Goal: Task Accomplishment & Management: Manage account settings

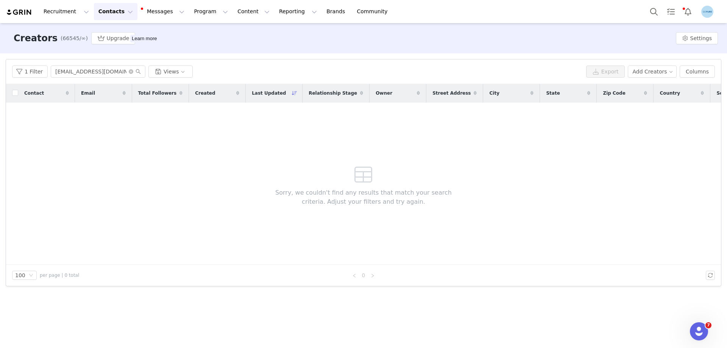
click at [129, 72] on icon "icon: close-circle" at bounding box center [131, 71] width 5 height 5
click at [64, 72] on input "text" at bounding box center [98, 72] width 95 height 12
paste input "meganmcquaid@hotmail.com"
type input "meganmcquaid@hotmail.com"
click div "Megan Tuchsen"
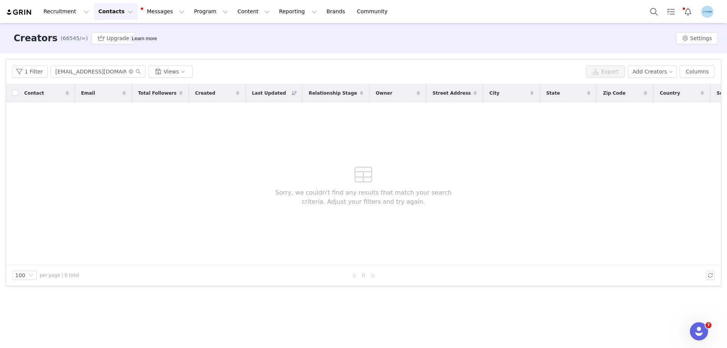
type input "+1 ([GEOGRAPHIC_DATA])"
click span
click at [102, 13] on button "Contacts Contacts" at bounding box center [116, 11] width 44 height 17
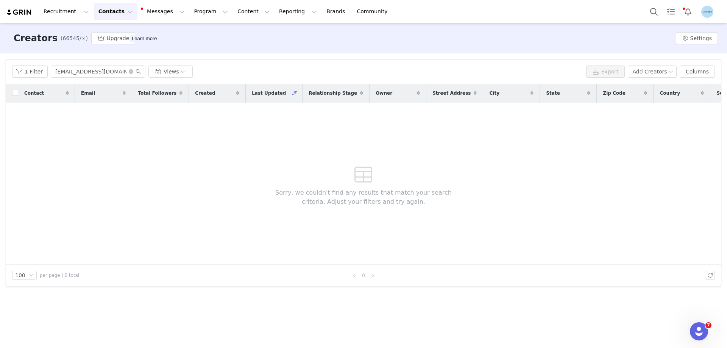
click at [30, 16] on p "Creators" at bounding box center [20, 13] width 18 height 6
click at [129, 72] on icon "icon: close-circle" at bounding box center [131, 71] width 5 height 5
click at [652, 72] on button "Add Creators" at bounding box center [652, 72] width 49 height 12
click span "Import Creators"
click span "click to upload"
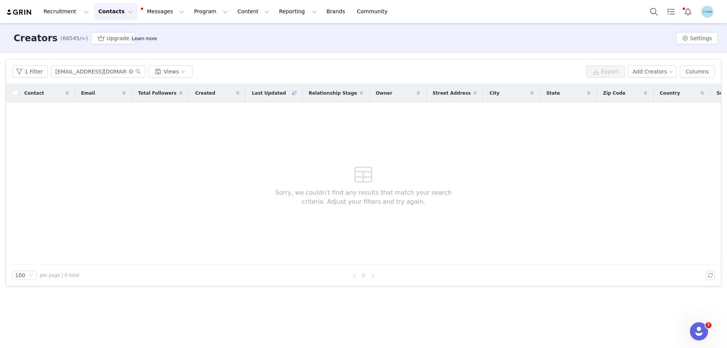
select select "influencer"
click link "Imports"
click span "New Import"
click span "click to upload"
select select "influencer"
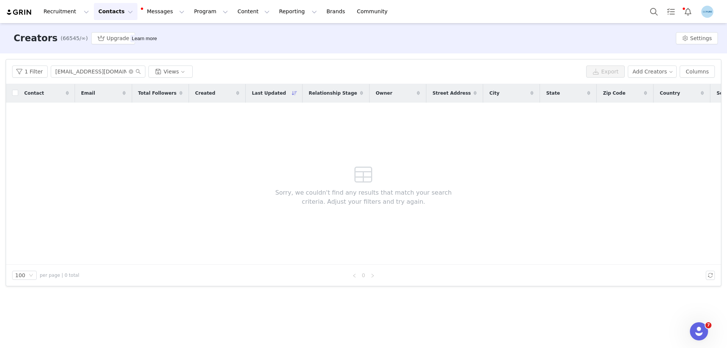
click input "810cdae6-6d2b-46fc-b220-a6718a501e4f"
type input "for Meta"
click select "None Needs Outreach In Talks Creator Ambassador Paused"
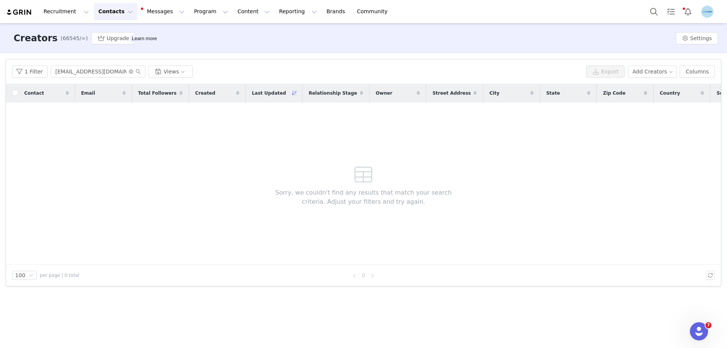
select select "31948"
click select "None Needs Outreach In Talks Creator Ambassador Paused"
click select "None Add to NEWNEW Ceramafirm Campaign Cross-Posting Creators G-2303151744287-6…"
select select "103075"
click select "None Add to NEWNEW Ceramafirm Campaign Cross-Posting Creators G-2303151744287-6…"
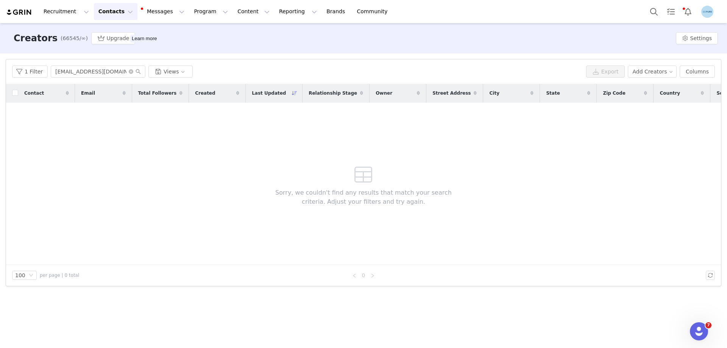
select select
click input "Automatically link creators to matching discount codes in your integrated store…"
checkbox input "false"
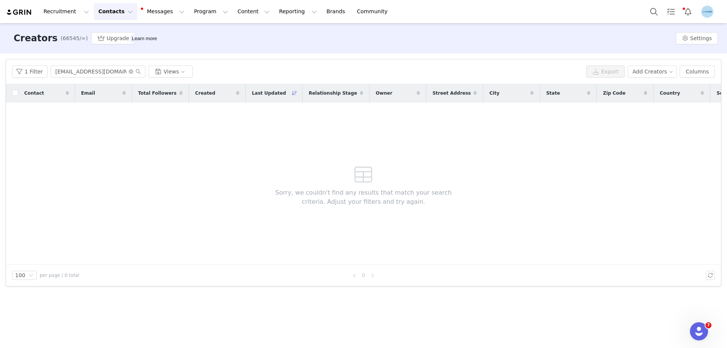
select select
click button "Next"
select select
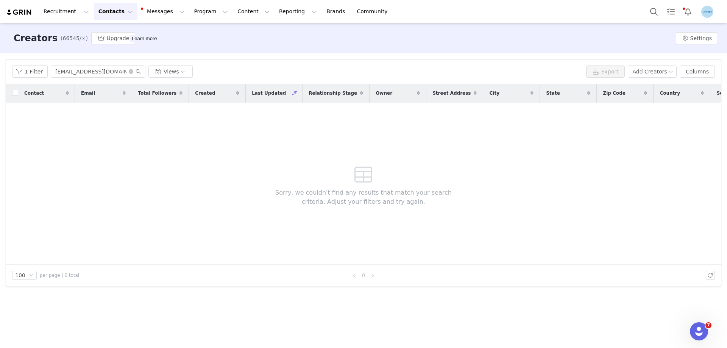
select select
click span
click input "true"
select select
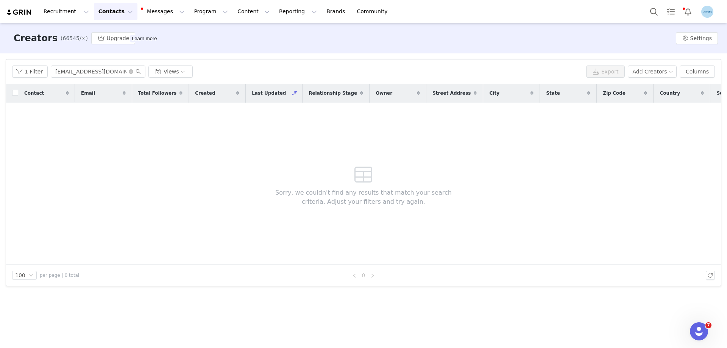
select select
click span
click input "true"
select select
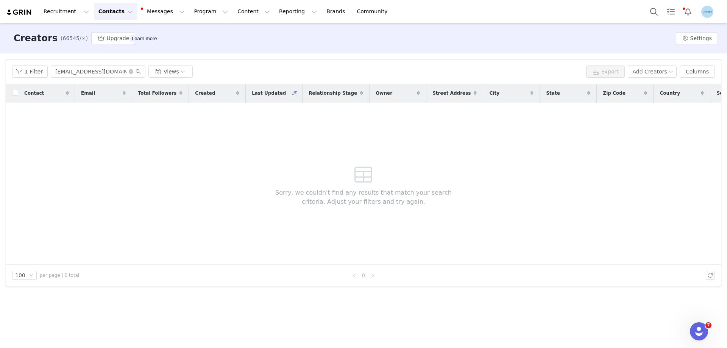
select select
click label "true"
click input "true"
select select
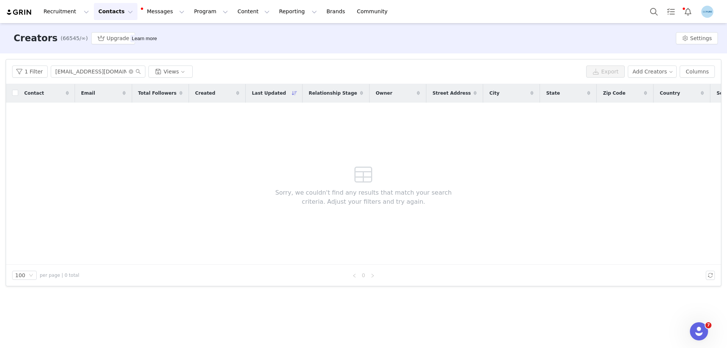
select select
click select "First Name Last Name Email PayPal Email Gender Language Phone Country Code Phon…"
select select "first_name"
click select "First Name Last Name Email PayPal Email Gender Language Phone Country Code Phon…"
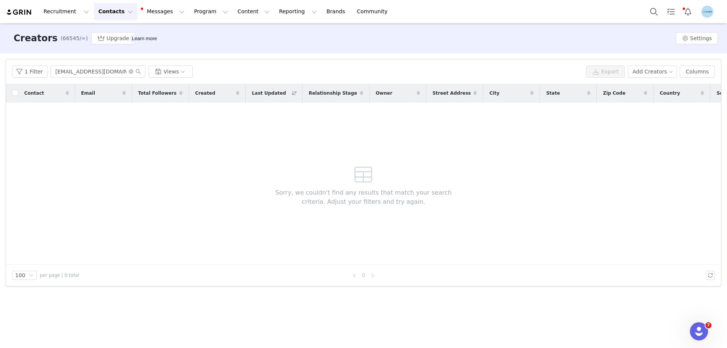
select select
click select "First Name Last Name Email PayPal Email Gender Language Phone Country Code Phon…"
select select "last_name"
click select "First Name Last Name Email PayPal Email Gender Language Phone Country Code Phon…"
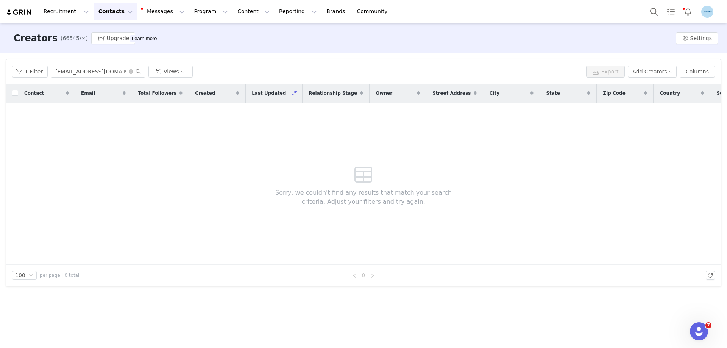
click select "First Name Last Name Email PayPal Email Gender Language Phone Country Code Phon…"
select select "email"
click select "First Name Last Name Email PayPal Email Gender Language Phone Country Code Phon…"
click button "Next"
click button "Start Import"
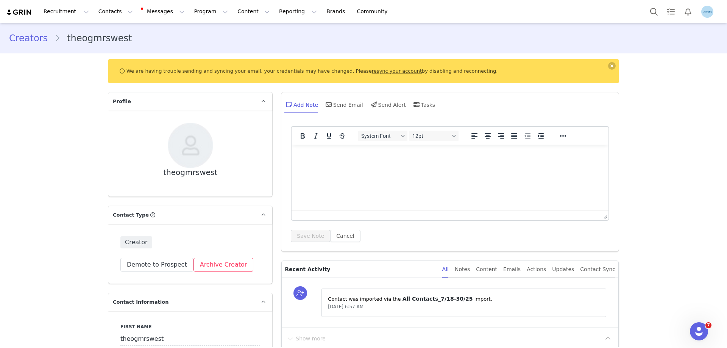
scroll to position [114, 0]
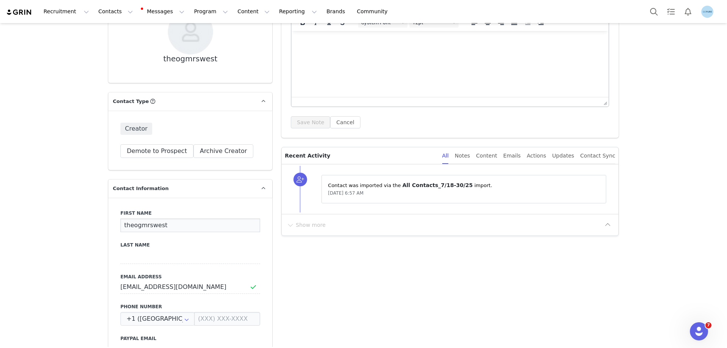
click at [153, 225] on input "theogmrswest" at bounding box center [190, 226] width 140 height 14
paste input "Jessica W"
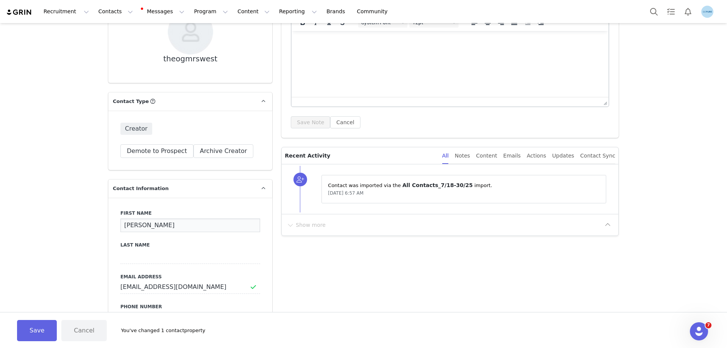
click at [152, 225] on input "Jessica West" at bounding box center [190, 226] width 140 height 14
type input "Jessica"
click at [129, 255] on input at bounding box center [190, 257] width 140 height 14
paste input "West"
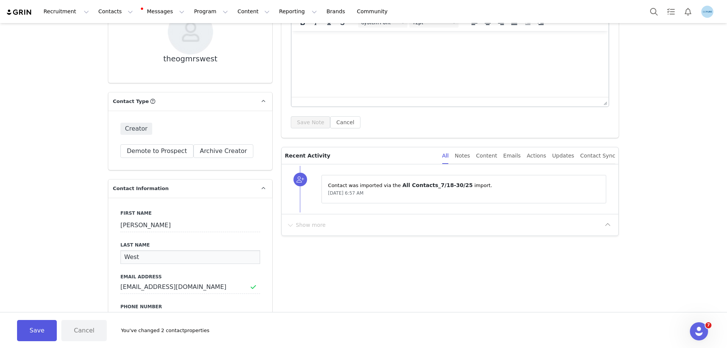
type input "West"
click at [47, 330] on button "Save" at bounding box center [37, 330] width 40 height 21
type input "Jessica"
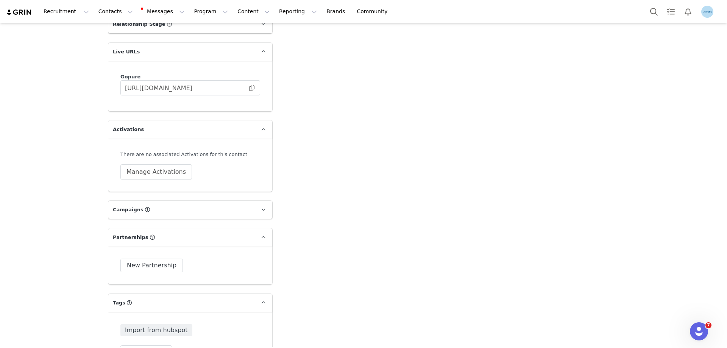
scroll to position [985, 0]
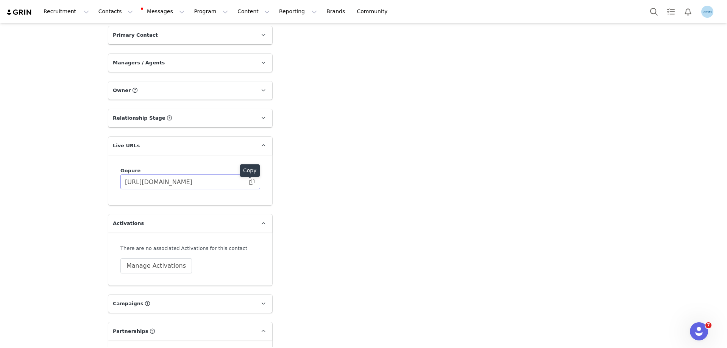
click at [249, 180] on body "Recruitment Recruitment Creator Search Curated Lists Landing Pages Web Extensio…" at bounding box center [363, 174] width 727 height 348
click at [148, 268] on button "Manage Activations" at bounding box center [156, 265] width 72 height 15
click at [136, 298] on div "Select Activation" at bounding box center [133, 294] width 74 height 11
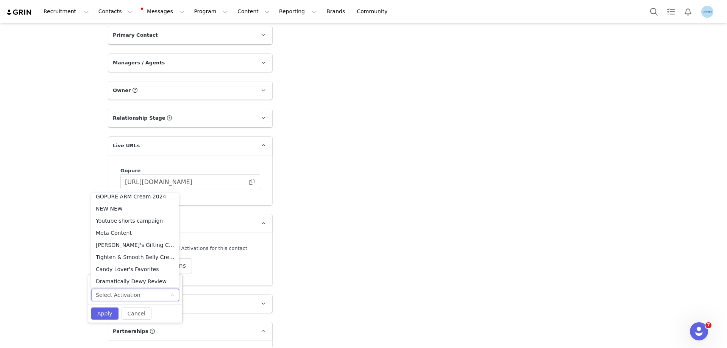
scroll to position [308, 0]
click at [111, 230] on li "Meta Content" at bounding box center [135, 231] width 88 height 12
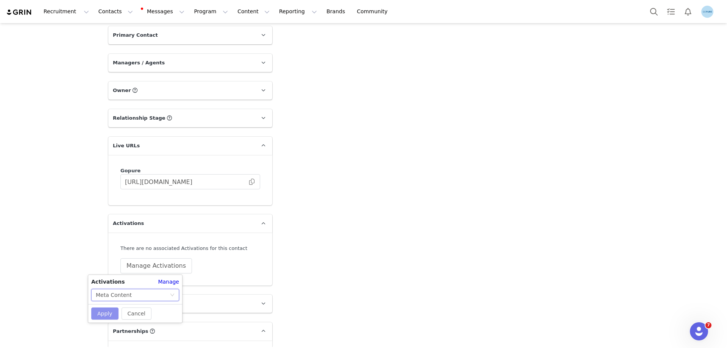
click at [108, 309] on button "Apply" at bounding box center [104, 314] width 27 height 12
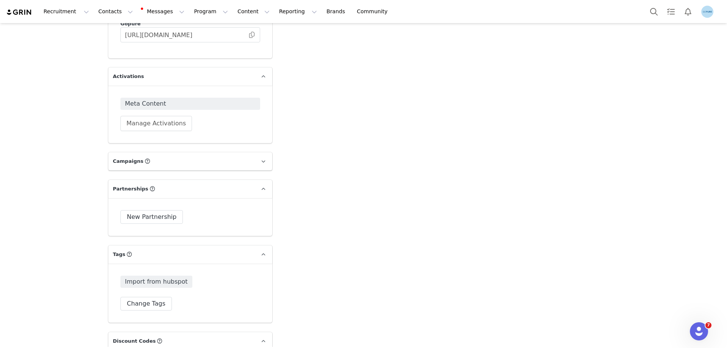
scroll to position [1174, 0]
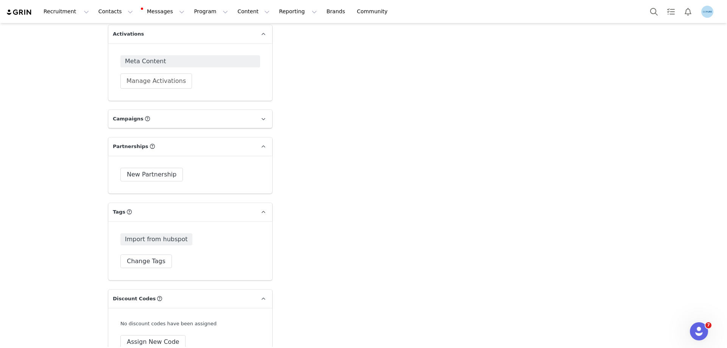
click at [0, 0] on div at bounding box center [0, 0] width 0 height 0
click at [145, 261] on button "Change Tags" at bounding box center [146, 262] width 52 height 14
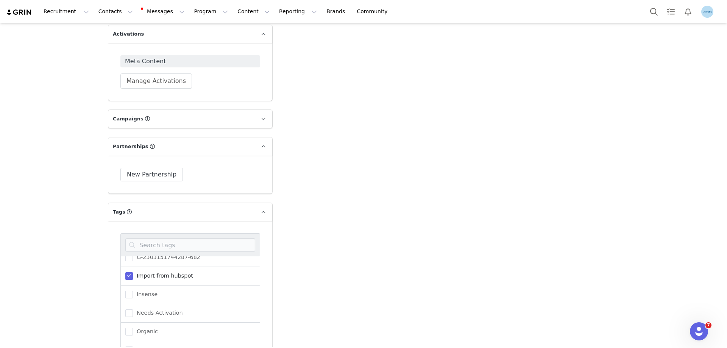
scroll to position [76, 0]
click at [153, 301] on span "Needs Activation" at bounding box center [158, 301] width 50 height 7
click at [133, 298] on input "Needs Activation" at bounding box center [133, 298] width 0 height 0
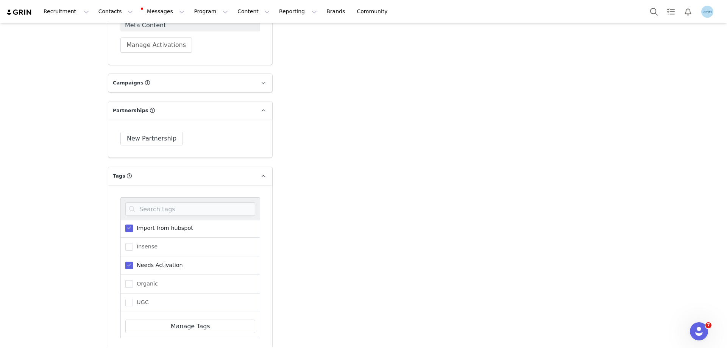
scroll to position [1288, 0]
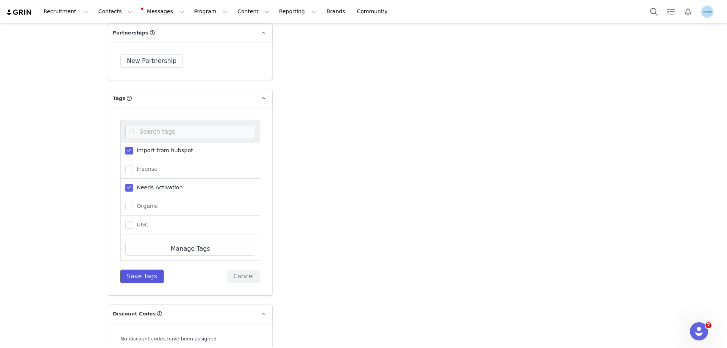
click at [138, 278] on button "Save Tags" at bounding box center [141, 277] width 43 height 14
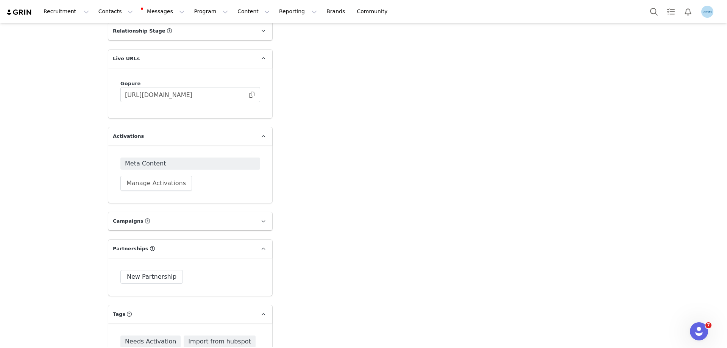
scroll to position [1061, 0]
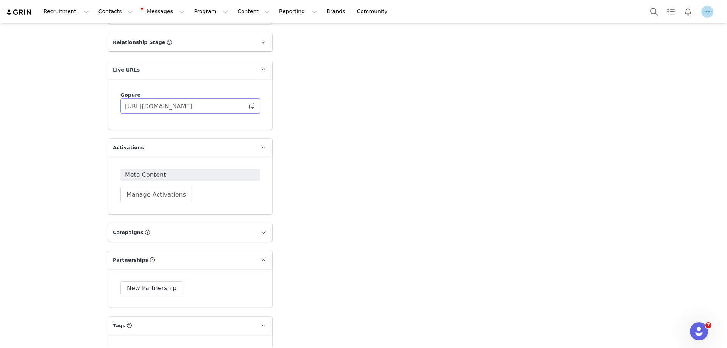
click at [249, 106] on span at bounding box center [252, 106] width 8 height 0
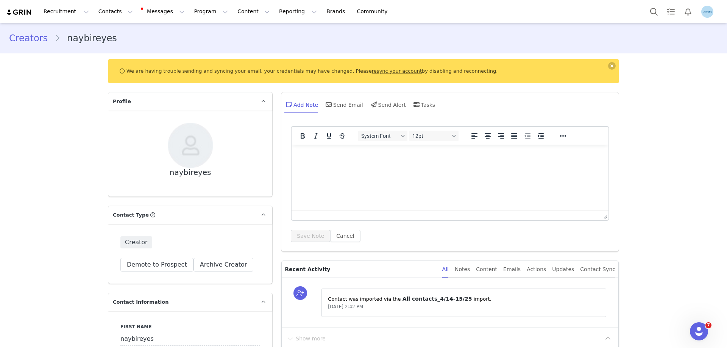
scroll to position [76, 0]
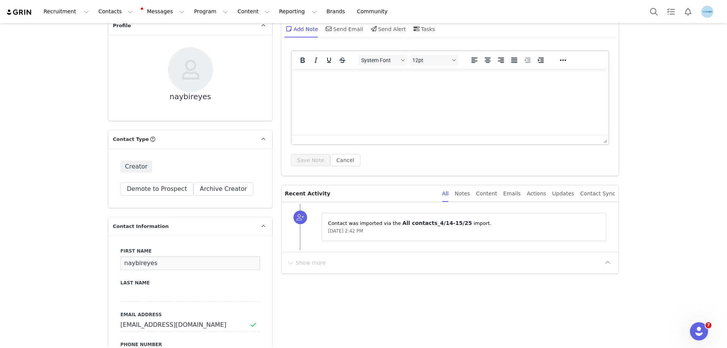
click at [133, 264] on input "naybireyes" at bounding box center [190, 263] width 140 height 14
paste input "Naybi R"
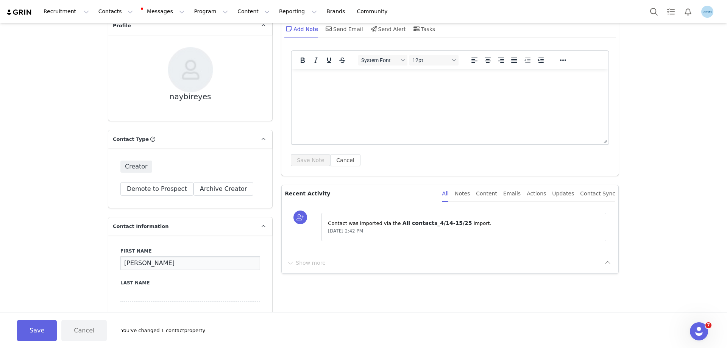
click at [148, 264] on input "[PERSON_NAME]" at bounding box center [190, 263] width 140 height 14
type input "Naybi"
click at [126, 289] on input at bounding box center [190, 295] width 140 height 14
paste input "Reyes"
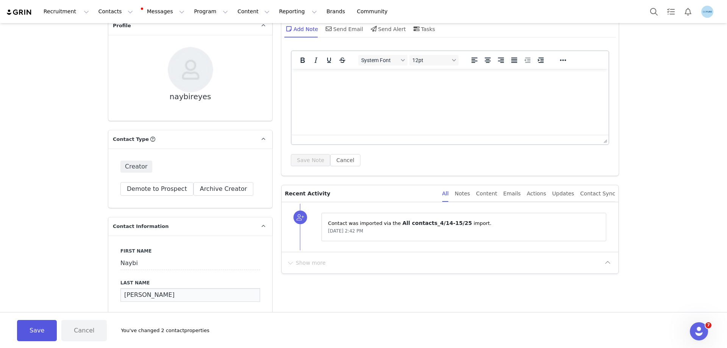
type input "Reyes"
drag, startPoint x: 35, startPoint y: 330, endPoint x: 109, endPoint y: 297, distance: 80.9
click at [34, 330] on button "Save" at bounding box center [37, 330] width 40 height 21
type input "Naybi"
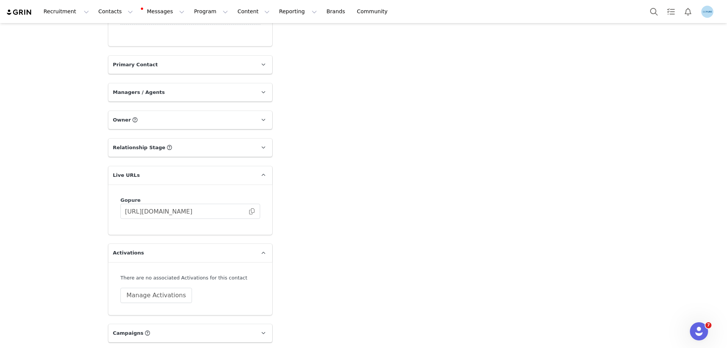
scroll to position [985, 0]
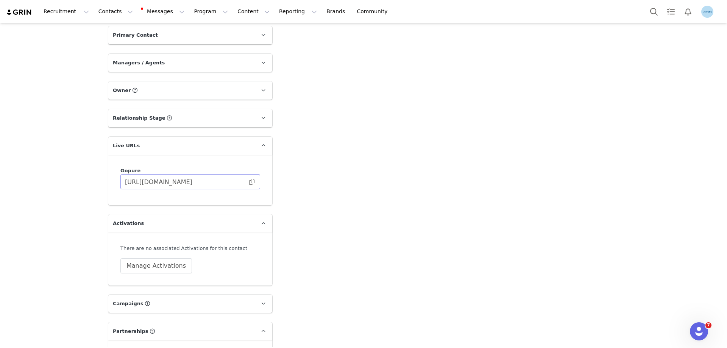
click at [250, 182] on span at bounding box center [252, 182] width 8 height 0
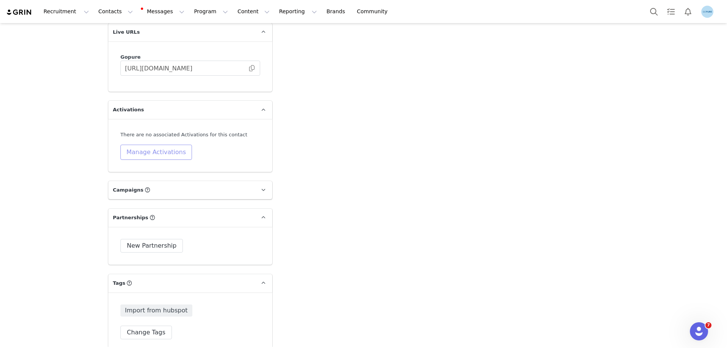
click at [168, 153] on button "Manage Activations" at bounding box center [156, 152] width 72 height 15
click at [144, 178] on div "Select Activation" at bounding box center [133, 181] width 74 height 11
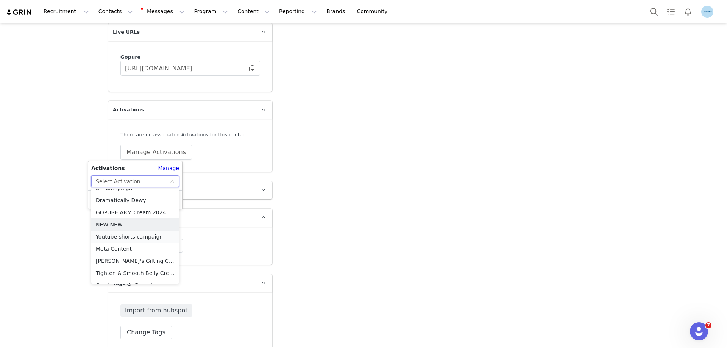
scroll to position [308, 0]
click at [119, 226] on li "Meta Content" at bounding box center [135, 228] width 88 height 12
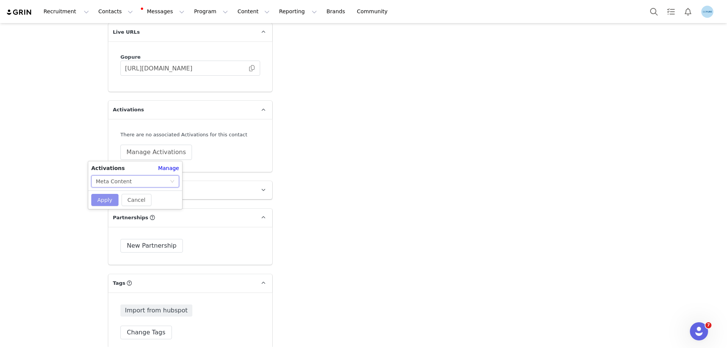
click at [108, 202] on button "Apply" at bounding box center [104, 200] width 27 height 12
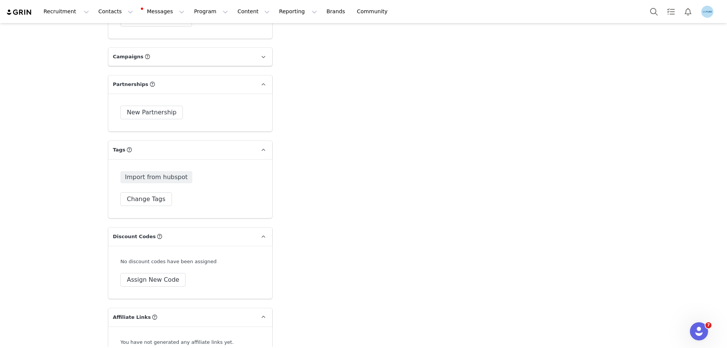
scroll to position [1250, 0]
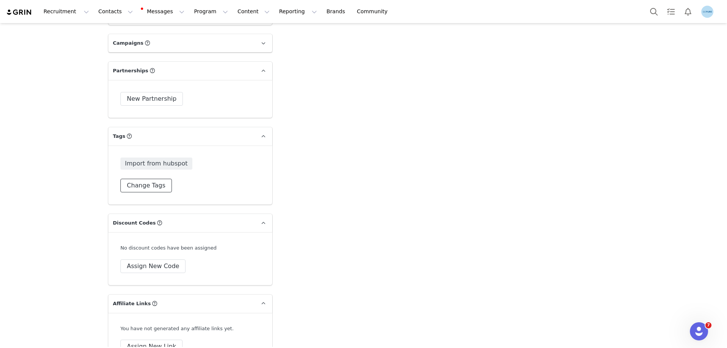
click at [152, 189] on button "Change Tags" at bounding box center [146, 186] width 52 height 14
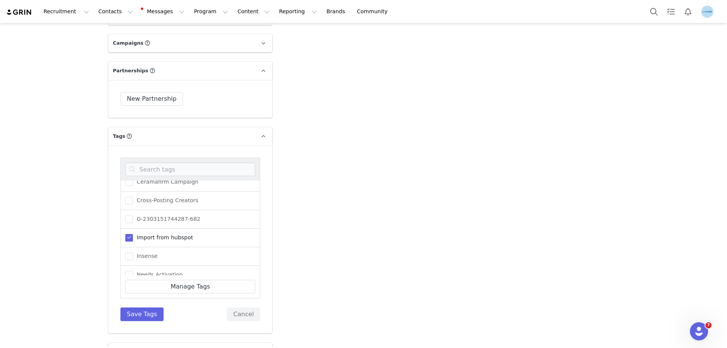
scroll to position [38, 0]
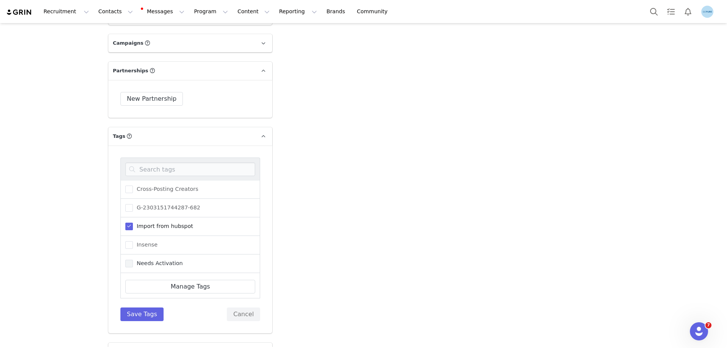
click at [145, 264] on span "Needs Activation" at bounding box center [158, 263] width 50 height 7
click at [133, 260] on input "Needs Activation" at bounding box center [133, 260] width 0 height 0
drag, startPoint x: 134, startPoint y: 314, endPoint x: 140, endPoint y: 315, distance: 6.1
click at [134, 315] on button "Save Tags" at bounding box center [141, 315] width 43 height 14
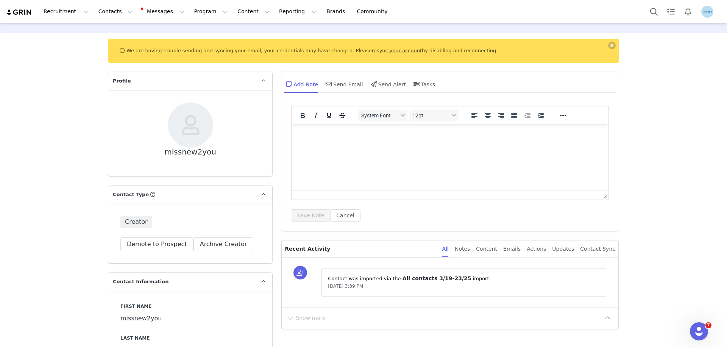
scroll to position [152, 0]
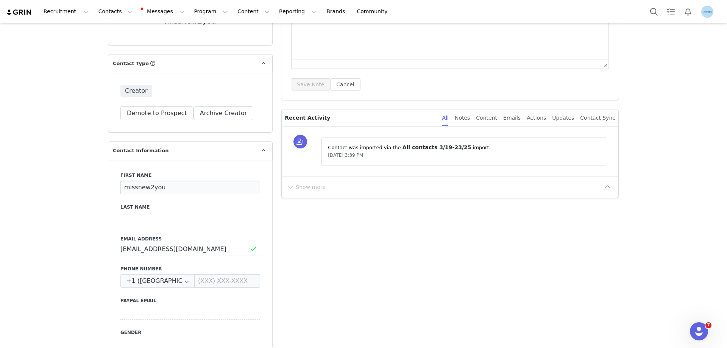
click at [134, 186] on input "missnew2you" at bounding box center [190, 188] width 140 height 14
paste input "Sherry Perkins"
click at [148, 186] on input "Sherry Perkins" at bounding box center [190, 188] width 140 height 14
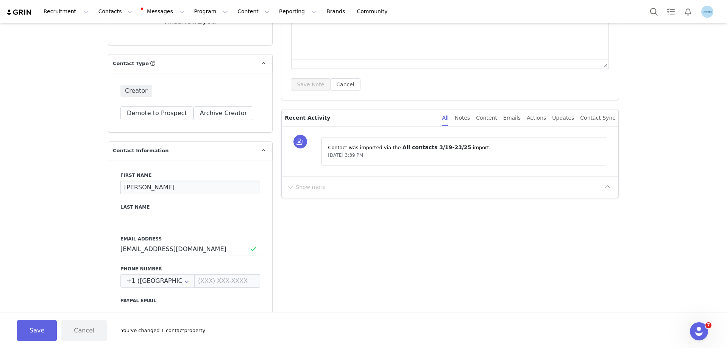
click at [148, 186] on input "Sherry Perkins" at bounding box center [190, 188] width 140 height 14
type input "Sherry"
click at [130, 217] on input at bounding box center [190, 220] width 140 height 14
paste input "Perkins"
type input "Perkins"
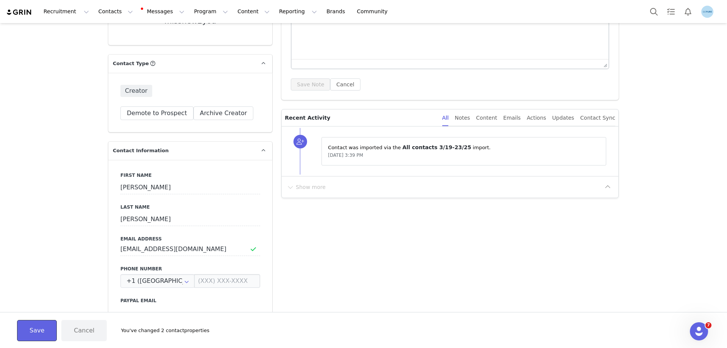
drag, startPoint x: 27, startPoint y: 328, endPoint x: 100, endPoint y: 288, distance: 83.7
click at [27, 328] on button "Save" at bounding box center [37, 330] width 40 height 21
type input "Sherry"
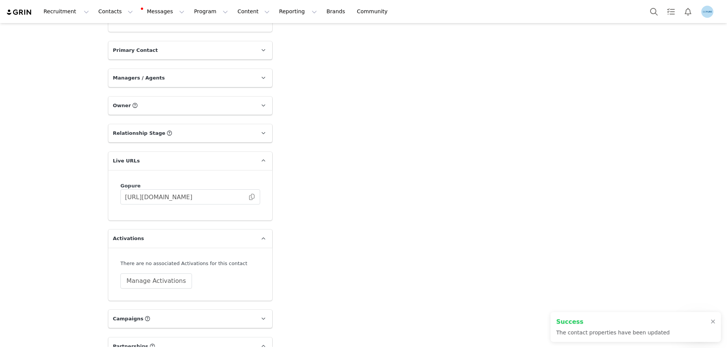
scroll to position [1099, 0]
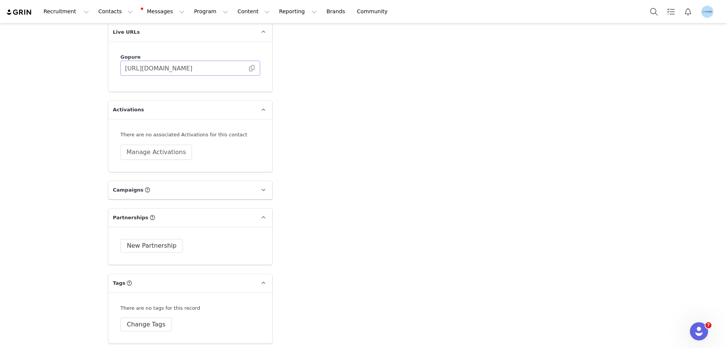
click at [249, 68] on span at bounding box center [252, 68] width 8 height 0
drag, startPoint x: 164, startPoint y: 153, endPoint x: 214, endPoint y: 180, distance: 56.8
click at [164, 153] on button "Manage Activations" at bounding box center [156, 152] width 72 height 15
click at [141, 183] on div "Select Activation" at bounding box center [133, 181] width 74 height 11
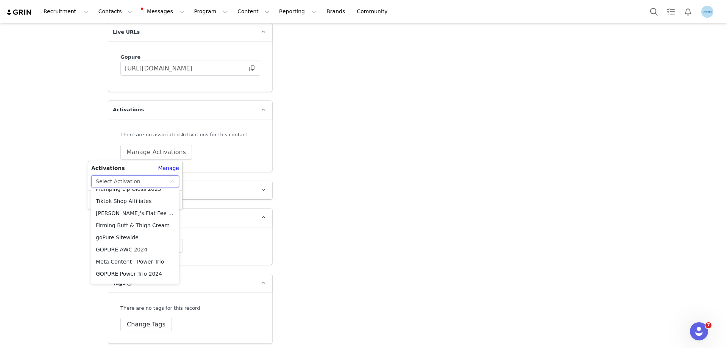
scroll to position [308, 0]
click at [122, 227] on li "Meta Content" at bounding box center [135, 228] width 88 height 12
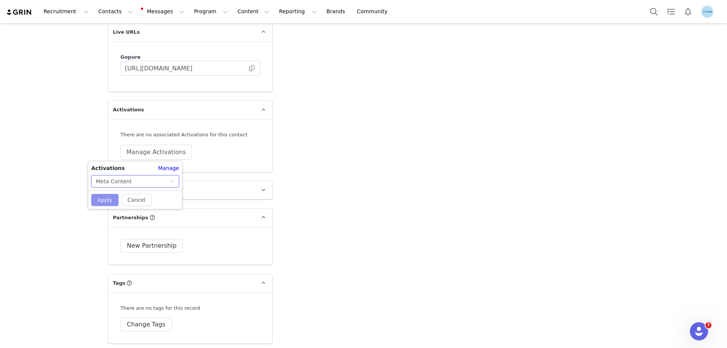
click at [111, 199] on button "Apply" at bounding box center [104, 200] width 27 height 12
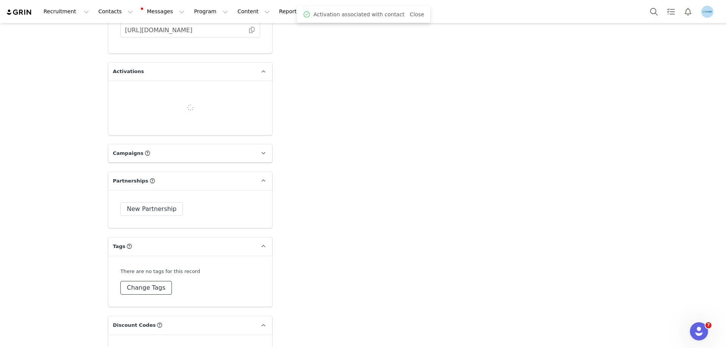
click at [138, 281] on button "Change Tags" at bounding box center [146, 288] width 52 height 14
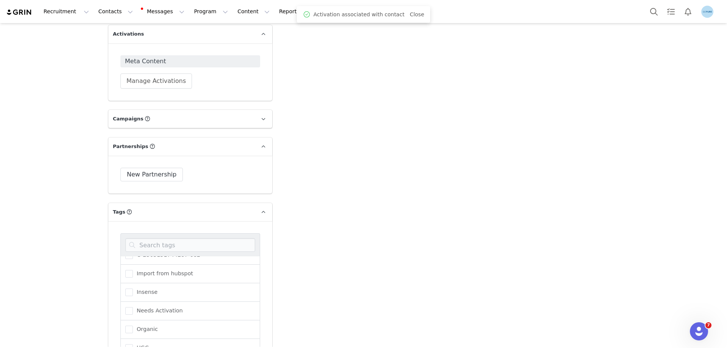
scroll to position [76, 0]
click at [140, 304] on span "Needs Activation" at bounding box center [158, 301] width 50 height 7
click at [133, 298] on input "Needs Activation" at bounding box center [133, 298] width 0 height 0
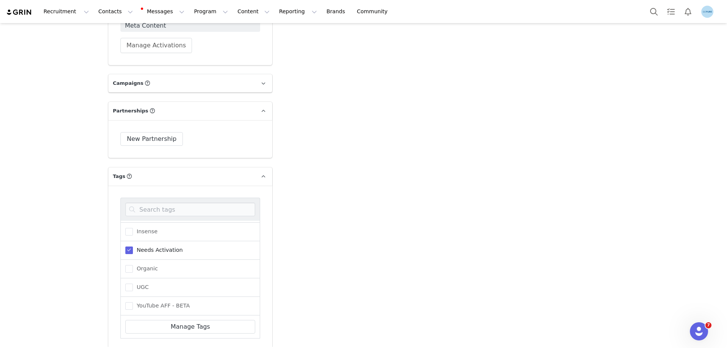
scroll to position [1288, 0]
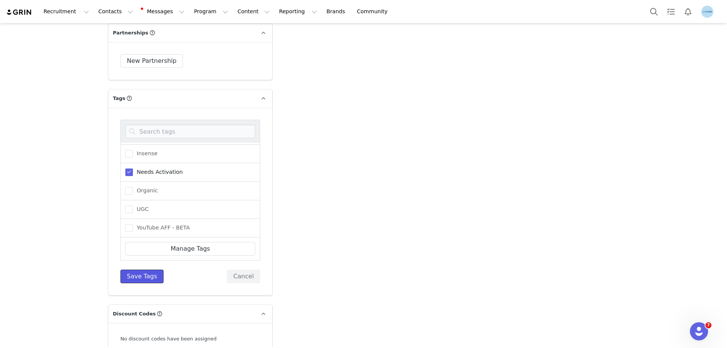
click at [135, 277] on button "Save Tags" at bounding box center [141, 277] width 43 height 14
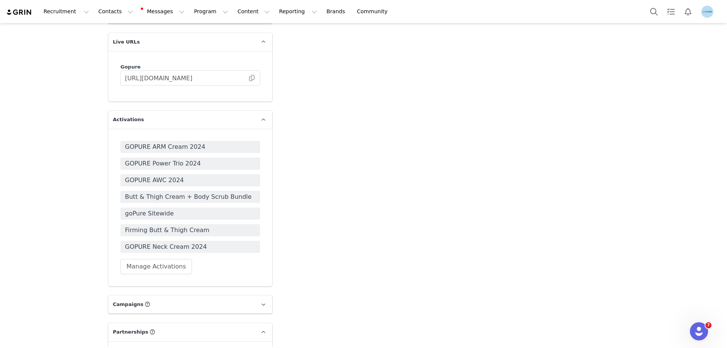
scroll to position [1099, 0]
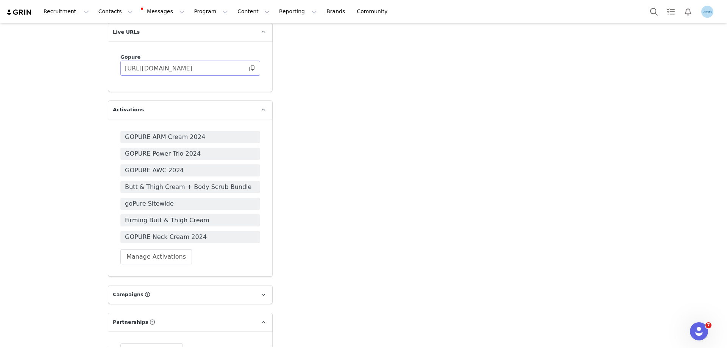
click at [249, 68] on span at bounding box center [252, 68] width 8 height 0
click at [164, 254] on button "Manage Activations" at bounding box center [156, 256] width 72 height 15
click at [141, 284] on div "Select Activation" at bounding box center [133, 285] width 74 height 11
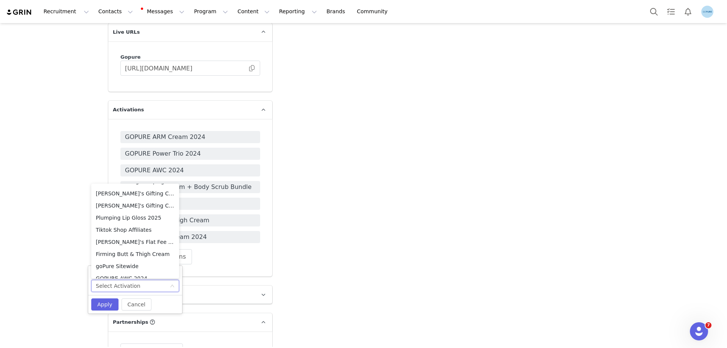
scroll to position [307, 0]
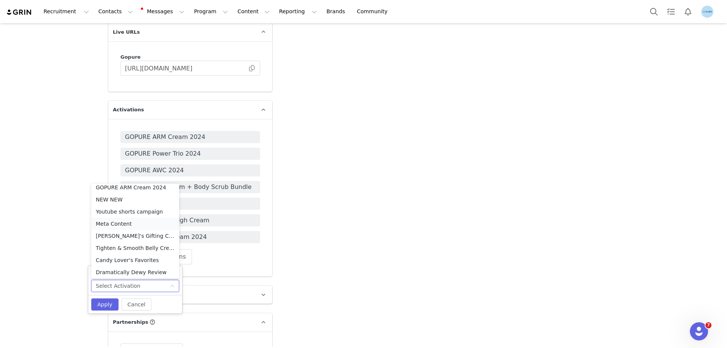
click at [125, 225] on li "Meta Content" at bounding box center [135, 224] width 88 height 12
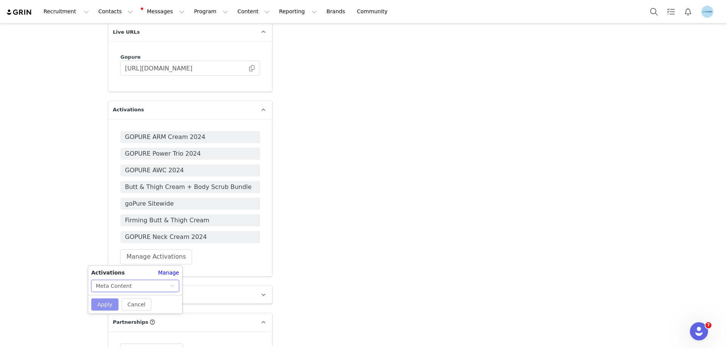
click at [105, 302] on button "Apply" at bounding box center [104, 304] width 27 height 12
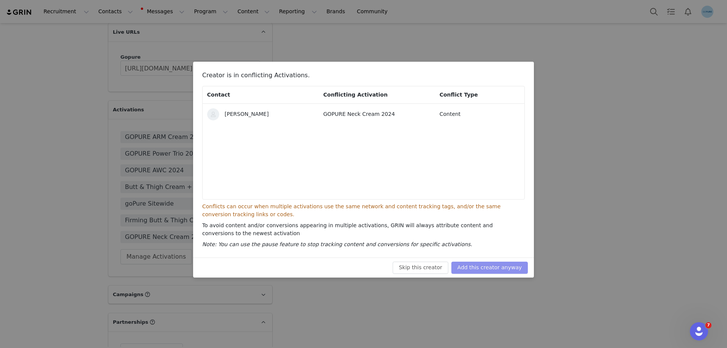
click at [488, 268] on button "Add this creator anyway" at bounding box center [490, 268] width 77 height 12
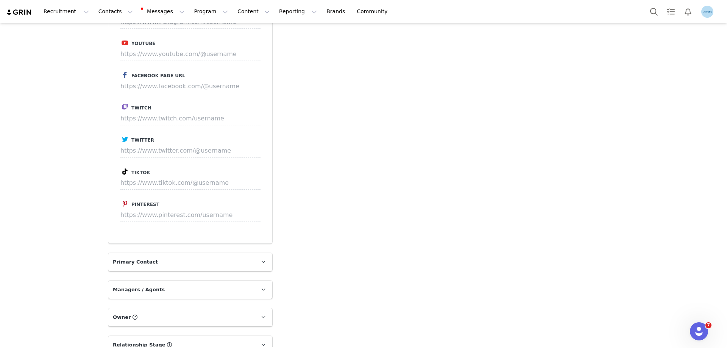
scroll to position [909, 0]
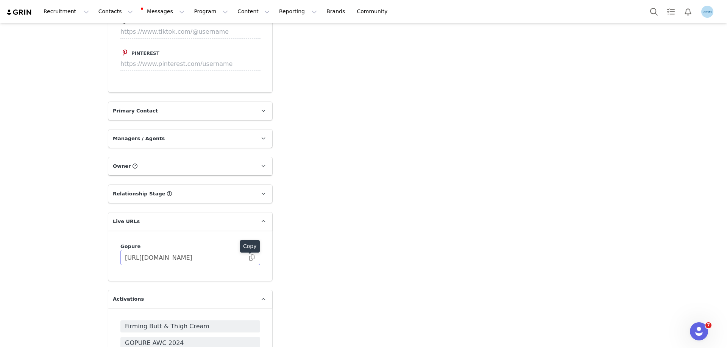
click at [248, 258] on span at bounding box center [252, 258] width 8 height 0
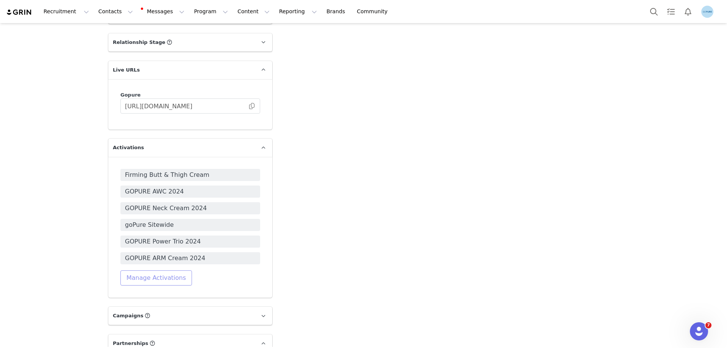
click at [152, 280] on button "Manage Activations" at bounding box center [156, 277] width 72 height 15
click at [131, 308] on div "Select Activation" at bounding box center [118, 307] width 45 height 11
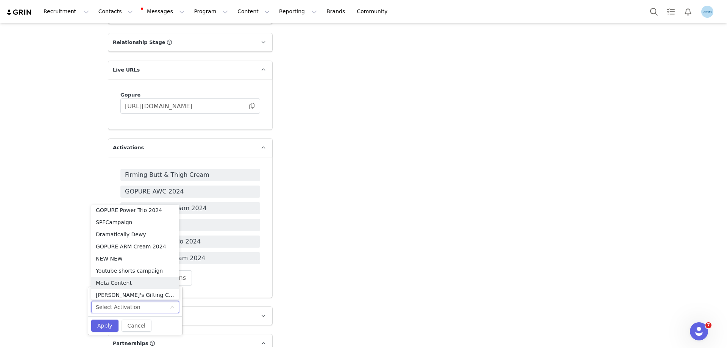
scroll to position [308, 0]
click at [120, 244] on li "Meta Content" at bounding box center [135, 244] width 88 height 12
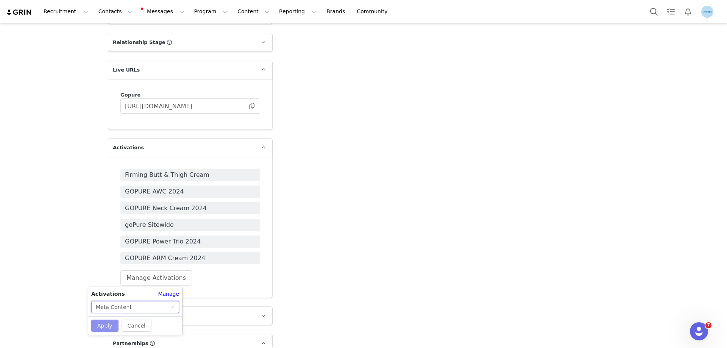
click at [105, 325] on button "Apply" at bounding box center [104, 326] width 27 height 12
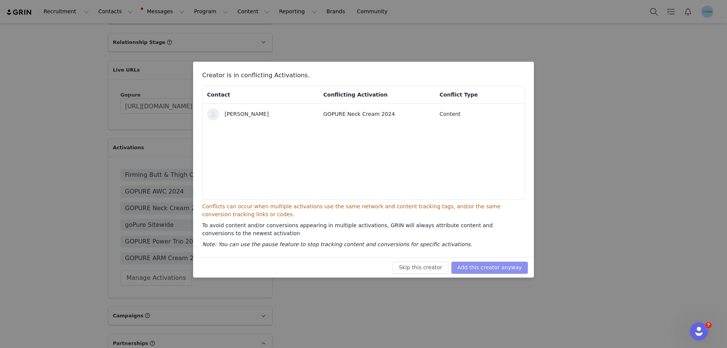
click at [486, 272] on button "Add this creator anyway" at bounding box center [490, 268] width 77 height 12
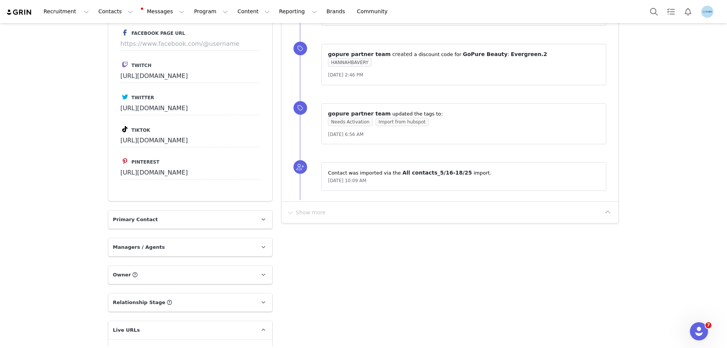
scroll to position [1023, 0]
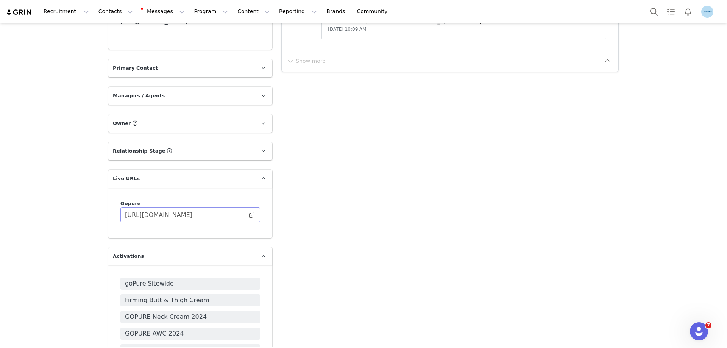
click at [248, 215] on span at bounding box center [252, 215] width 8 height 0
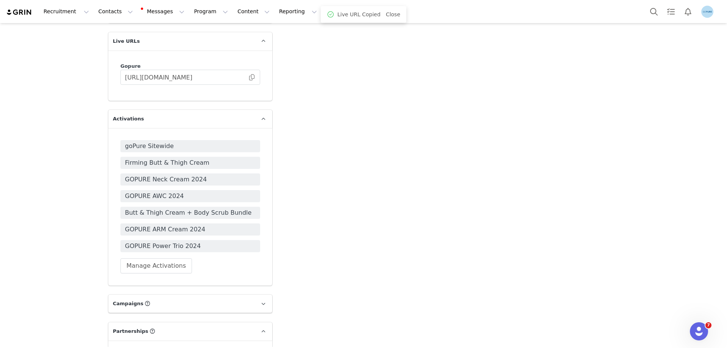
scroll to position [1212, 0]
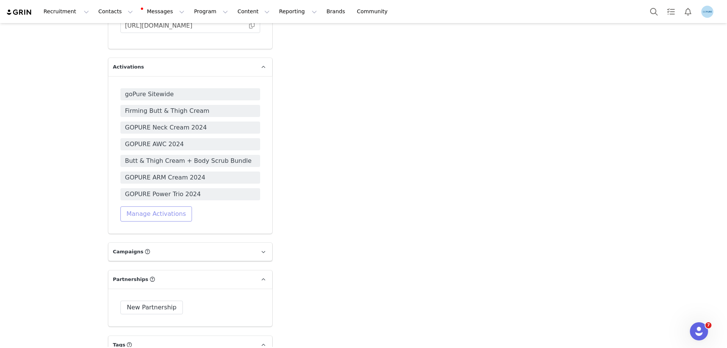
click at [159, 213] on button "Manage Activations" at bounding box center [156, 213] width 72 height 15
click at [150, 243] on div "Select Activation" at bounding box center [133, 242] width 74 height 11
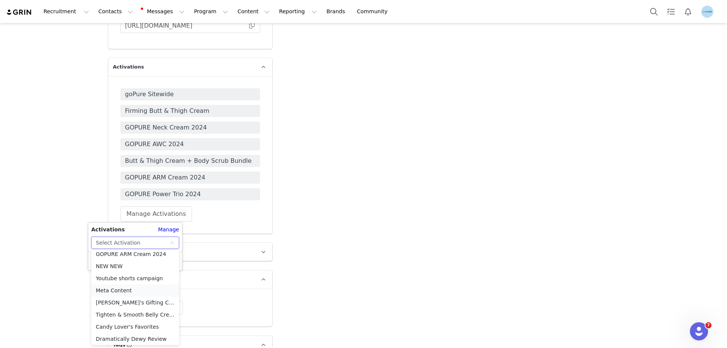
scroll to position [308, 0]
click at [127, 291] on li "Meta Content" at bounding box center [135, 289] width 88 height 12
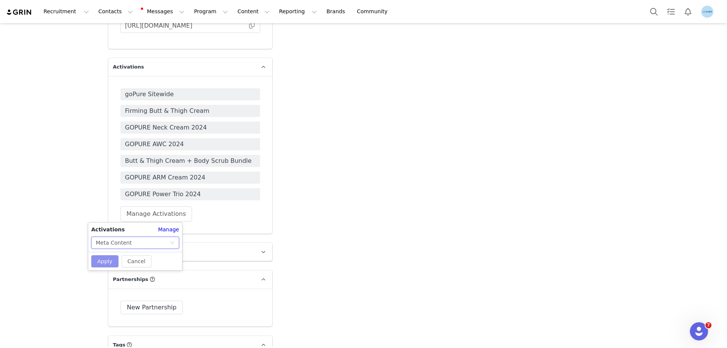
click at [100, 257] on button "Apply" at bounding box center [104, 261] width 27 height 12
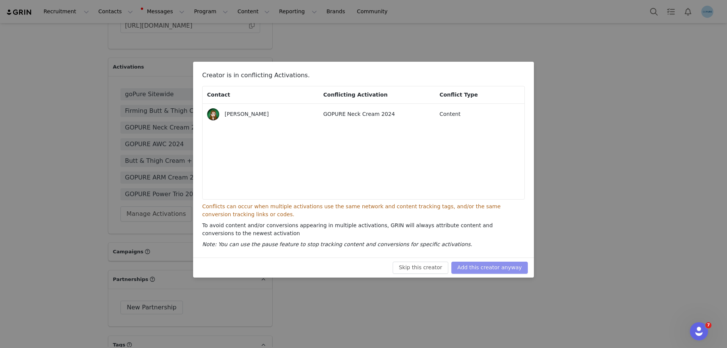
click at [505, 269] on button "Add this creator anyway" at bounding box center [490, 268] width 77 height 12
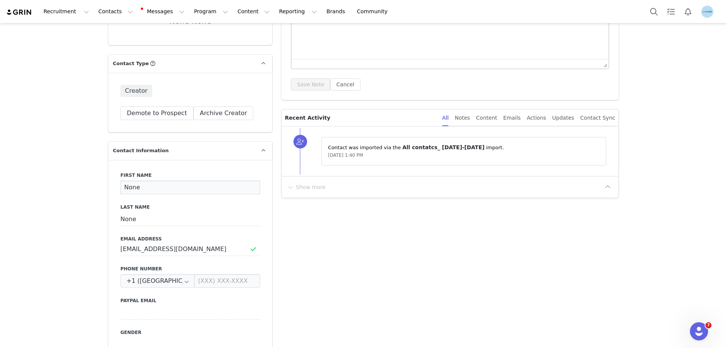
click at [125, 187] on input "None" at bounding box center [190, 188] width 140 height 14
paste input "Kerrie Cook"
click at [141, 188] on input "Kerrie Cook" at bounding box center [190, 188] width 140 height 14
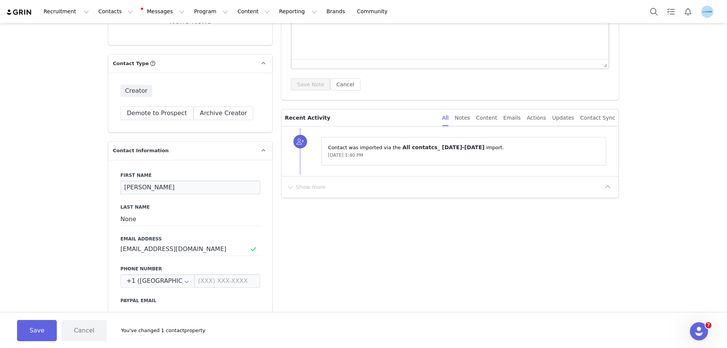
type input "Kerrie"
click at [128, 216] on input "None" at bounding box center [190, 220] width 140 height 14
paste input "Cook"
type input "Cook"
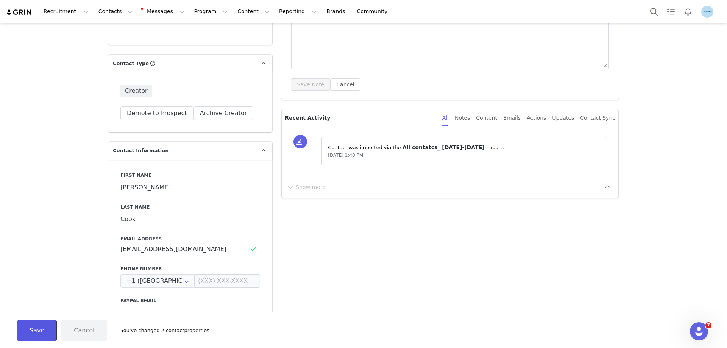
click at [38, 333] on button "Save" at bounding box center [37, 330] width 40 height 21
type input "Kerrie"
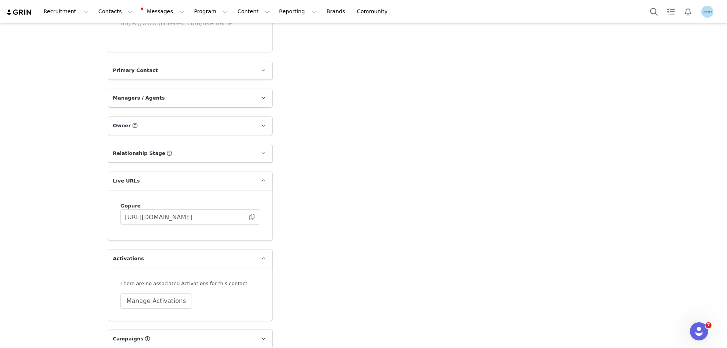
scroll to position [1136, 0]
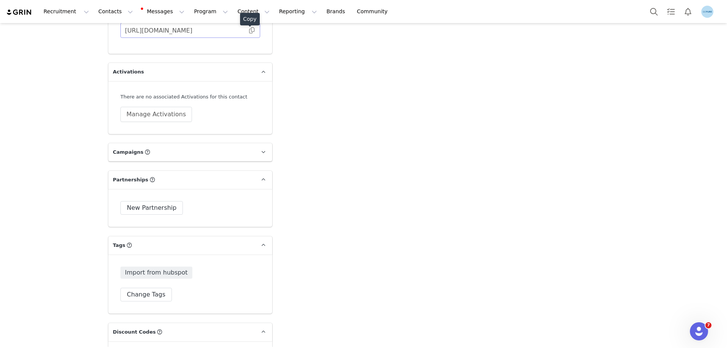
click at [248, 30] on span at bounding box center [252, 30] width 8 height 0
click at [150, 111] on button "Manage Activations" at bounding box center [156, 114] width 72 height 15
click at [140, 141] on div "Select Activation" at bounding box center [133, 143] width 74 height 11
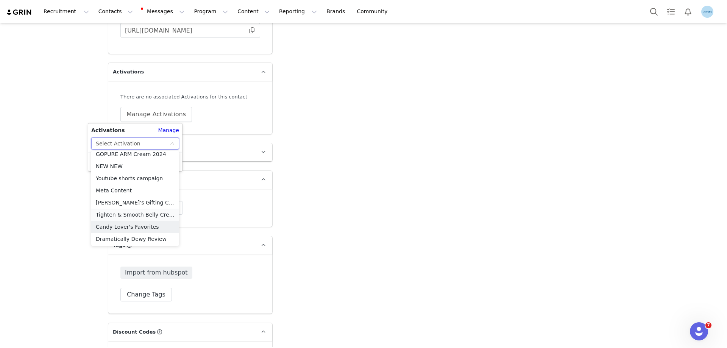
scroll to position [308, 0]
click at [123, 191] on li "Meta Content" at bounding box center [135, 190] width 88 height 12
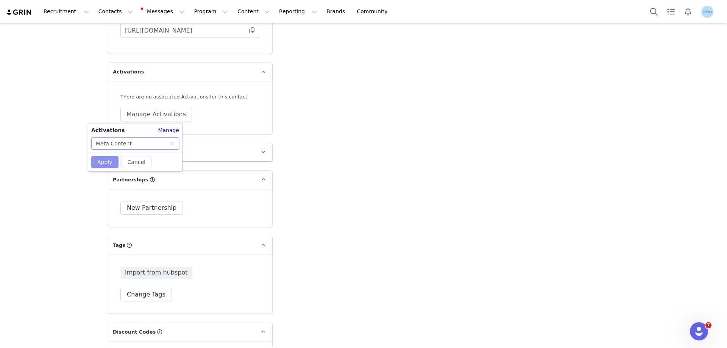
click at [103, 165] on button "Apply" at bounding box center [104, 162] width 27 height 12
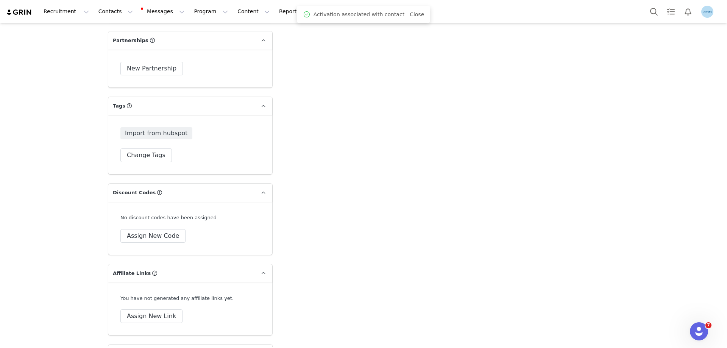
scroll to position [1288, 0]
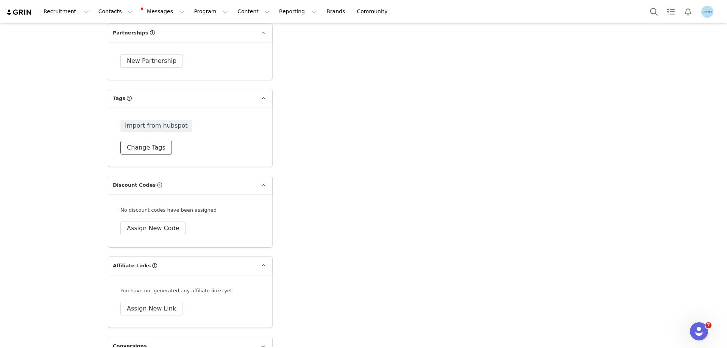
click at [148, 146] on button "Change Tags" at bounding box center [146, 148] width 52 height 14
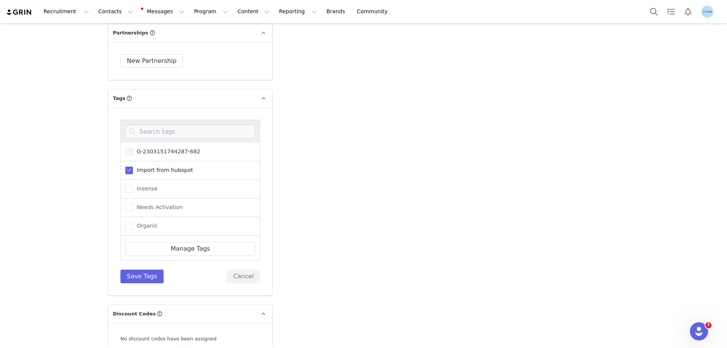
scroll to position [76, 0]
click at [151, 189] on span "Needs Activation" at bounding box center [158, 187] width 50 height 7
click at [133, 184] on input "Needs Activation" at bounding box center [133, 184] width 0 height 0
click at [140, 278] on button "Save Tags" at bounding box center [141, 277] width 43 height 14
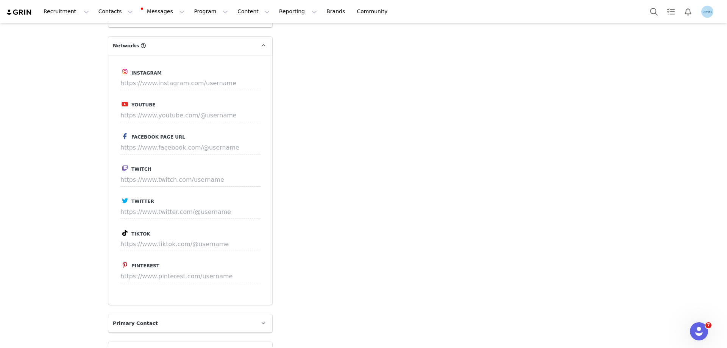
scroll to position [909, 0]
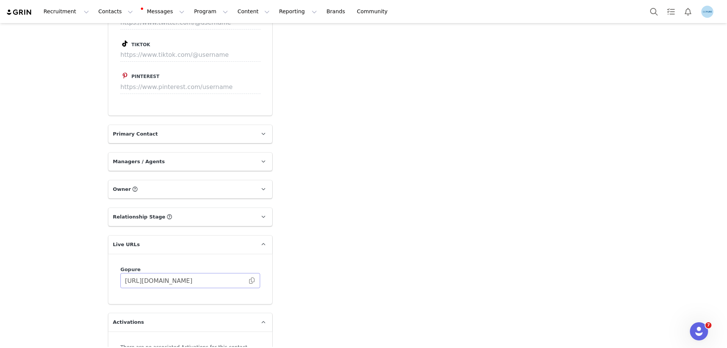
click at [248, 281] on span at bounding box center [252, 281] width 8 height 0
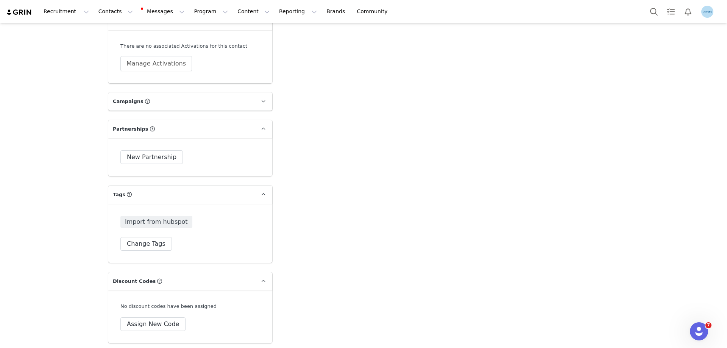
scroll to position [1174, 0]
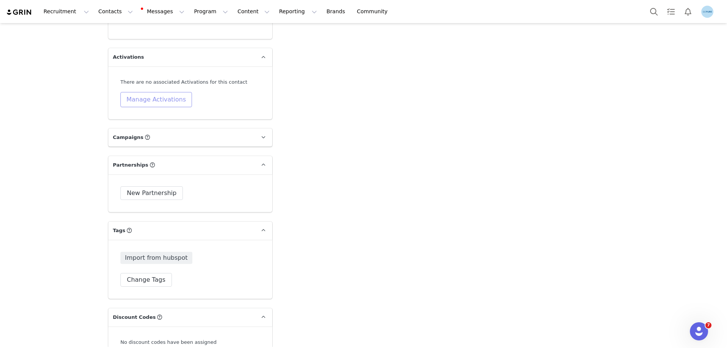
click at [156, 104] on button "Manage Activations" at bounding box center [156, 99] width 72 height 15
click at [157, 133] on div "Select Activation" at bounding box center [133, 128] width 74 height 11
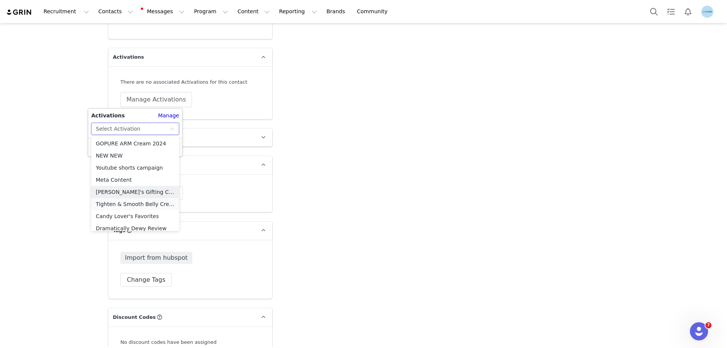
scroll to position [308, 0]
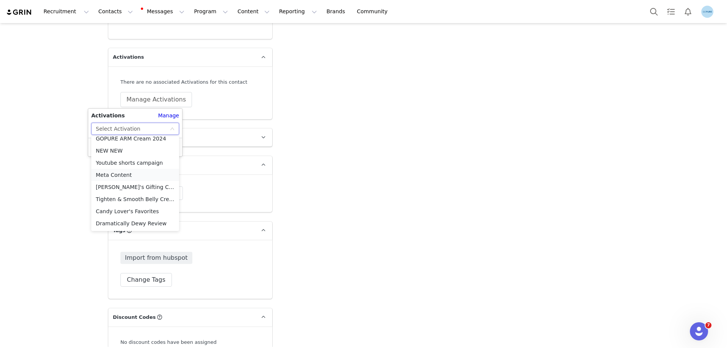
click at [124, 174] on li "Meta Content" at bounding box center [135, 175] width 88 height 12
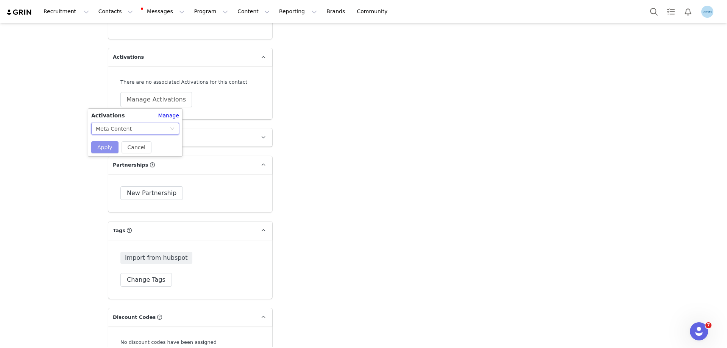
click at [110, 145] on button "Apply" at bounding box center [104, 147] width 27 height 12
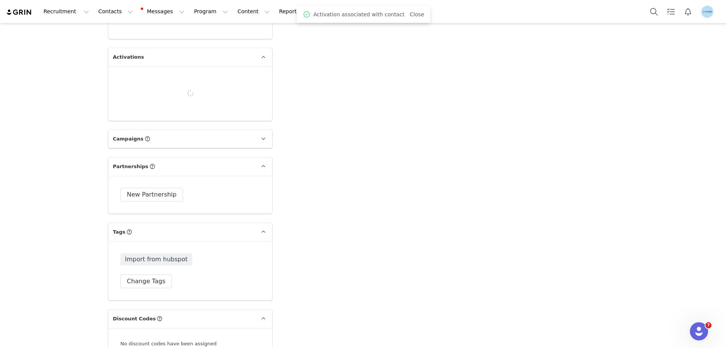
scroll to position [1212, 0]
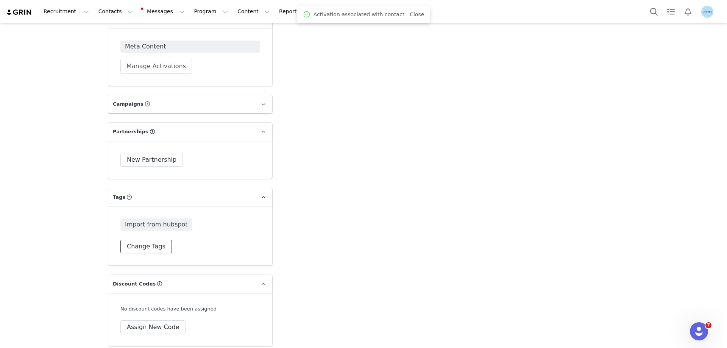
click at [147, 242] on button "Change Tags" at bounding box center [146, 247] width 52 height 14
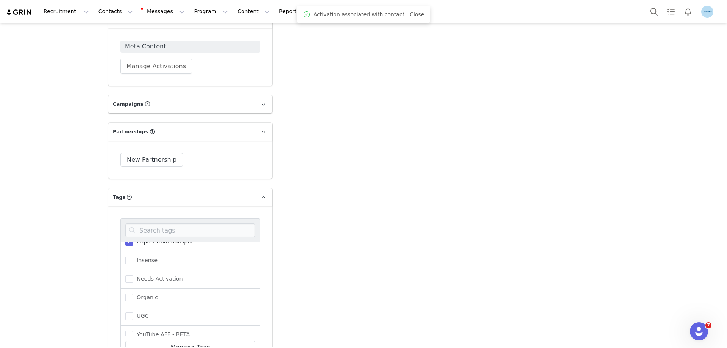
scroll to position [93, 0]
click at [167, 270] on span "Needs Activation" at bounding box center [158, 270] width 50 height 7
click at [133, 267] on input "Needs Activation" at bounding box center [133, 267] width 0 height 0
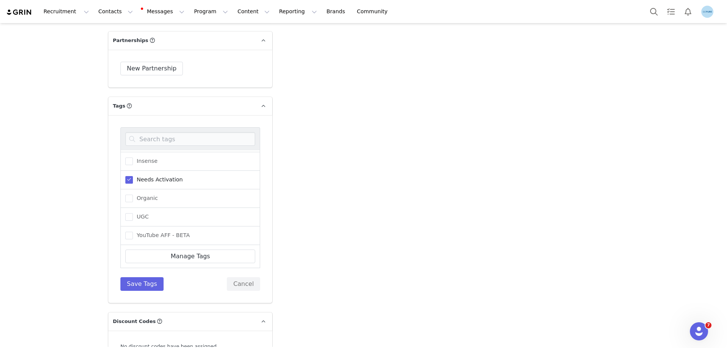
scroll to position [1364, 0]
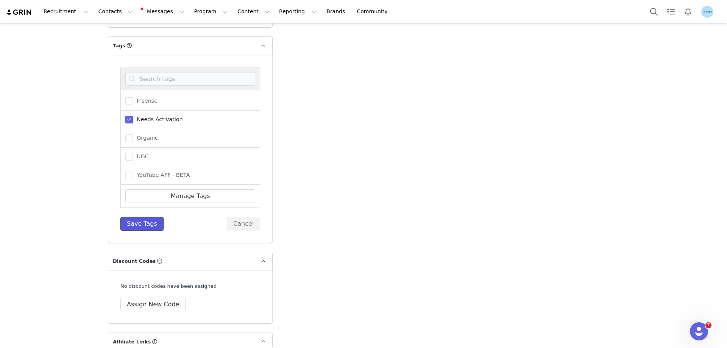
click at [145, 223] on button "Save Tags" at bounding box center [141, 224] width 43 height 14
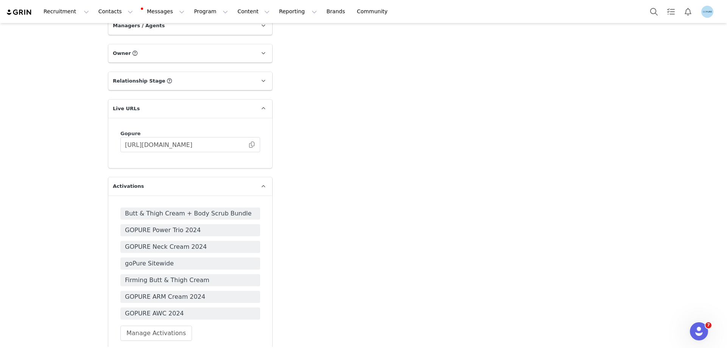
scroll to position [1023, 0]
click at [249, 144] on span at bounding box center [252, 144] width 8 height 0
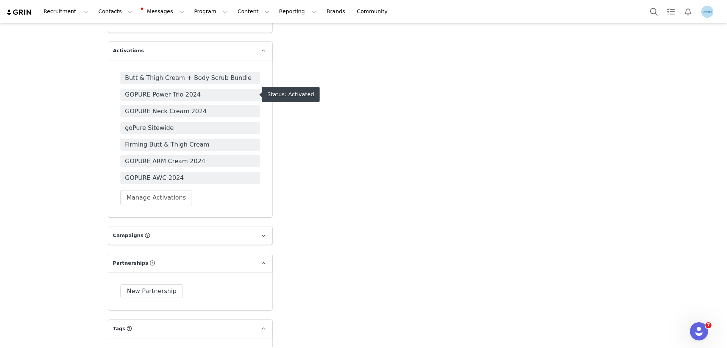
scroll to position [1174, 0]
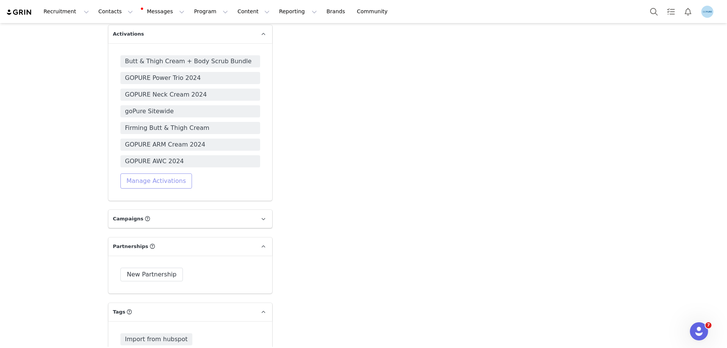
click at [153, 183] on button "Manage Activations" at bounding box center [156, 180] width 72 height 15
click at [145, 213] on div "Select Activation" at bounding box center [133, 210] width 74 height 11
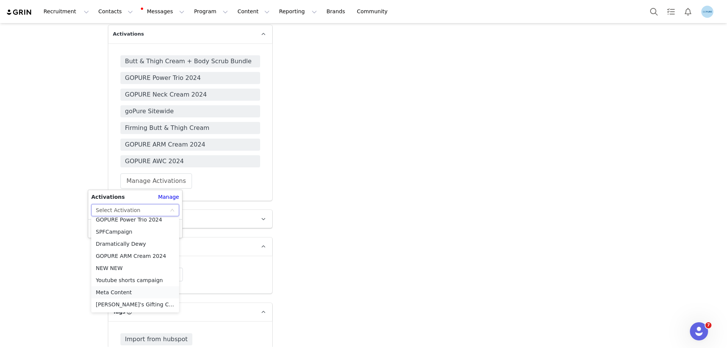
scroll to position [308, 0]
click at [130, 256] on li "Meta Content" at bounding box center [135, 256] width 88 height 12
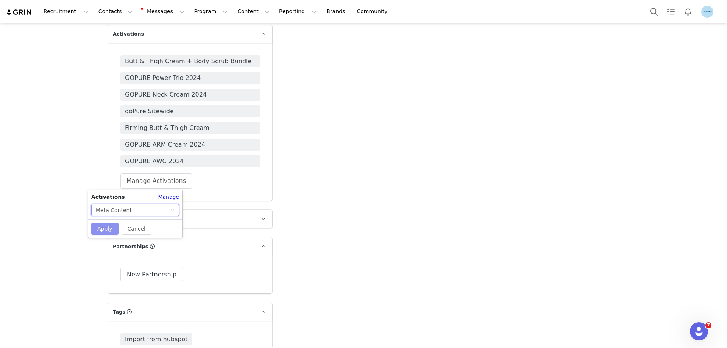
click at [107, 232] on button "Apply" at bounding box center [104, 229] width 27 height 12
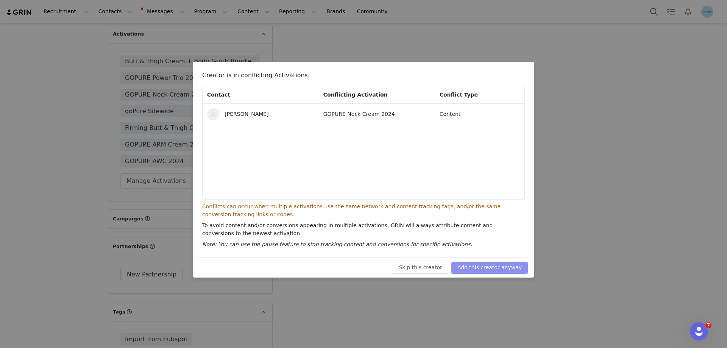
click at [495, 266] on button "Add this creator anyway" at bounding box center [490, 268] width 77 height 12
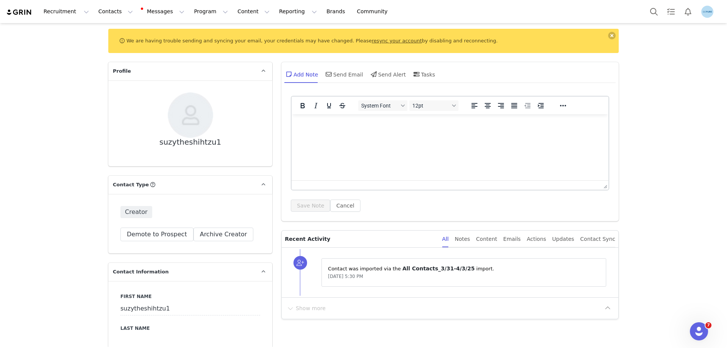
scroll to position [152, 0]
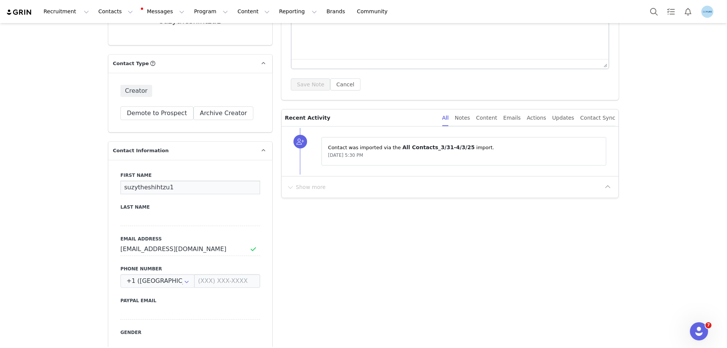
click at [131, 188] on input "suzytheshihtzu1" at bounding box center [190, 188] width 140 height 14
paste input "Angie Hutcheson"
click at [152, 188] on input "Angie Hutcheson" at bounding box center [190, 188] width 140 height 14
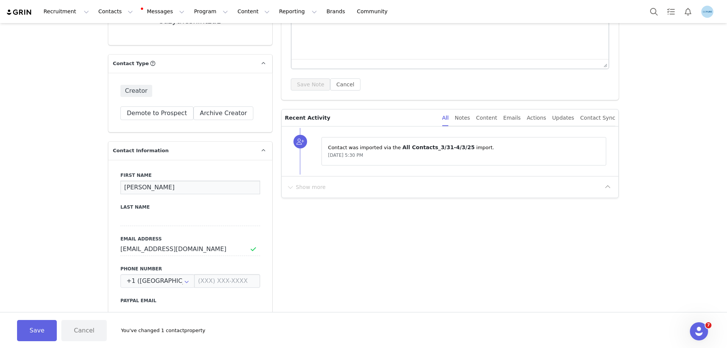
click at [152, 188] on input "Angie Hutcheson" at bounding box center [190, 188] width 140 height 14
type input "Angie"
click at [141, 221] on input at bounding box center [190, 220] width 140 height 14
paste input "Hutcheson"
type input "Hutcheson"
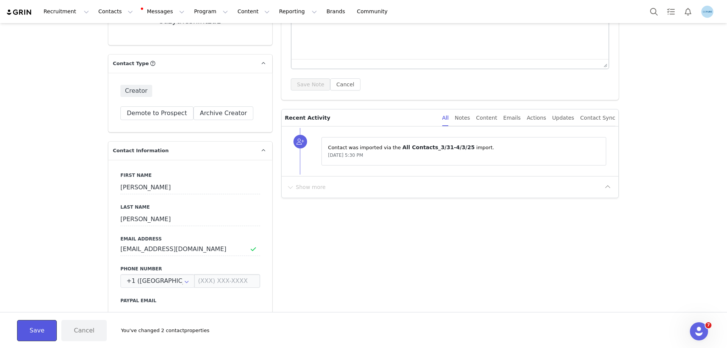
click at [28, 329] on button "Save" at bounding box center [37, 330] width 40 height 21
type input "Angie"
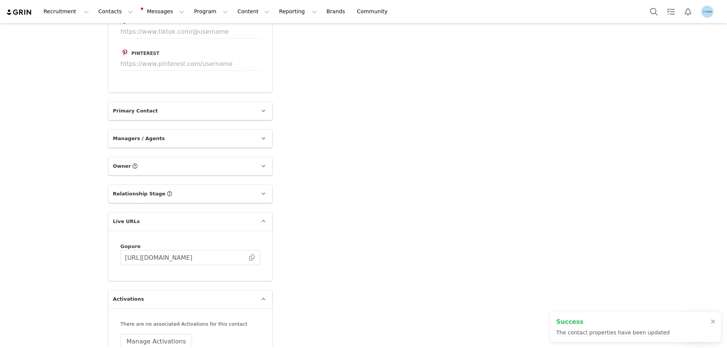
scroll to position [1061, 0]
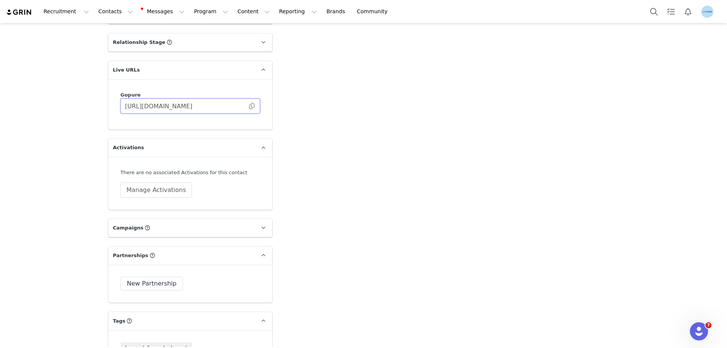
click at [248, 109] on input "https://gopure.grin.live/f5e10e3f-b758-40eb-9f27-fa721fd7497d" at bounding box center [190, 105] width 140 height 15
click at [249, 106] on span at bounding box center [252, 106] width 8 height 0
click at [158, 189] on button "Manage Activations" at bounding box center [156, 190] width 72 height 15
click at [147, 222] on div "Select Activation" at bounding box center [133, 219] width 74 height 11
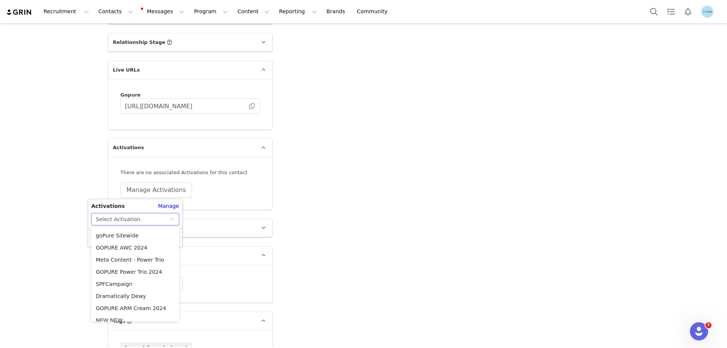
scroll to position [308, 0]
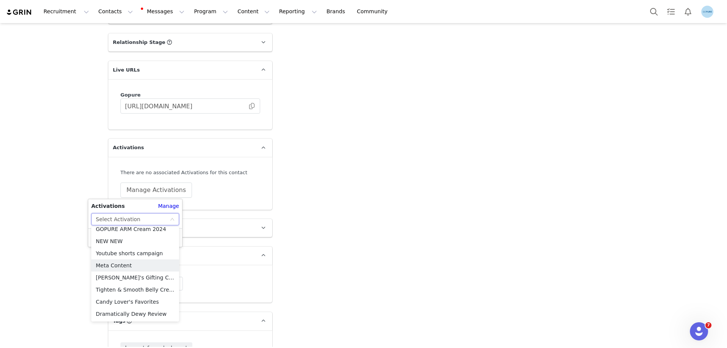
drag, startPoint x: 120, startPoint y: 267, endPoint x: 120, endPoint y: 257, distance: 10.2
click at [120, 267] on li "Meta Content" at bounding box center [135, 265] width 88 height 12
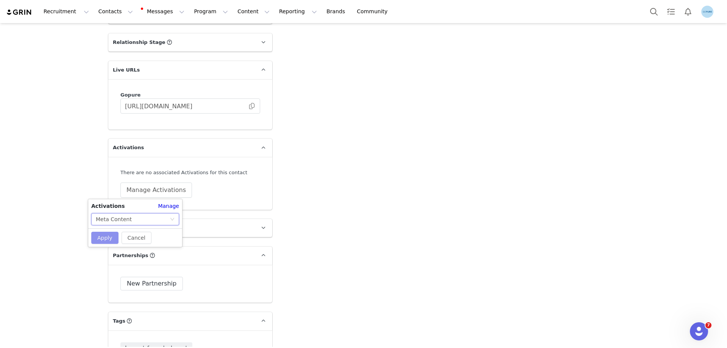
click at [109, 239] on button "Apply" at bounding box center [104, 238] width 27 height 12
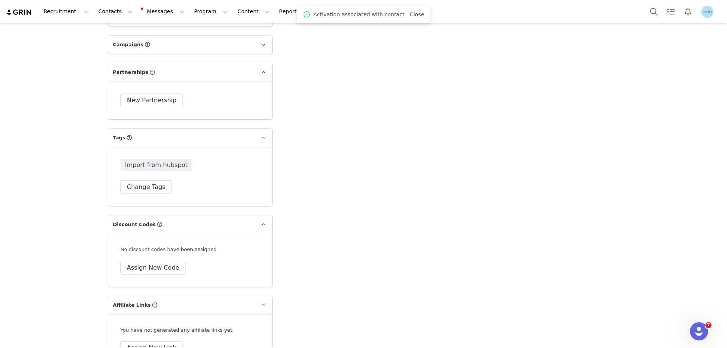
scroll to position [1250, 0]
click at [152, 189] on button "Change Tags" at bounding box center [146, 186] width 52 height 14
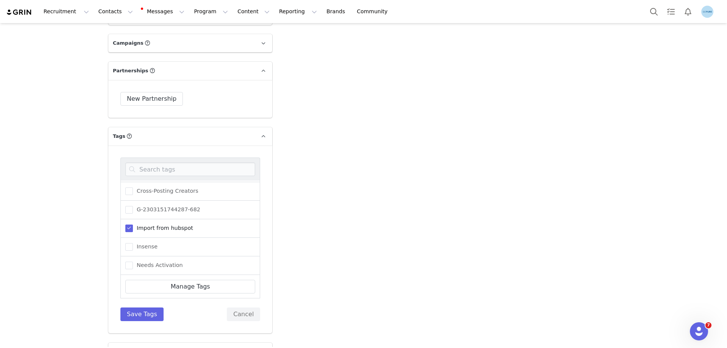
scroll to position [93, 0]
click at [161, 211] on span "Needs Activation" at bounding box center [158, 209] width 50 height 7
click at [133, 206] on input "Needs Activation" at bounding box center [133, 206] width 0 height 0
drag, startPoint x: 137, startPoint y: 314, endPoint x: 144, endPoint y: 314, distance: 6.5
click at [138, 314] on button "Save Tags" at bounding box center [141, 315] width 43 height 14
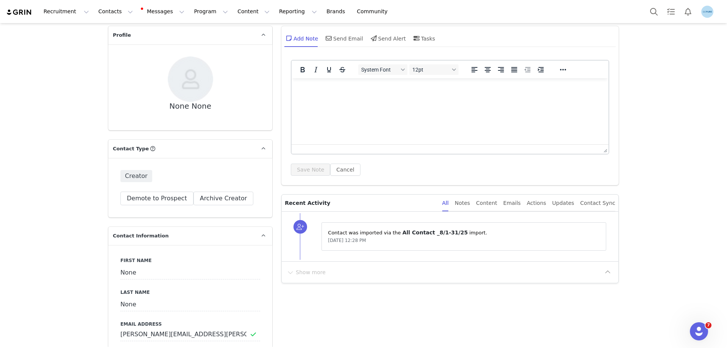
scroll to position [114, 0]
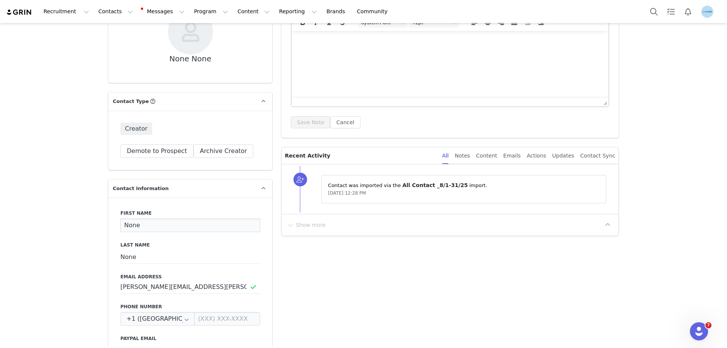
click at [135, 224] on input "None" at bounding box center [190, 226] width 140 height 14
paste input "[PERSON_NAME]"
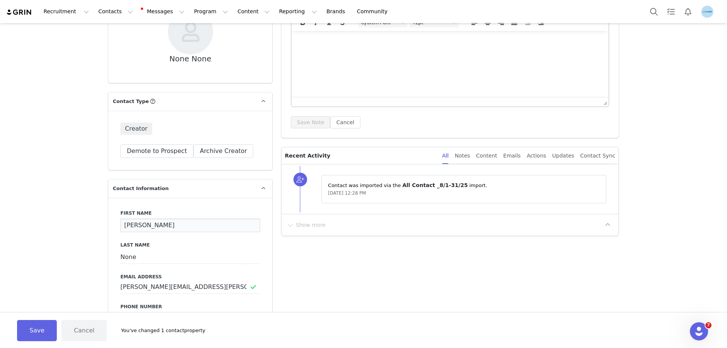
click at [142, 224] on input "[PERSON_NAME]" at bounding box center [190, 226] width 140 height 14
click at [149, 225] on input "[PERSON_NAME]" at bounding box center [190, 226] width 140 height 14
type input "[PERSON_NAME]"
click at [126, 258] on input "None" at bounding box center [190, 257] width 140 height 14
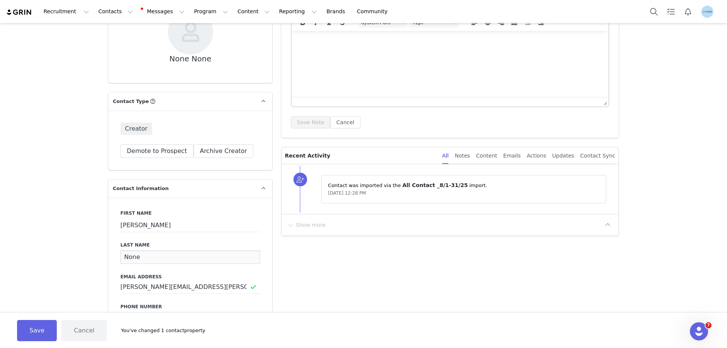
click at [126, 258] on input "None" at bounding box center [190, 257] width 140 height 14
paste input "[PERSON_NAME]"
type input "[PERSON_NAME]"
click at [36, 331] on button "Save" at bounding box center [37, 330] width 40 height 21
type input "[PERSON_NAME]"
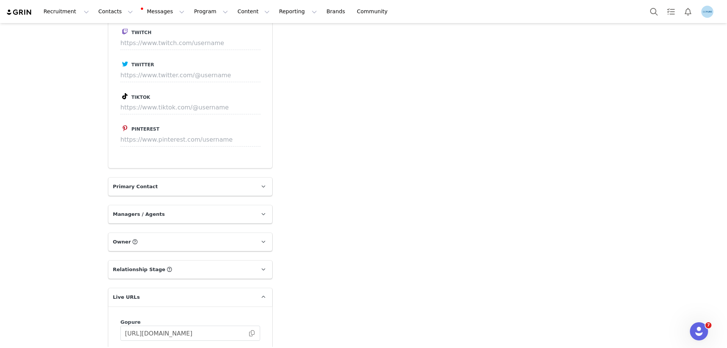
scroll to position [947, 0]
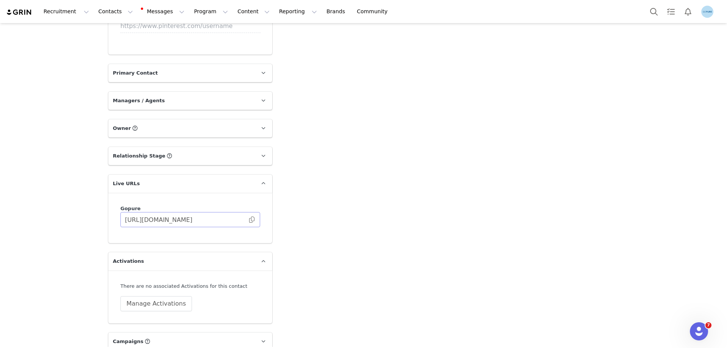
click at [248, 220] on span at bounding box center [252, 220] width 8 height 0
click at [152, 302] on button "Manage Activations" at bounding box center [156, 303] width 72 height 15
click at [152, 266] on div "Select Activation" at bounding box center [133, 266] width 74 height 11
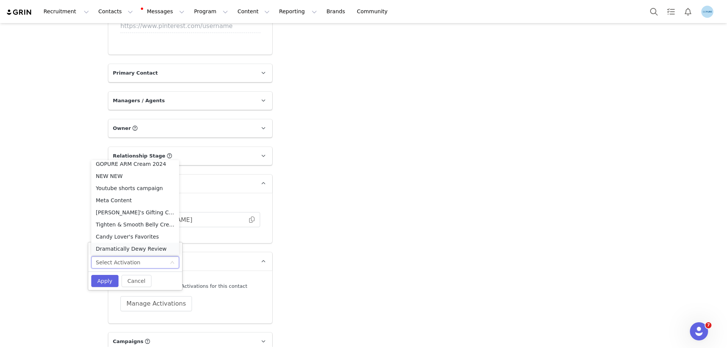
scroll to position [308, 0]
drag, startPoint x: 127, startPoint y: 197, endPoint x: 103, endPoint y: 233, distance: 43.0
click at [127, 197] on li "Meta Content" at bounding box center [135, 199] width 88 height 12
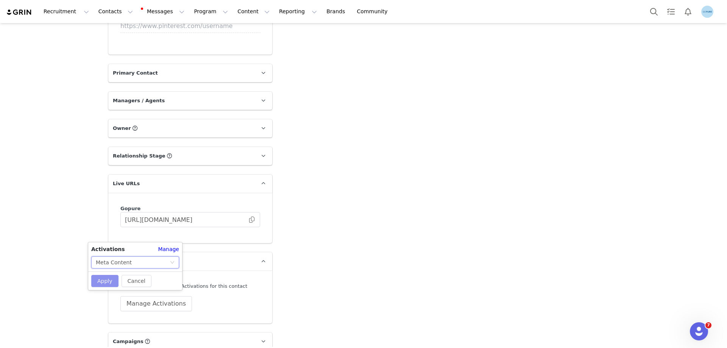
drag, startPoint x: 102, startPoint y: 280, endPoint x: 155, endPoint y: 258, distance: 57.1
click at [106, 278] on button "Apply" at bounding box center [104, 281] width 27 height 12
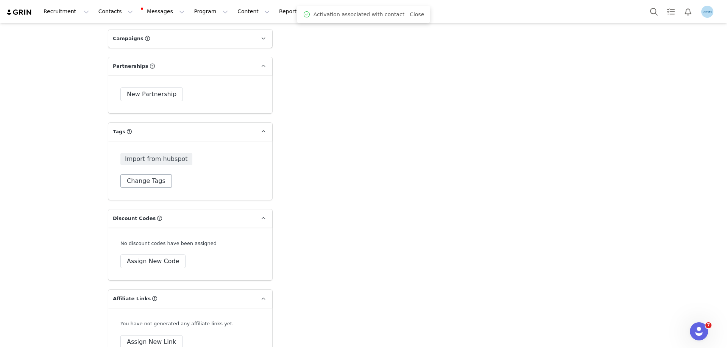
scroll to position [1255, 0]
click at [144, 180] on button "Change Tags" at bounding box center [146, 181] width 52 height 14
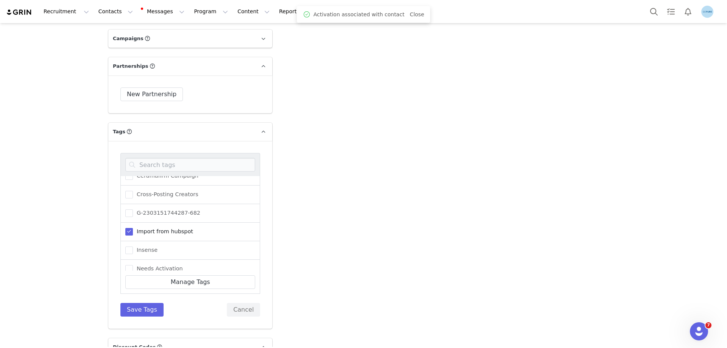
scroll to position [76, 0]
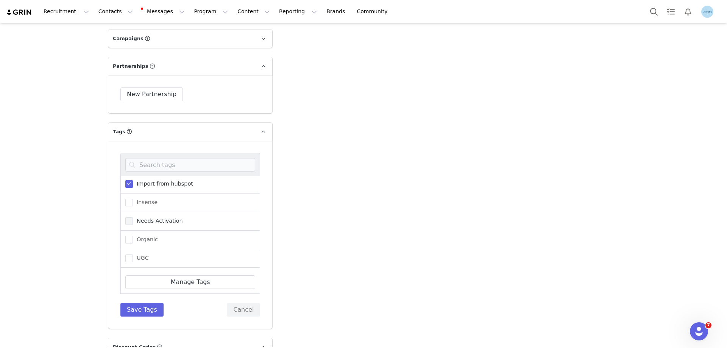
drag, startPoint x: 144, startPoint y: 220, endPoint x: 144, endPoint y: 225, distance: 4.9
click at [144, 220] on span "Needs Activation" at bounding box center [158, 220] width 50 height 7
click at [133, 217] on input "Needs Activation" at bounding box center [133, 217] width 0 height 0
click at [144, 311] on button "Save Tags" at bounding box center [141, 310] width 43 height 14
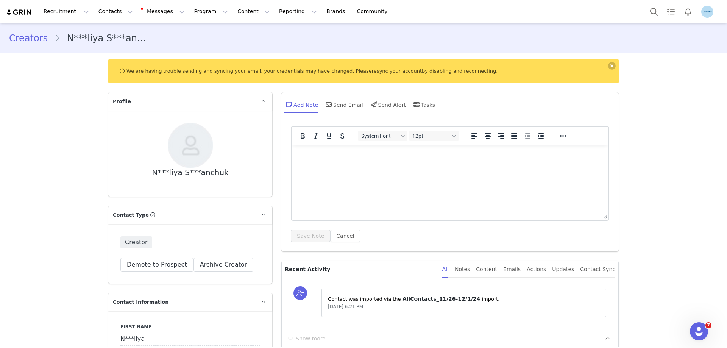
scroll to position [114, 0]
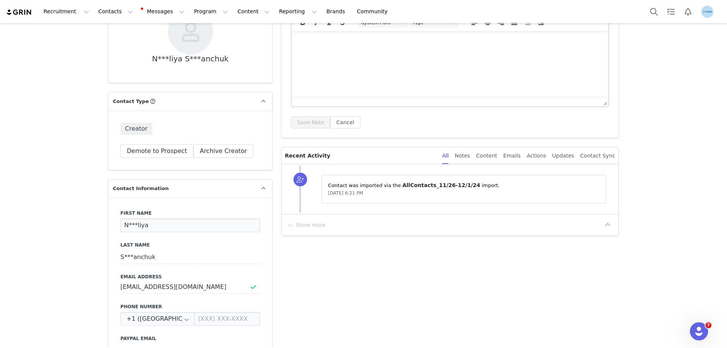
click at [133, 228] on input "N***liya" at bounding box center [190, 226] width 140 height 14
paste input "[PERSON_NAME]"
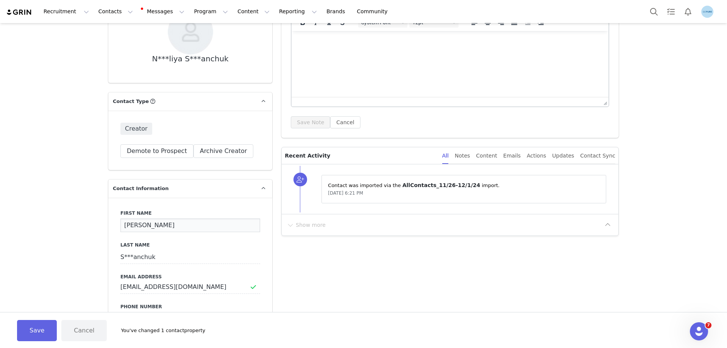
click at [150, 227] on input "[PERSON_NAME]" at bounding box center [190, 226] width 140 height 14
type input "[PERSON_NAME]"
click at [123, 257] on input "S***anchuk" at bounding box center [190, 257] width 140 height 14
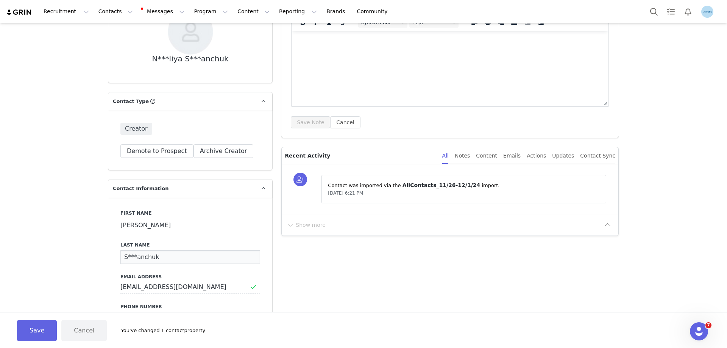
click at [123, 257] on input "S***anchuk" at bounding box center [190, 257] width 140 height 14
paste input "kly"
type input "Sklyanchuk"
click at [47, 330] on button "Save" at bounding box center [37, 330] width 40 height 21
type input "[PERSON_NAME]"
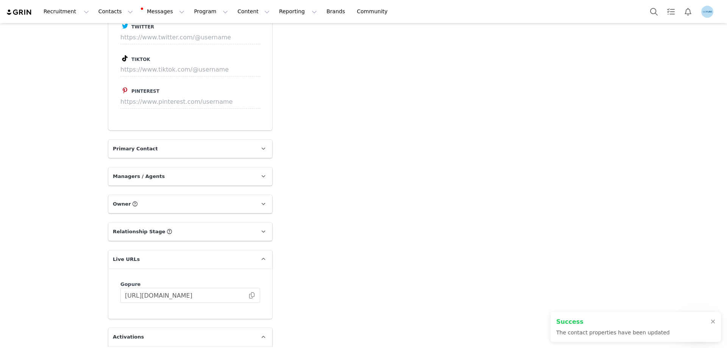
scroll to position [1023, 0]
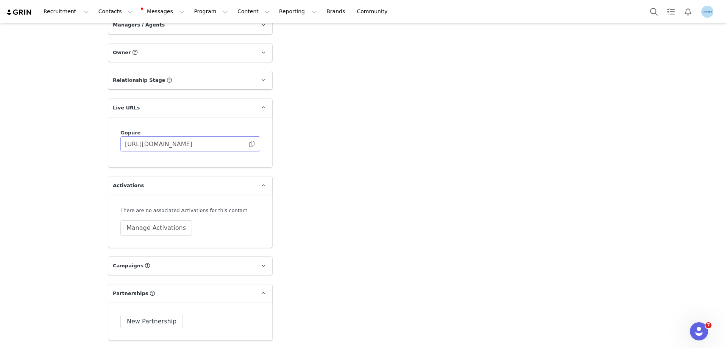
click at [248, 144] on span at bounding box center [252, 144] width 8 height 0
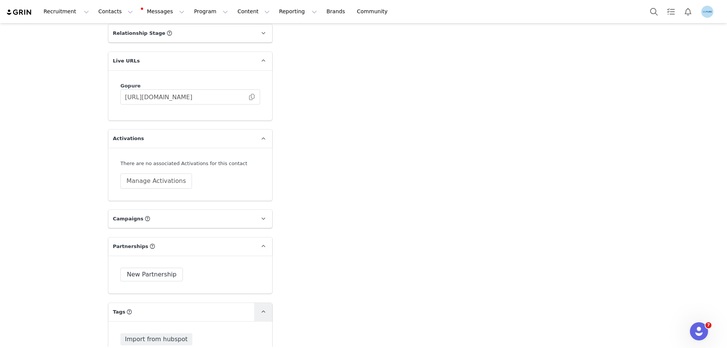
scroll to position [1136, 0]
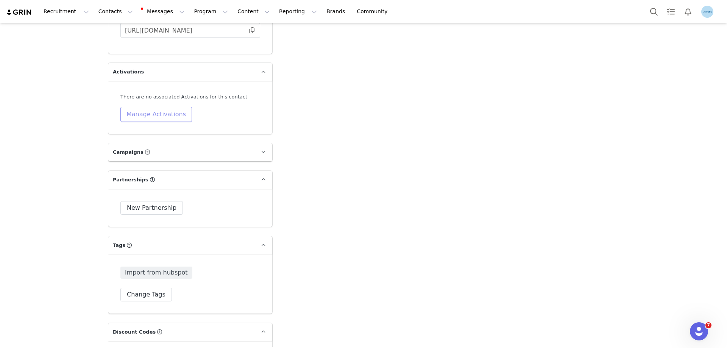
click at [162, 114] on button "Manage Activations" at bounding box center [156, 114] width 72 height 15
click at [136, 145] on div "Select Activation" at bounding box center [133, 143] width 74 height 11
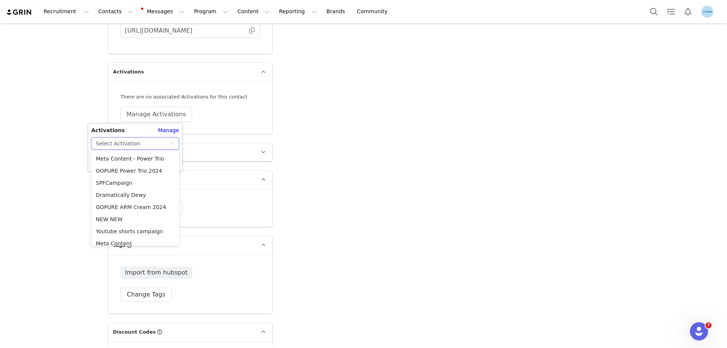
scroll to position [308, 0]
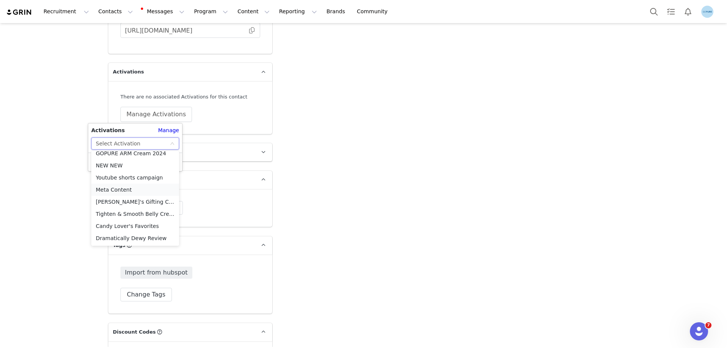
click at [120, 187] on li "Meta Content" at bounding box center [135, 190] width 88 height 12
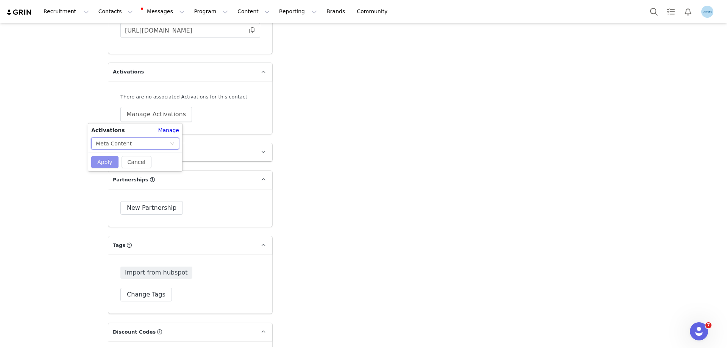
click at [107, 163] on button "Apply" at bounding box center [104, 162] width 27 height 12
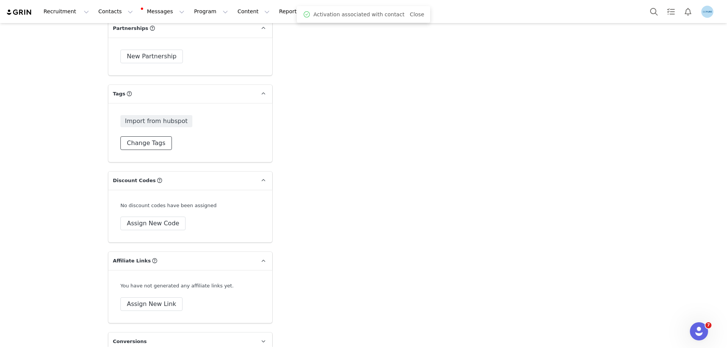
click at [146, 146] on button "Change Tags" at bounding box center [146, 143] width 52 height 14
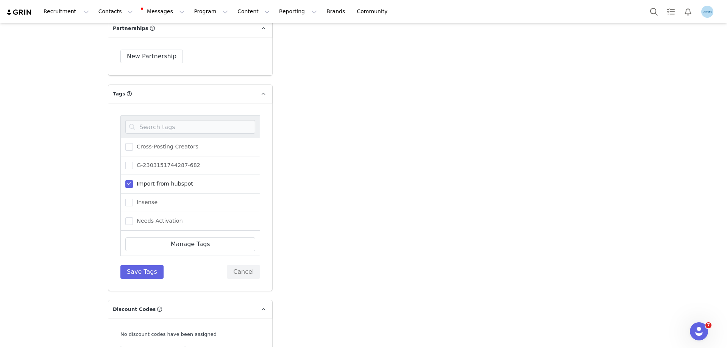
scroll to position [76, 0]
click at [151, 182] on span "Needs Activation" at bounding box center [158, 183] width 50 height 7
click at [133, 180] on input "Needs Activation" at bounding box center [133, 180] width 0 height 0
click at [139, 272] on button "Save Tags" at bounding box center [141, 272] width 43 height 14
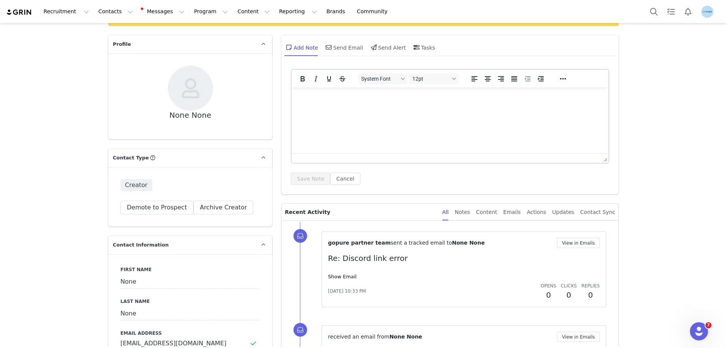
scroll to position [114, 0]
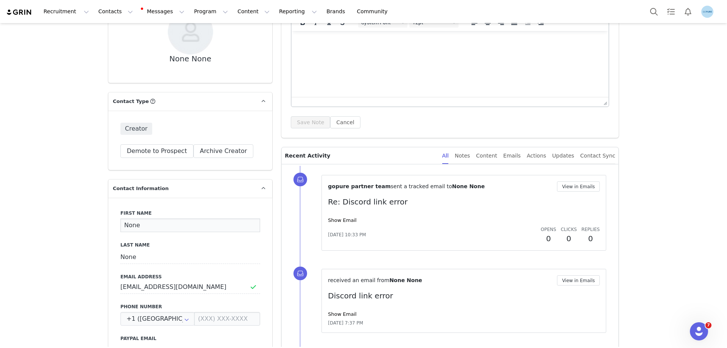
click at [134, 228] on input "None" at bounding box center [190, 226] width 140 height 14
paste input "[PERSON_NAME]"
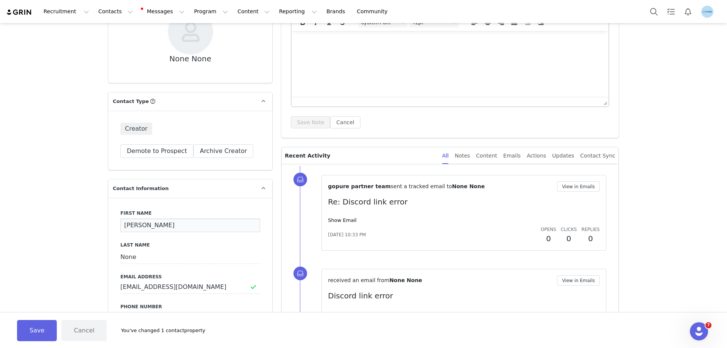
click at [149, 229] on input "[PERSON_NAME]" at bounding box center [190, 226] width 140 height 14
type input "Mandy"
click at [123, 257] on input "None" at bounding box center [190, 257] width 140 height 14
click at [123, 256] on input "None" at bounding box center [190, 257] width 140 height 14
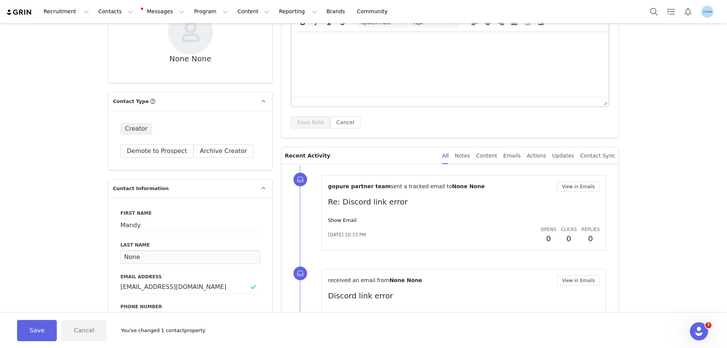
paste input "[PERSON_NAME]"
type input "[PERSON_NAME]"
click at [31, 326] on button "Save" at bounding box center [37, 330] width 40 height 21
type input "Mandy"
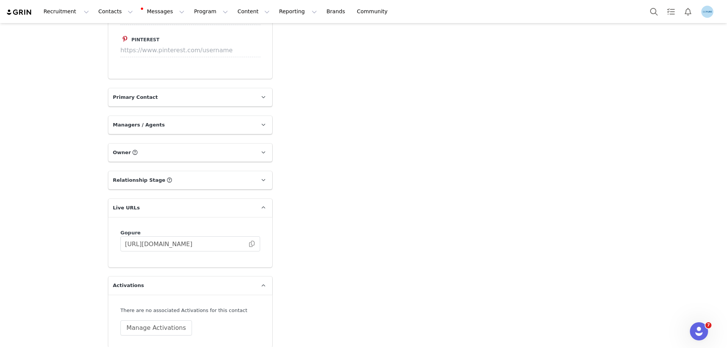
scroll to position [1061, 0]
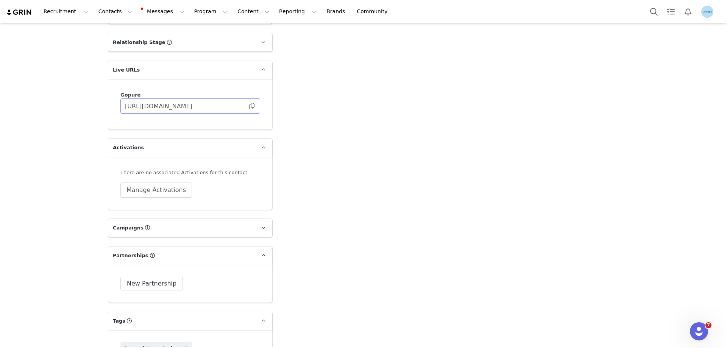
click at [248, 106] on span at bounding box center [252, 106] width 8 height 0
click at [169, 188] on button "Manage Activations" at bounding box center [156, 190] width 72 height 15
click at [156, 215] on div "Select Activation" at bounding box center [133, 219] width 74 height 11
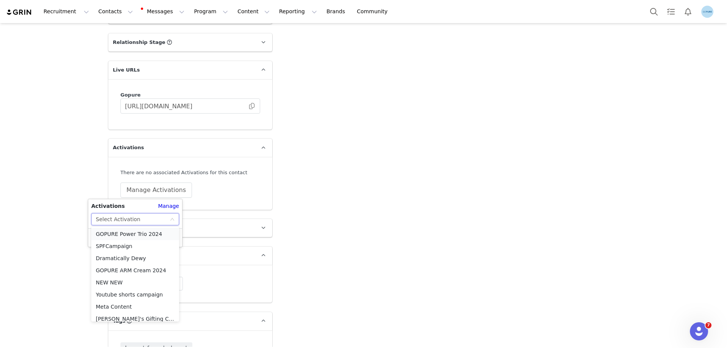
scroll to position [308, 0]
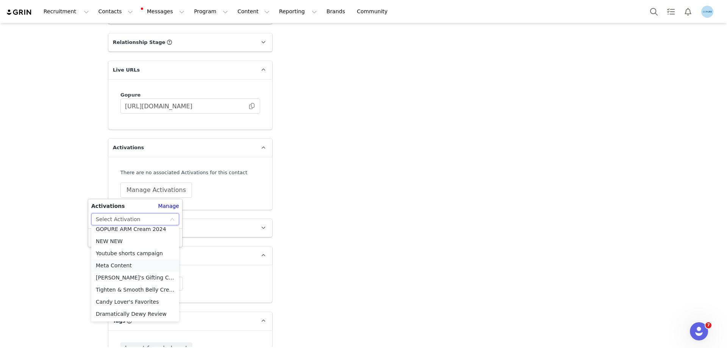
click at [122, 264] on li "Meta Content" at bounding box center [135, 265] width 88 height 12
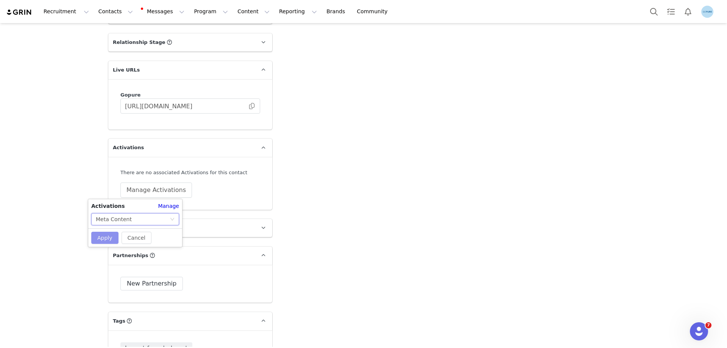
click at [105, 238] on button "Apply" at bounding box center [104, 238] width 27 height 12
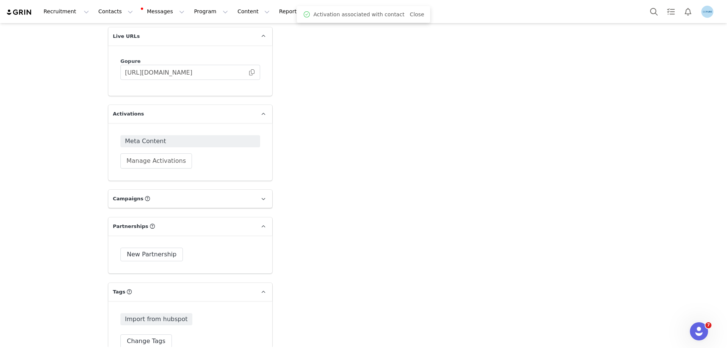
scroll to position [1174, 0]
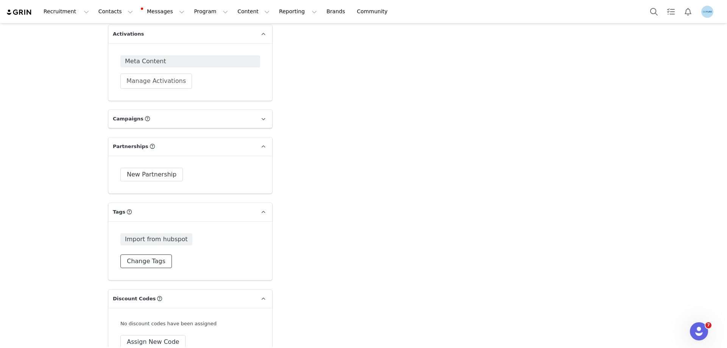
click at [150, 262] on button "Change Tags" at bounding box center [146, 262] width 52 height 14
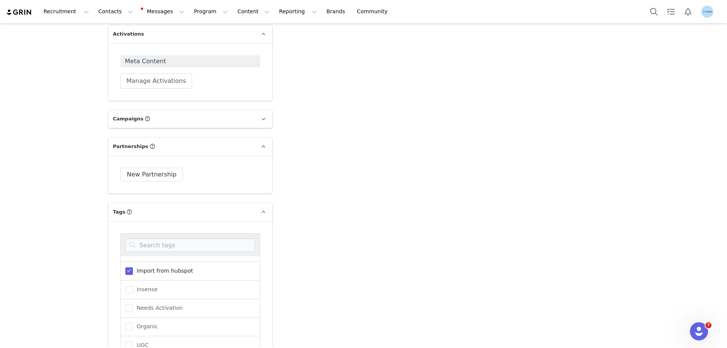
scroll to position [76, 0]
drag, startPoint x: 146, startPoint y: 301, endPoint x: 192, endPoint y: 298, distance: 45.5
click at [147, 301] on span "Needs Activation" at bounding box center [158, 301] width 50 height 7
click at [133, 298] on input "Needs Activation" at bounding box center [133, 298] width 0 height 0
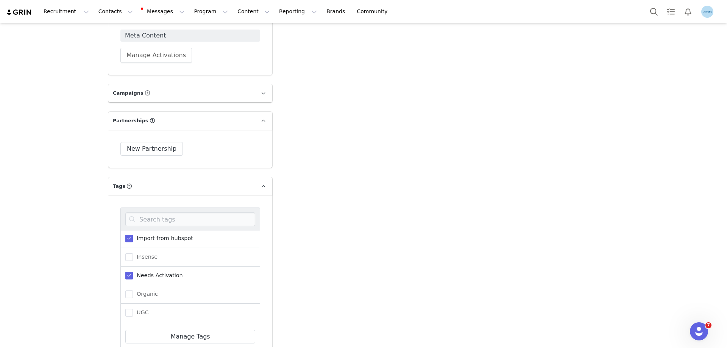
scroll to position [1288, 0]
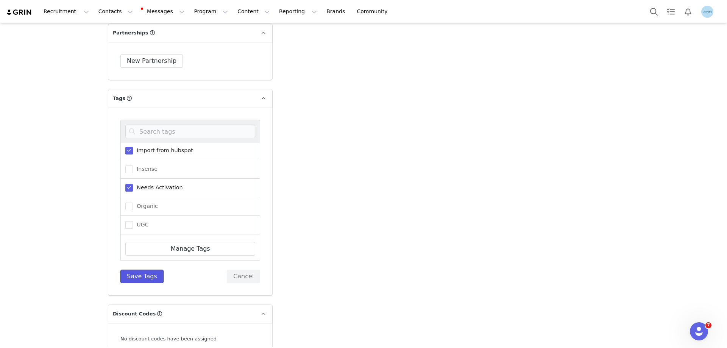
click at [144, 281] on button "Save Tags" at bounding box center [141, 277] width 43 height 14
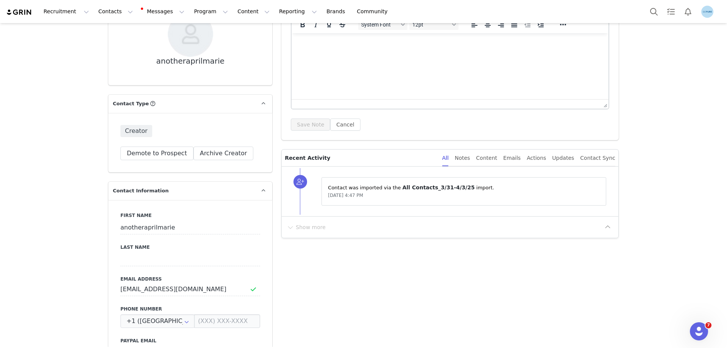
scroll to position [114, 0]
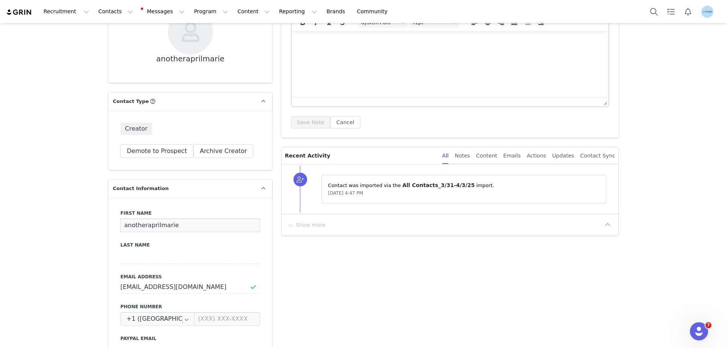
click at [134, 224] on input "anotheraprilmarie" at bounding box center [190, 226] width 140 height 14
click at [134, 223] on input "anotheraprilmarie" at bounding box center [190, 226] width 140 height 14
paste input "[PERSON_NAME]"
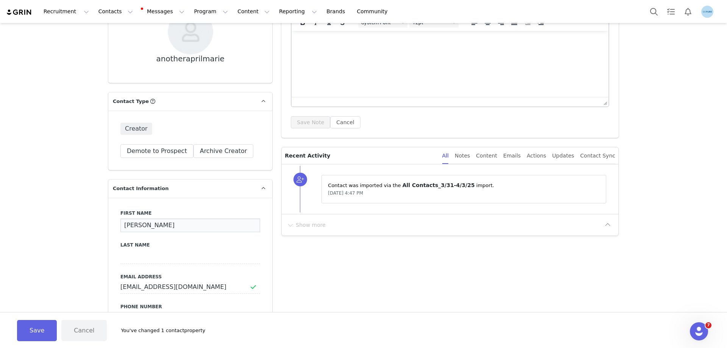
click at [147, 226] on input "[PERSON_NAME]" at bounding box center [190, 226] width 140 height 14
type input "April"
click at [131, 257] on input at bounding box center [190, 257] width 140 height 14
paste input "[PERSON_NAME]"
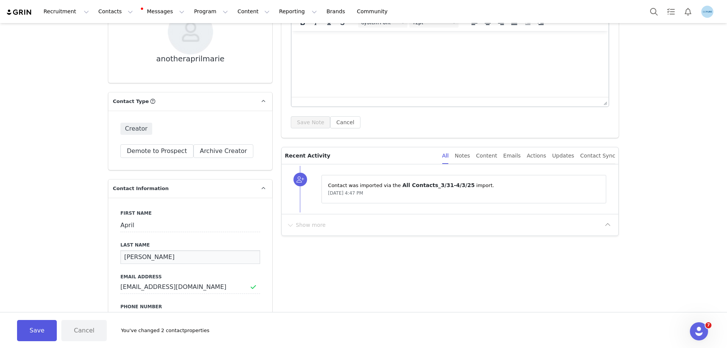
type input "[PERSON_NAME]"
click at [39, 336] on button "Save" at bounding box center [37, 330] width 40 height 21
type input "April"
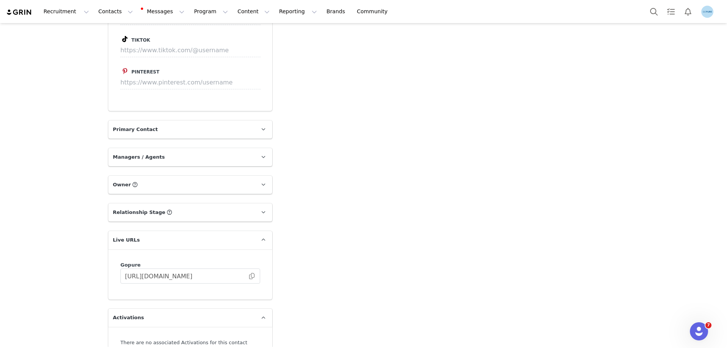
scroll to position [1023, 0]
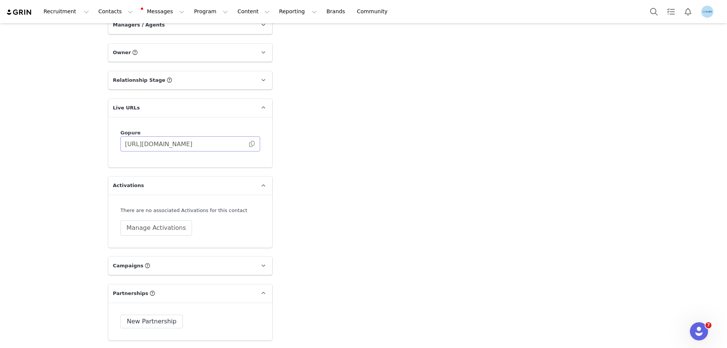
click at [248, 144] on span at bounding box center [252, 144] width 8 height 0
click at [168, 232] on button "Manage Activations" at bounding box center [156, 227] width 72 height 15
click at [150, 258] on div "Select Activation" at bounding box center [133, 257] width 74 height 11
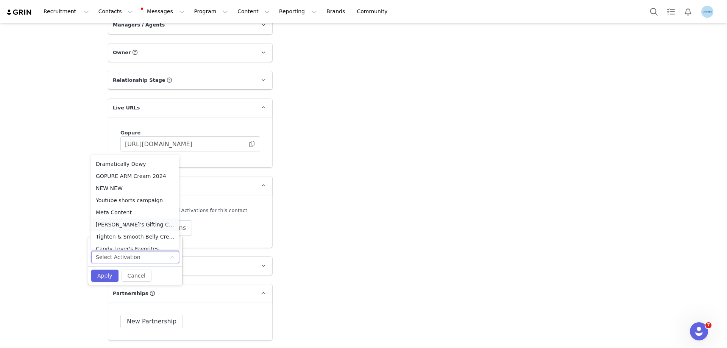
scroll to position [308, 0]
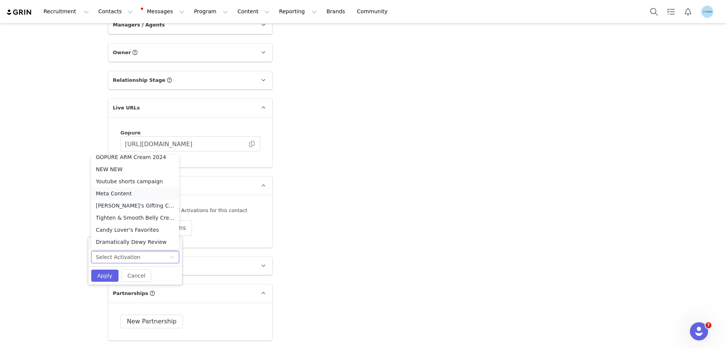
click at [120, 194] on li "Meta Content" at bounding box center [135, 194] width 88 height 12
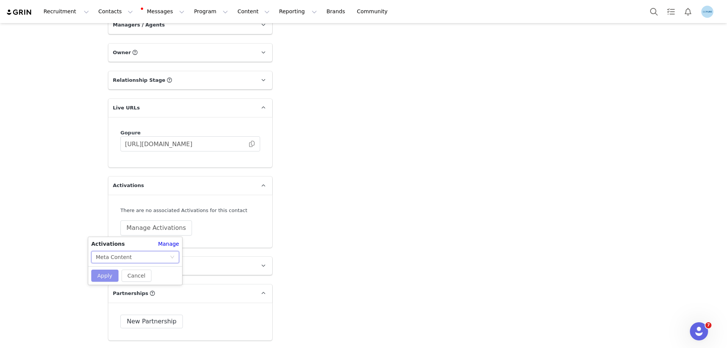
click at [105, 276] on button "Apply" at bounding box center [104, 276] width 27 height 12
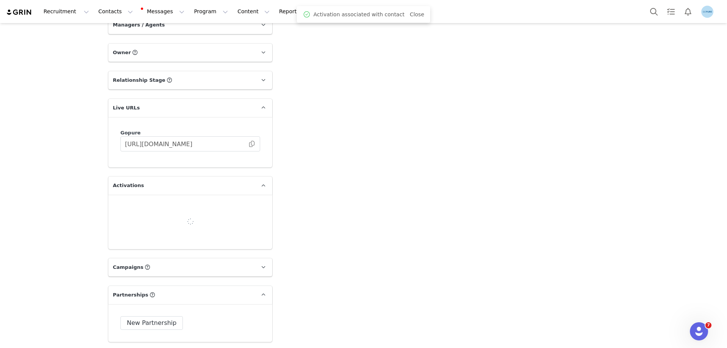
scroll to position [1136, 0]
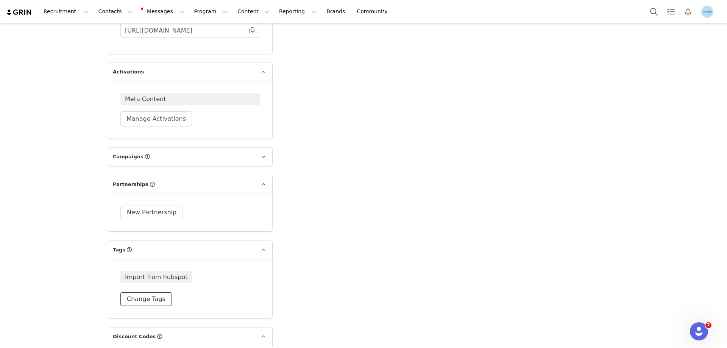
click at [149, 301] on button "Change Tags" at bounding box center [146, 299] width 52 height 14
click at [161, 323] on span "Needs Activation" at bounding box center [158, 323] width 50 height 7
click at [133, 320] on input "Needs Activation" at bounding box center [133, 320] width 0 height 0
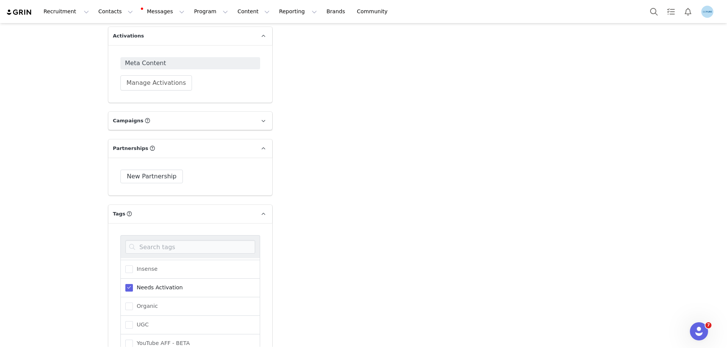
scroll to position [1250, 0]
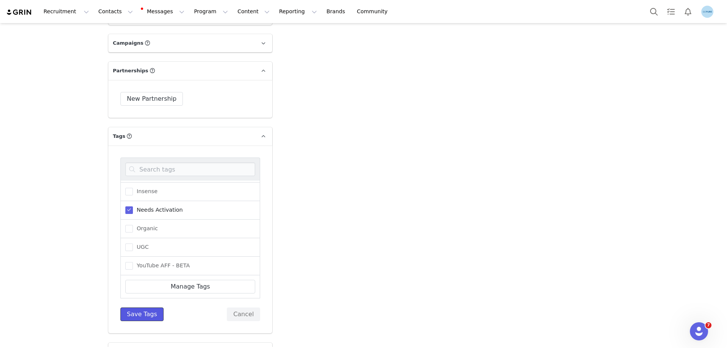
click at [146, 317] on button "Save Tags" at bounding box center [141, 315] width 43 height 14
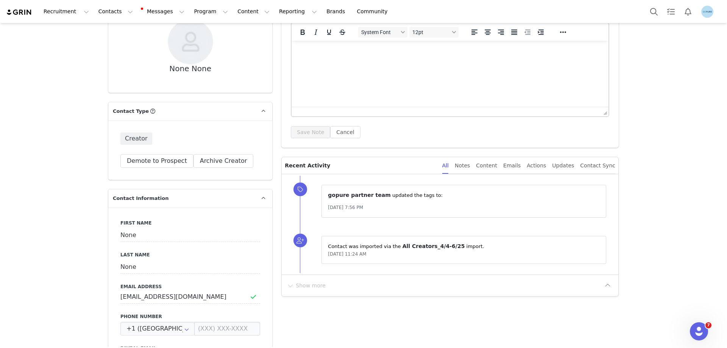
scroll to position [114, 0]
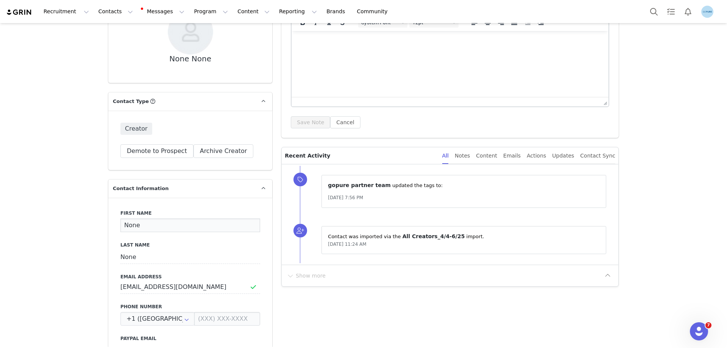
click at [130, 228] on input "None" at bounding box center [190, 226] width 140 height 14
paste input "[PERSON_NAME]"
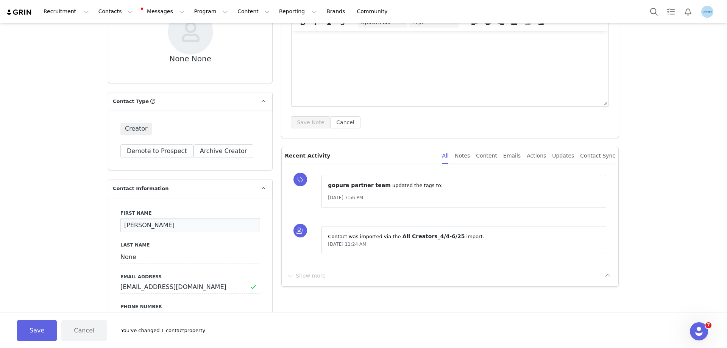
click at [153, 224] on input "[PERSON_NAME]" at bounding box center [190, 226] width 140 height 14
type input "Radhika"
click at [120, 258] on input "None" at bounding box center [190, 257] width 140 height 14
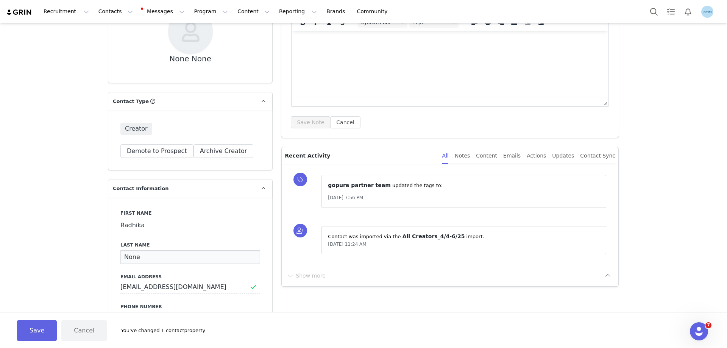
click at [120, 258] on input "None" at bounding box center [190, 257] width 140 height 14
paste input "Dahal"
type input "Dahal"
click at [46, 341] on div "Save Cancel You've changed 2 contact properties" at bounding box center [363, 330] width 727 height 36
click at [47, 333] on button "Save" at bounding box center [37, 330] width 40 height 21
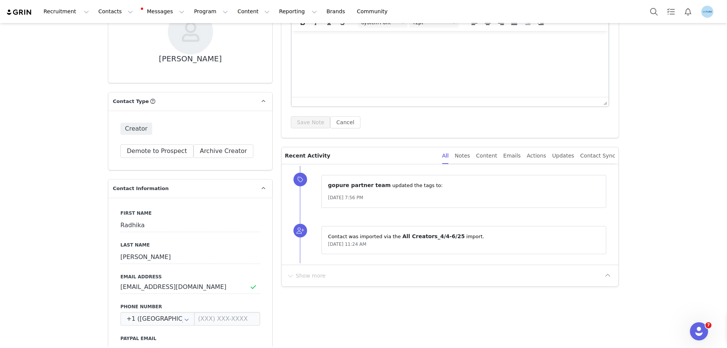
type input "Radhika"
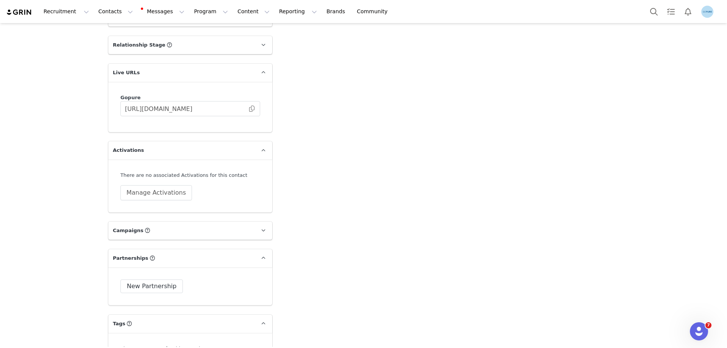
scroll to position [985, 0]
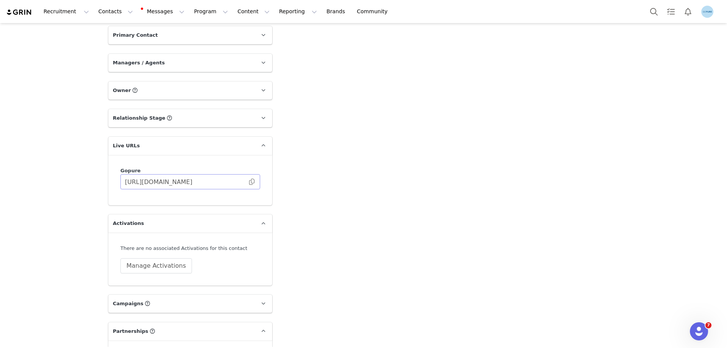
click at [249, 182] on span at bounding box center [252, 182] width 8 height 0
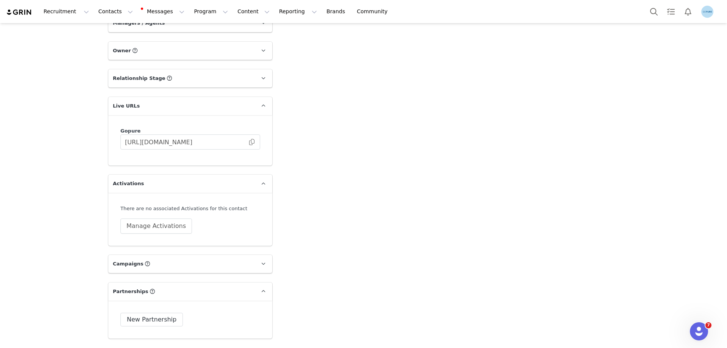
scroll to position [1099, 0]
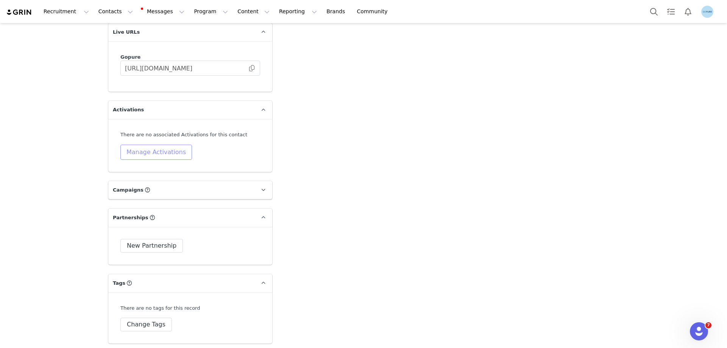
click at [177, 146] on button "Manage Activations" at bounding box center [156, 152] width 72 height 15
click at [133, 178] on div "Select Activation" at bounding box center [118, 181] width 45 height 11
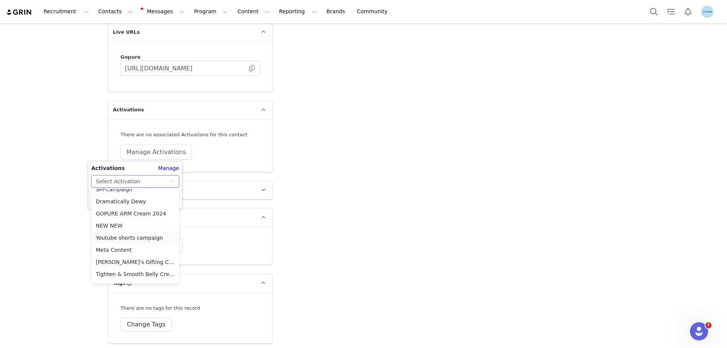
scroll to position [303, 0]
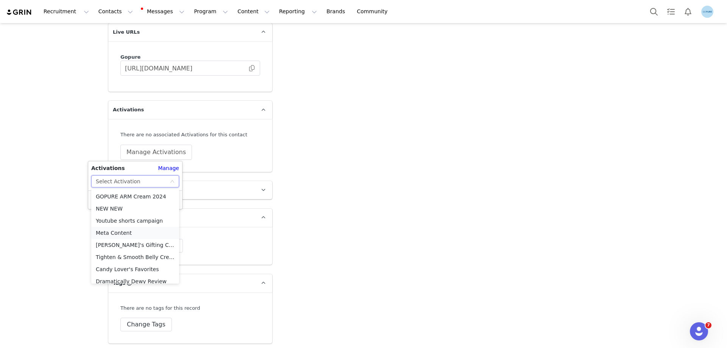
click at [121, 236] on li "Meta Content" at bounding box center [135, 233] width 88 height 12
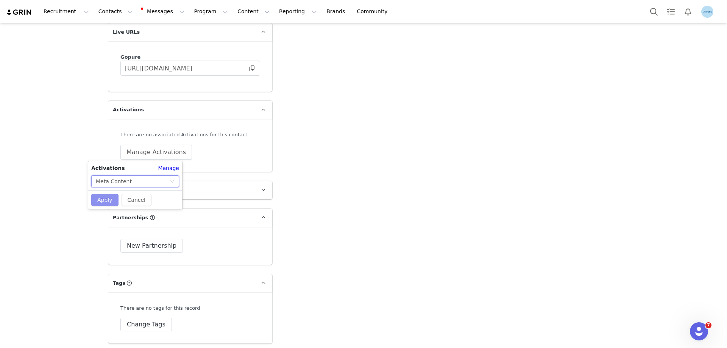
drag, startPoint x: 104, startPoint y: 201, endPoint x: 126, endPoint y: 198, distance: 21.9
click at [106, 201] on button "Apply" at bounding box center [104, 200] width 27 height 12
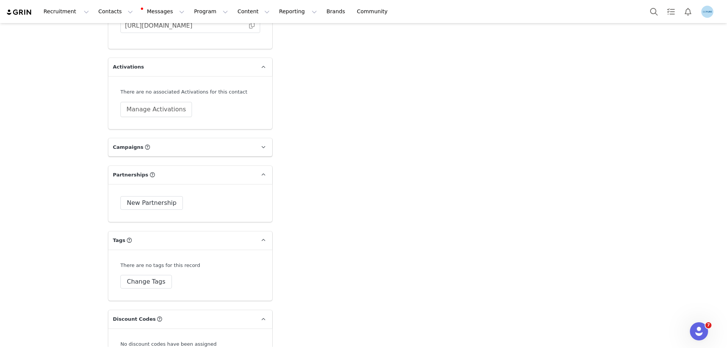
scroll to position [1174, 0]
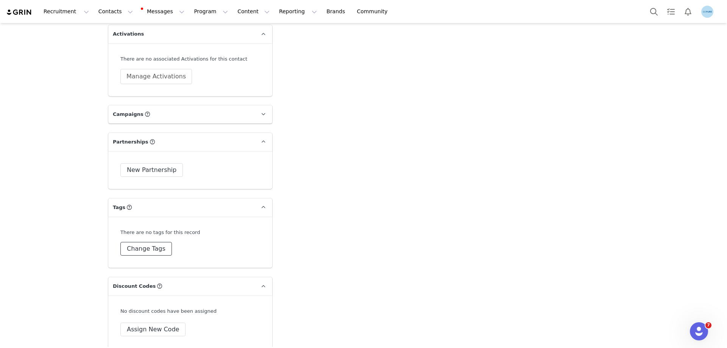
click at [158, 252] on button "Change Tags" at bounding box center [146, 249] width 52 height 14
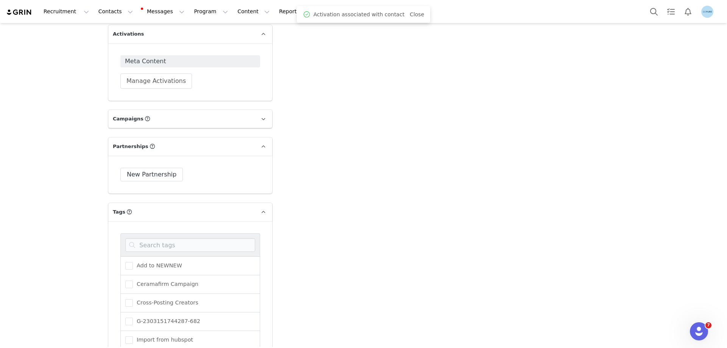
scroll to position [93, 0]
drag, startPoint x: 152, startPoint y: 286, endPoint x: 177, endPoint y: 288, distance: 25.0
click at [155, 286] on span "Needs Activation" at bounding box center [158, 285] width 50 height 7
click at [133, 282] on input "Needs Activation" at bounding box center [133, 282] width 0 height 0
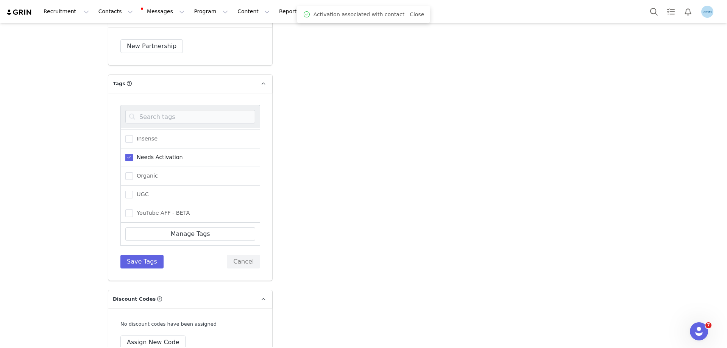
scroll to position [1364, 0]
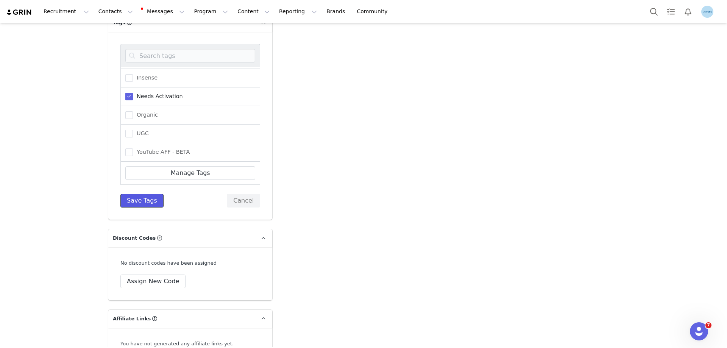
click at [142, 203] on button "Save Tags" at bounding box center [141, 201] width 43 height 14
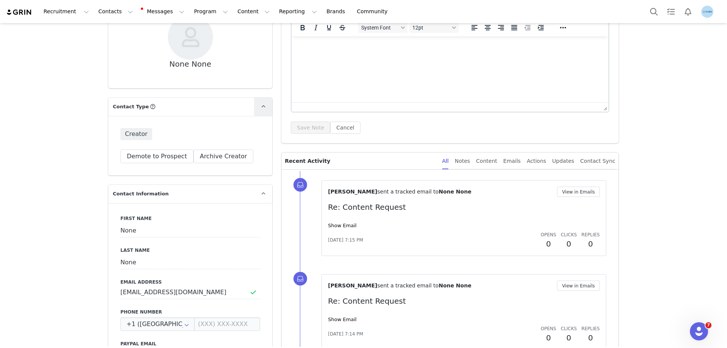
scroll to position [114, 0]
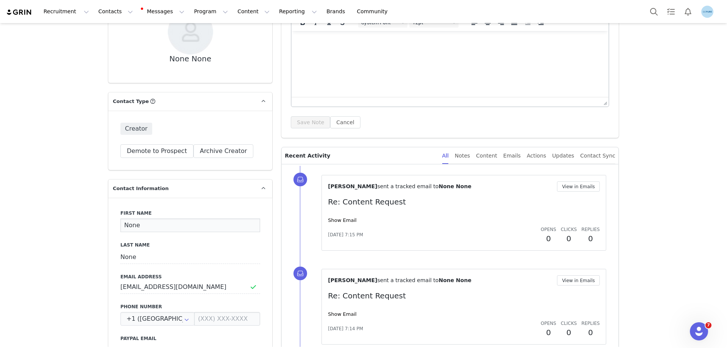
click at [126, 228] on input "None" at bounding box center [190, 226] width 140 height 14
click at [127, 228] on input "None" at bounding box center [190, 226] width 140 height 14
paste input "Megan Tuchsen"
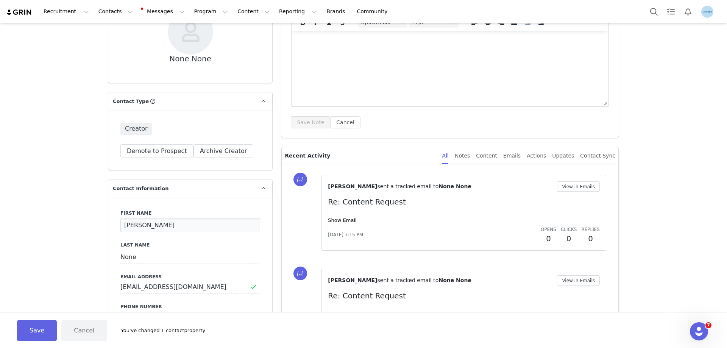
click at [142, 224] on input "Megan Tuchsen" at bounding box center [190, 226] width 140 height 14
click at [147, 224] on input "Megan Tuchsen" at bounding box center [190, 226] width 140 height 14
type input "Megan"
click at [125, 255] on input "None" at bounding box center [190, 257] width 140 height 14
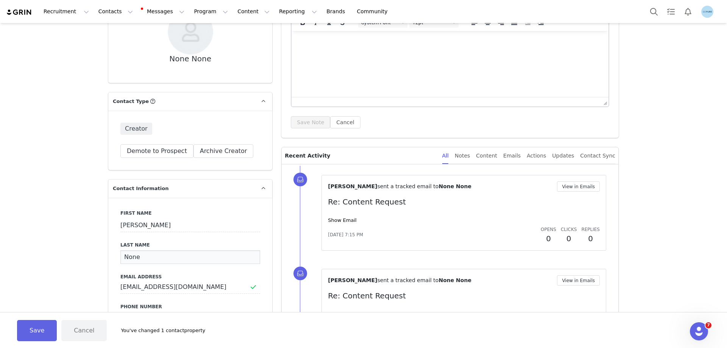
click at [125, 255] on input "None" at bounding box center [190, 257] width 140 height 14
paste input "Tuchsen"
type input "Tuchsen"
click at [42, 325] on button "Save" at bounding box center [37, 330] width 40 height 21
type input "Megan"
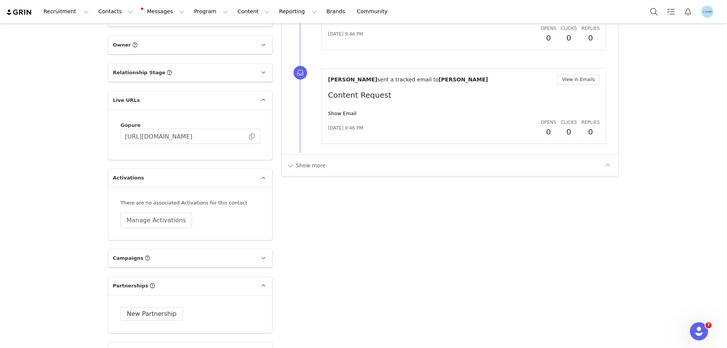
scroll to position [1061, 0]
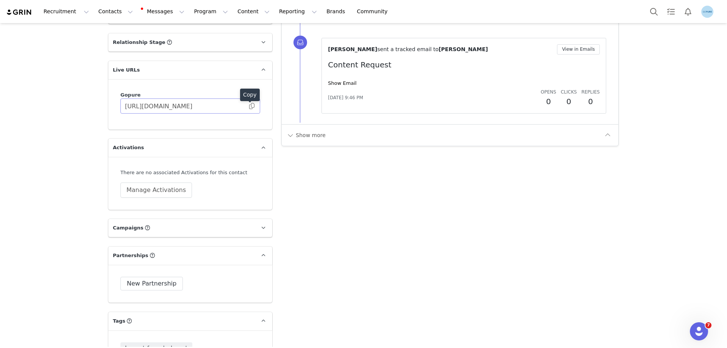
click at [249, 103] on body "Recruitment Recruitment Creator Search Curated Lists Landing Pages Web Extensio…" at bounding box center [363, 174] width 727 height 348
click at [147, 190] on button "Manage Activations" at bounding box center [156, 190] width 72 height 15
click at [148, 217] on div "Select Activation" at bounding box center [133, 219] width 74 height 11
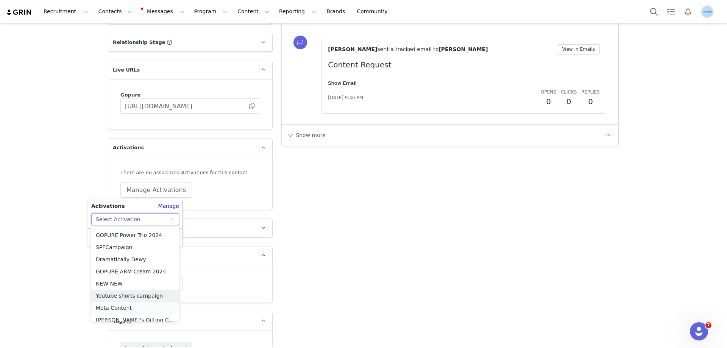
scroll to position [308, 0]
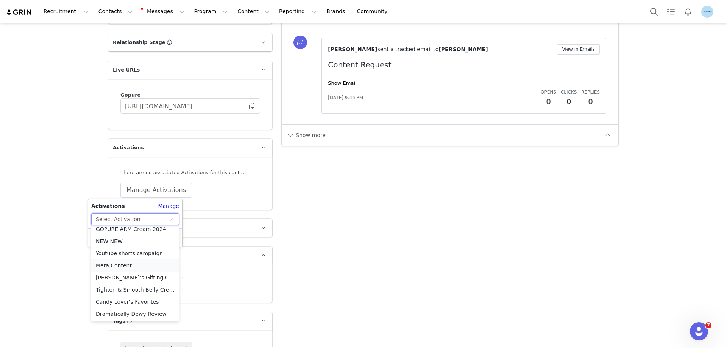
click at [115, 267] on li "Meta Content" at bounding box center [135, 265] width 88 height 12
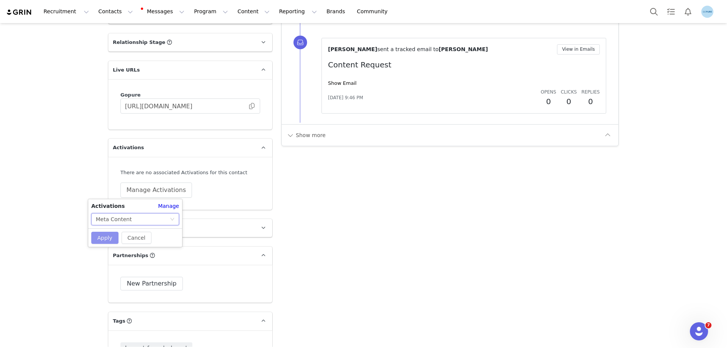
click at [105, 235] on button "Apply" at bounding box center [104, 238] width 27 height 12
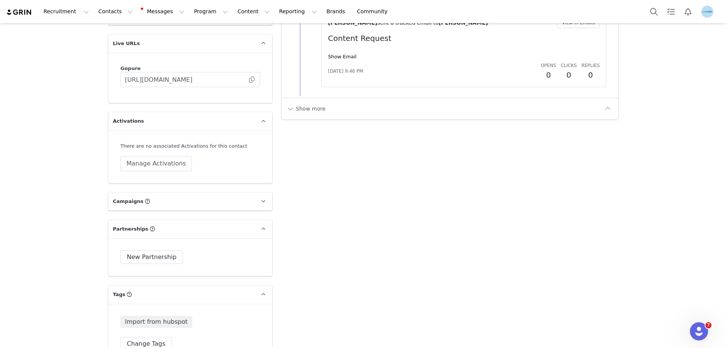
scroll to position [1212, 0]
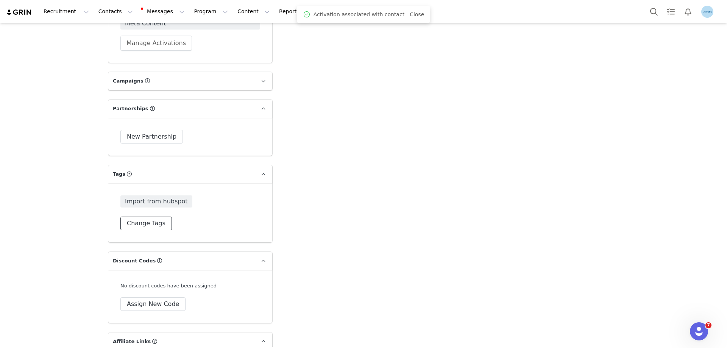
click at [150, 222] on button "Change Tags" at bounding box center [146, 224] width 52 height 14
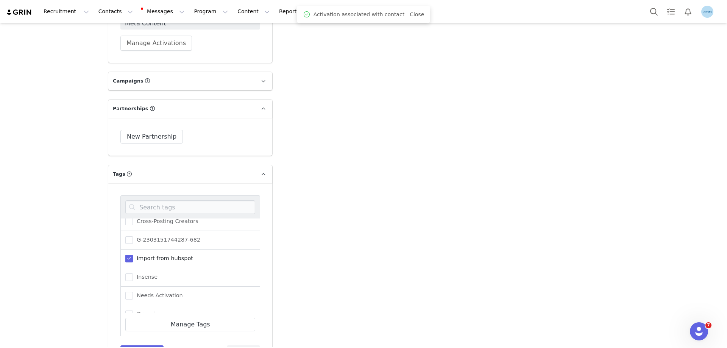
scroll to position [93, 0]
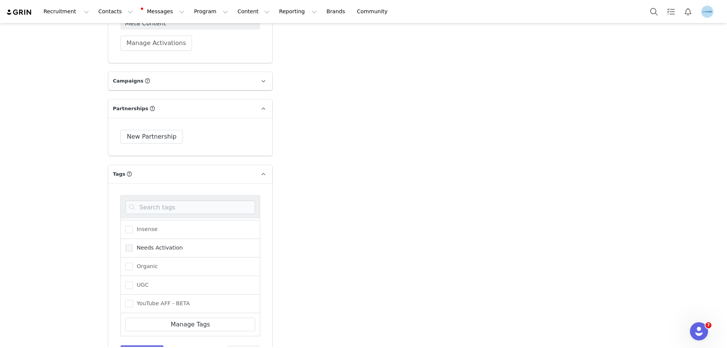
click at [153, 245] on span "Needs Activation" at bounding box center [158, 247] width 50 height 7
click at [133, 244] on input "Needs Activation" at bounding box center [133, 244] width 0 height 0
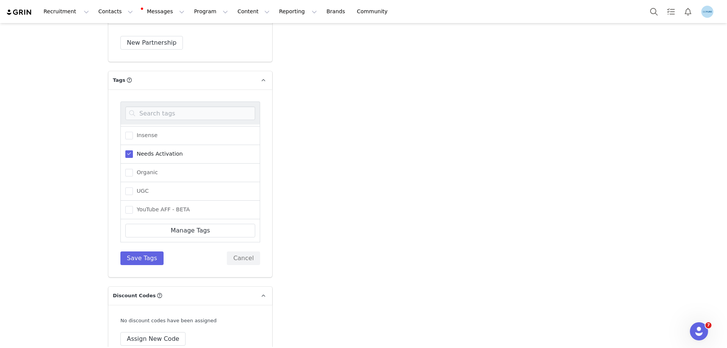
scroll to position [1326, 0]
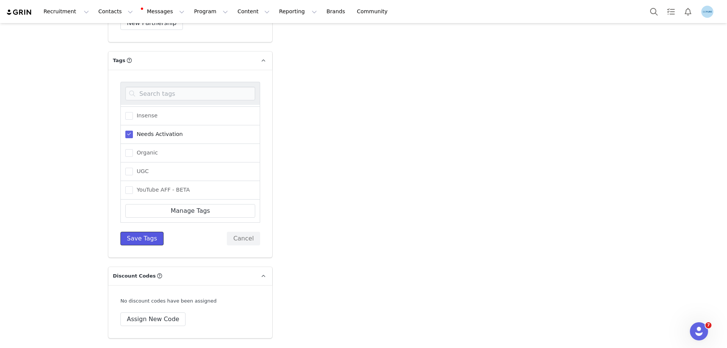
click at [132, 238] on button "Save Tags" at bounding box center [141, 239] width 43 height 14
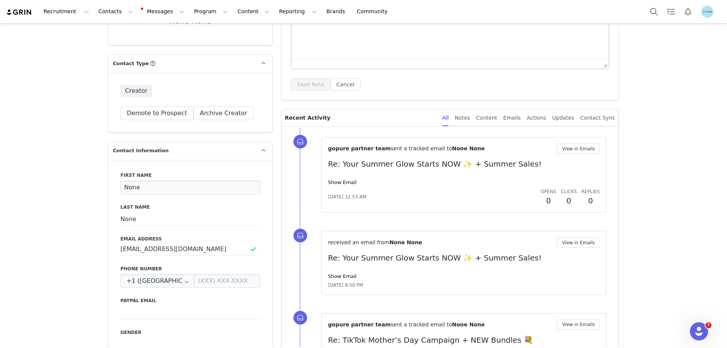
click at [130, 188] on input "None" at bounding box center [190, 188] width 140 height 14
paste input "Angela Anderson"
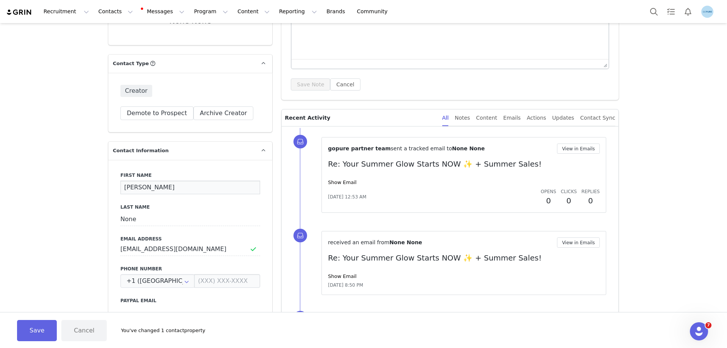
click at [145, 188] on input "Angela Anderson" at bounding box center [190, 188] width 140 height 14
type input "Angela"
click at [127, 216] on input "None" at bounding box center [190, 220] width 140 height 14
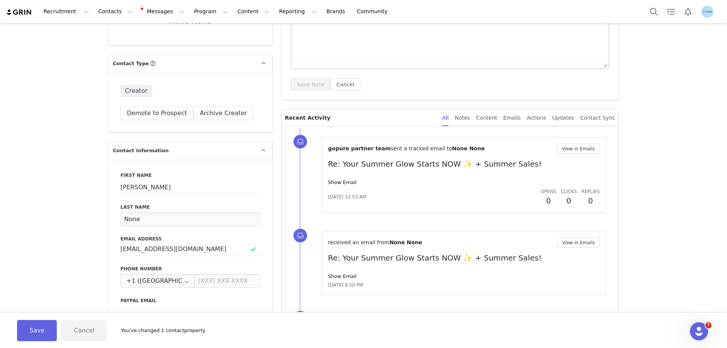
paste input "Anderson"
type input "Anderson"
click at [36, 329] on button "Save" at bounding box center [37, 330] width 40 height 21
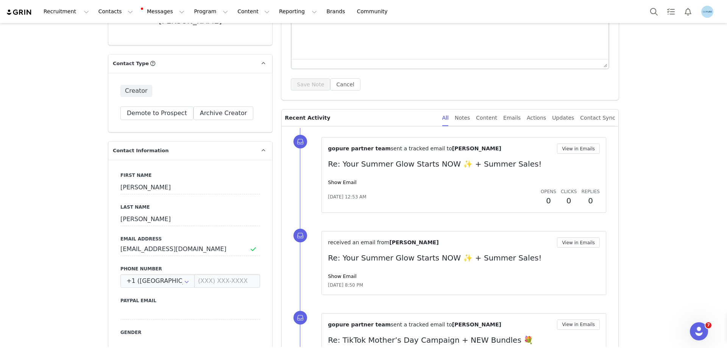
type input "Angela"
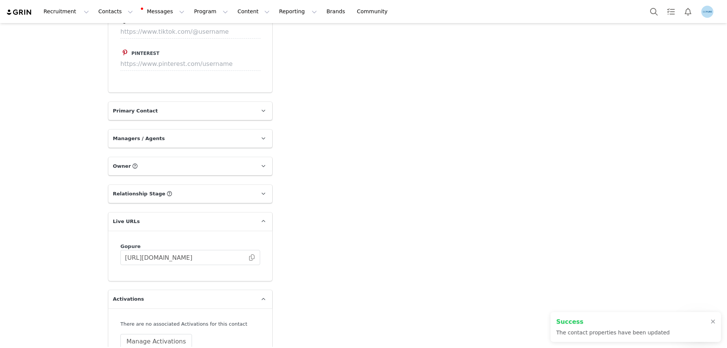
scroll to position [1061, 0]
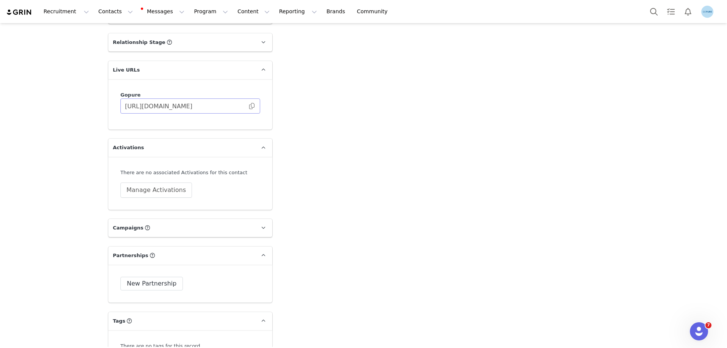
click at [249, 106] on span at bounding box center [252, 106] width 8 height 0
click at [159, 186] on button "Manage Activations" at bounding box center [156, 190] width 72 height 15
click at [138, 220] on div "Select Activation" at bounding box center [133, 219] width 74 height 11
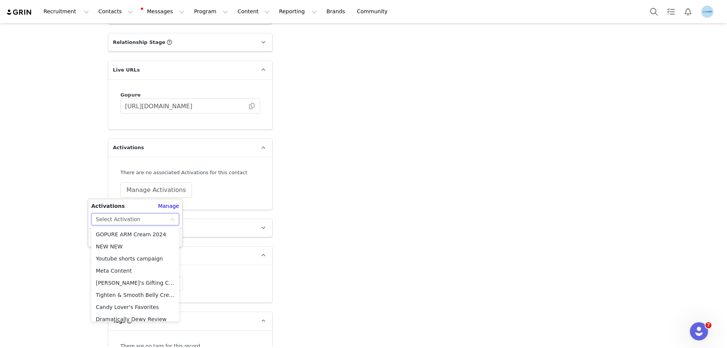
scroll to position [308, 0]
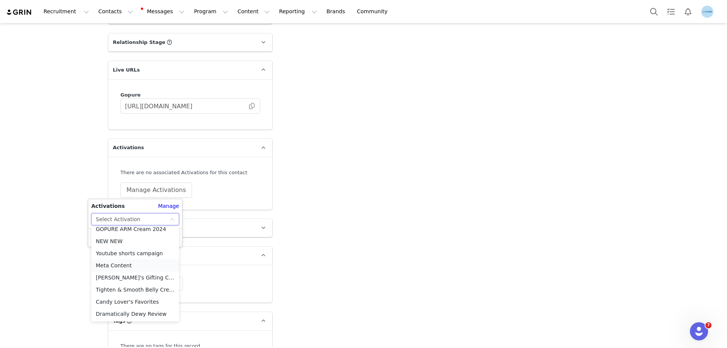
click at [119, 264] on li "Meta Content" at bounding box center [135, 265] width 88 height 12
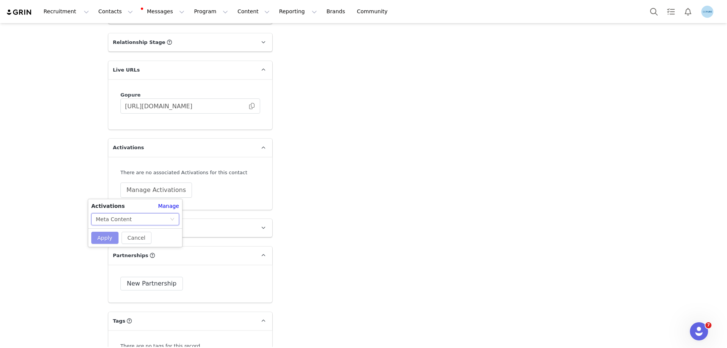
click at [113, 241] on button "Apply" at bounding box center [104, 238] width 27 height 12
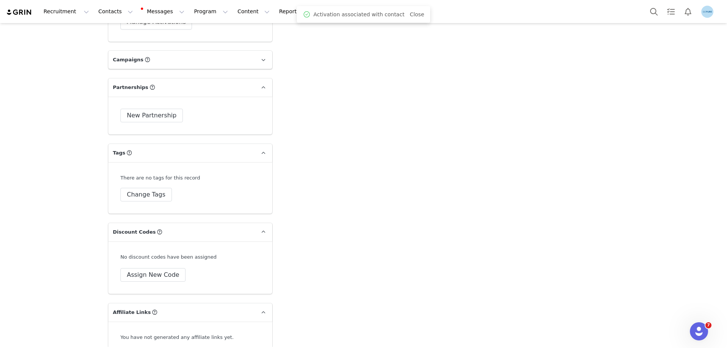
scroll to position [1288, 0]
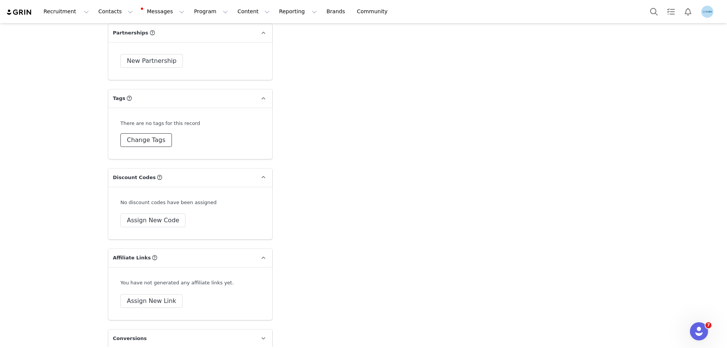
click at [150, 144] on button "Change Tags" at bounding box center [146, 140] width 52 height 14
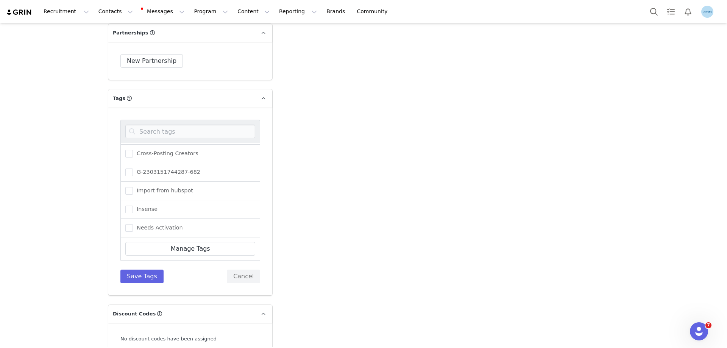
scroll to position [93, 0]
click at [148, 172] on span "Needs Activation" at bounding box center [158, 172] width 50 height 7
click at [133, 169] on input "Needs Activation" at bounding box center [133, 169] width 0 height 0
click at [136, 274] on button "Save Tags" at bounding box center [141, 277] width 43 height 14
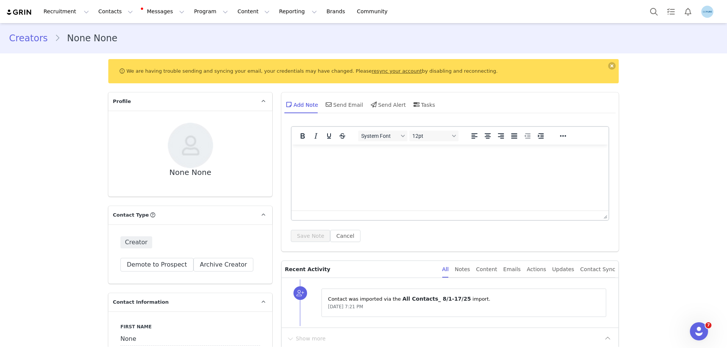
scroll to position [189, 0]
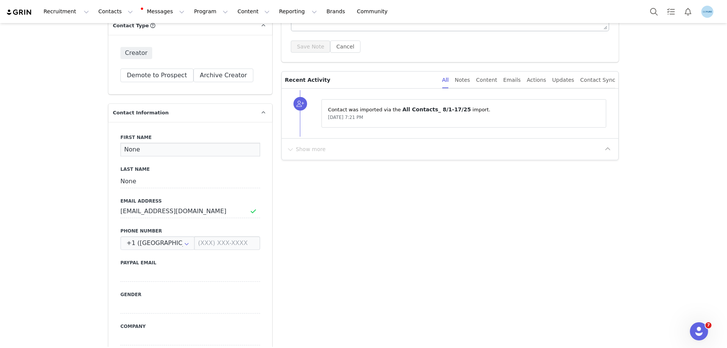
click at [133, 152] on input "None" at bounding box center [190, 150] width 140 height 14
paste input "[PERSON_NAME]"
click at [144, 148] on input "[PERSON_NAME]" at bounding box center [190, 150] width 140 height 14
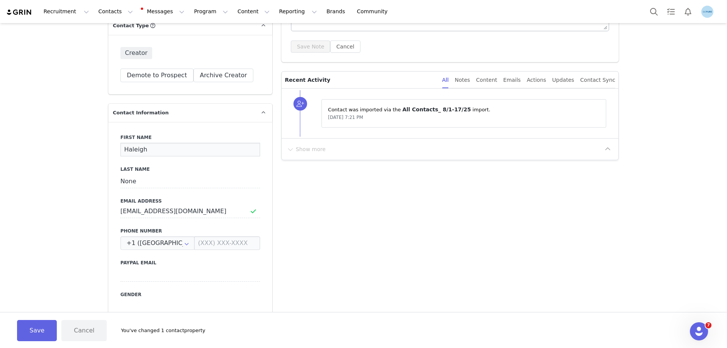
type input "Haleigh"
click at [125, 184] on input "None" at bounding box center [190, 182] width 140 height 14
paste input "[PERSON_NAME]"
type input "Agan"
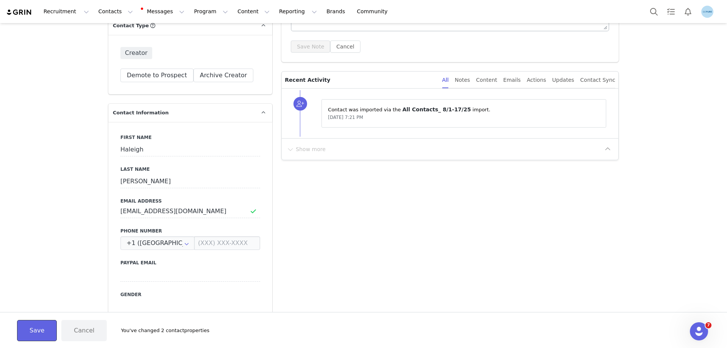
drag, startPoint x: 30, startPoint y: 327, endPoint x: 40, endPoint y: 318, distance: 13.4
click at [30, 324] on button "Save" at bounding box center [37, 330] width 40 height 21
type input "Haleigh"
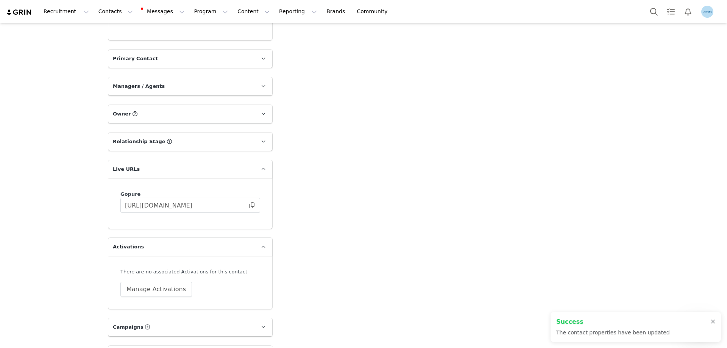
scroll to position [1061, 0]
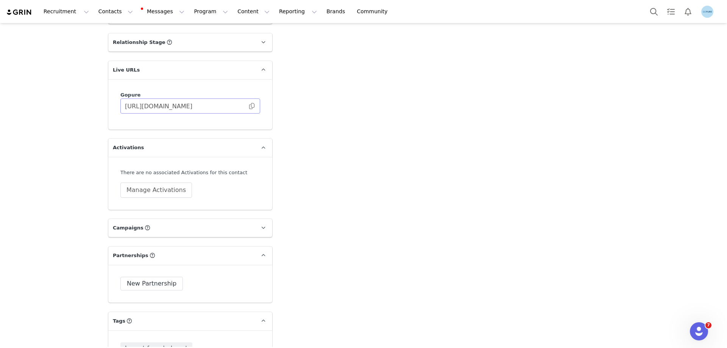
click at [250, 106] on span at bounding box center [252, 106] width 8 height 0
click at [149, 190] on button "Manage Activations" at bounding box center [156, 190] width 72 height 15
click at [136, 221] on div "Select Activation" at bounding box center [133, 219] width 74 height 11
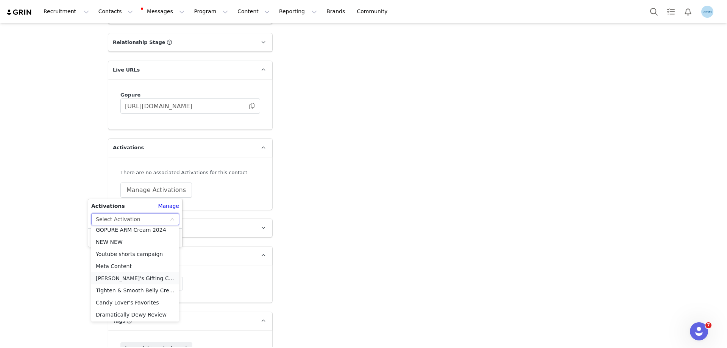
scroll to position [308, 0]
click at [108, 263] on li "Meta Content" at bounding box center [135, 265] width 88 height 12
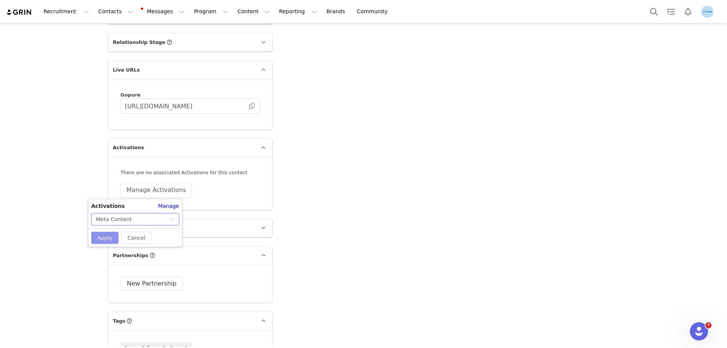
click at [105, 238] on button "Apply" at bounding box center [104, 238] width 27 height 12
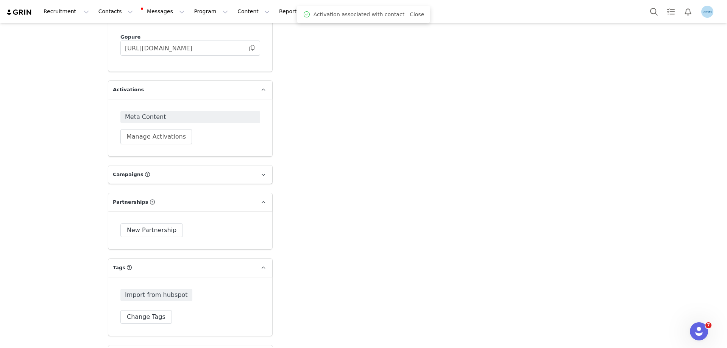
scroll to position [1212, 0]
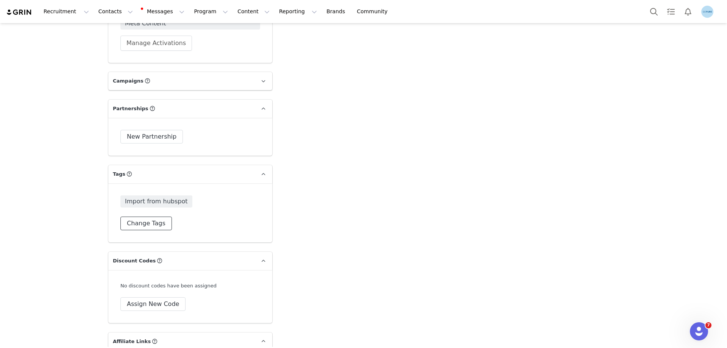
click at [139, 225] on button "Change Tags" at bounding box center [146, 224] width 52 height 14
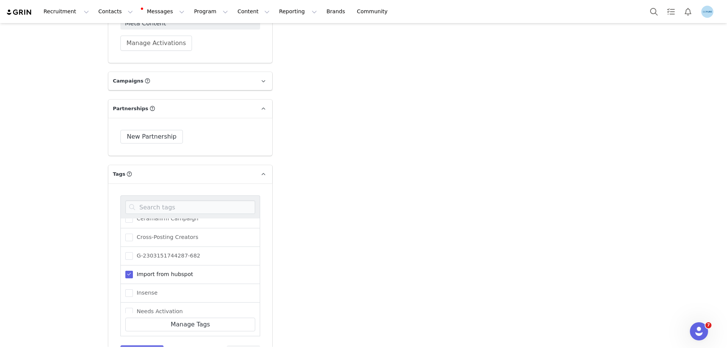
scroll to position [76, 0]
click at [150, 262] on span "Needs Activation" at bounding box center [158, 263] width 50 height 7
click at [133, 260] on input "Needs Activation" at bounding box center [133, 260] width 0 height 0
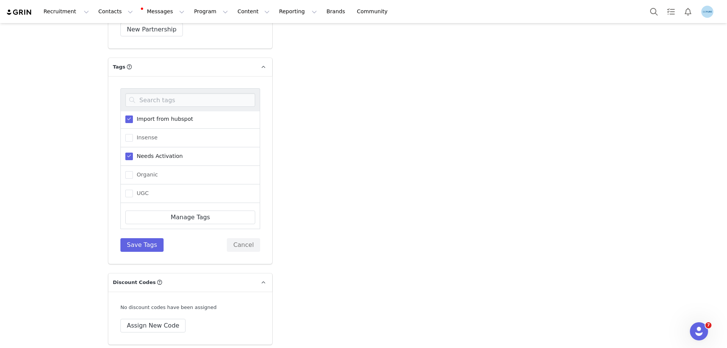
scroll to position [1326, 0]
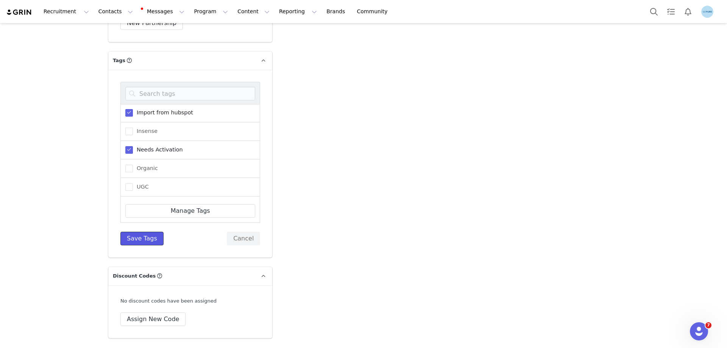
click at [141, 236] on button "Save Tags" at bounding box center [141, 239] width 43 height 14
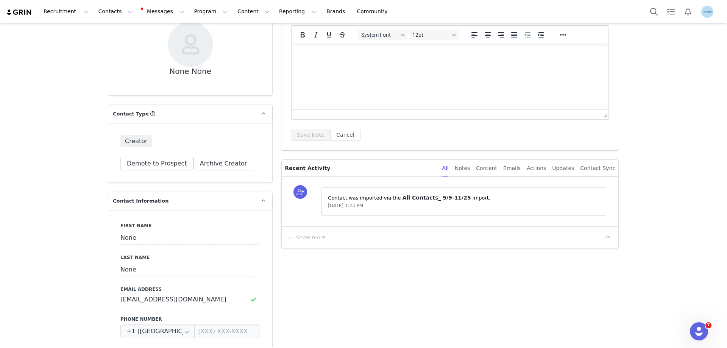
scroll to position [114, 0]
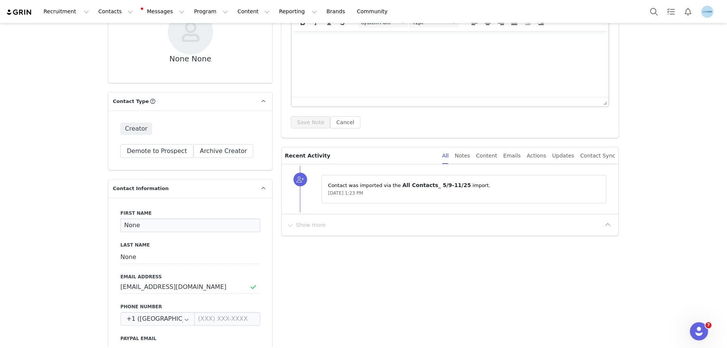
click at [132, 227] on input "None" at bounding box center [190, 226] width 140 height 14
paste input "Shanna McGuir"
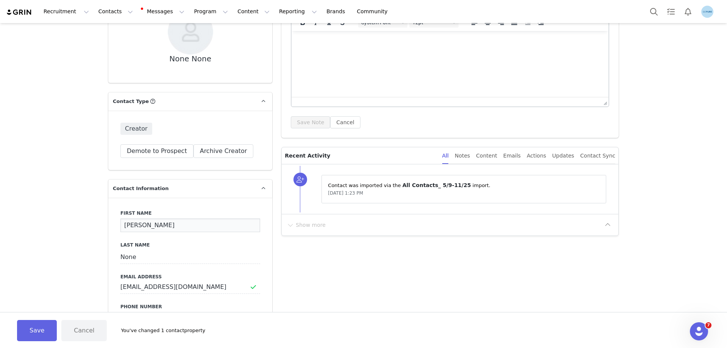
click at [151, 228] on input "Shanna McGuire" at bounding box center [190, 226] width 140 height 14
type input "Shanna"
click at [132, 260] on input "None" at bounding box center [190, 257] width 140 height 14
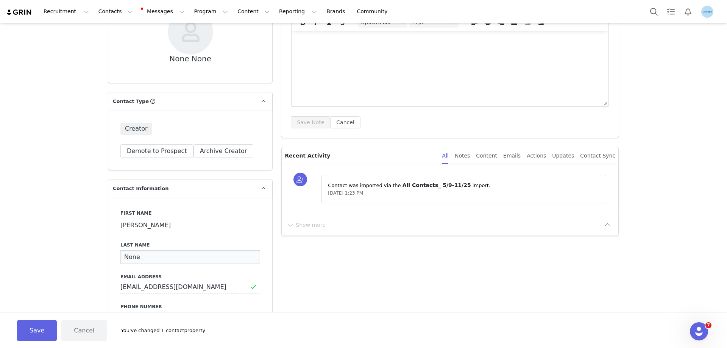
paste input "McGuir"
type input "McGuire"
click at [44, 332] on button "Save" at bounding box center [37, 330] width 40 height 21
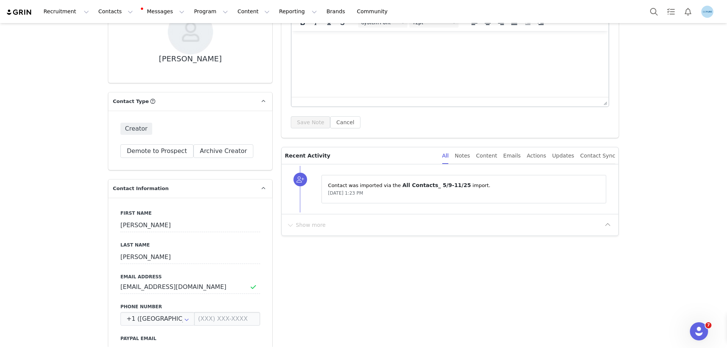
type input "Shanna"
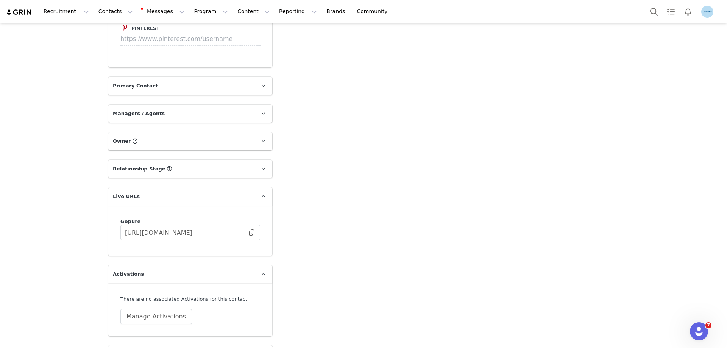
scroll to position [985, 0]
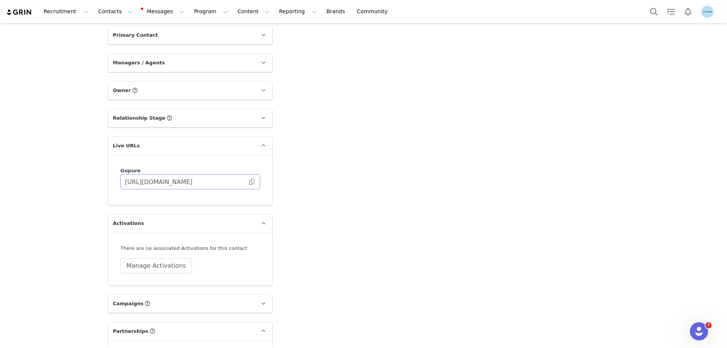
click at [248, 182] on span at bounding box center [252, 182] width 8 height 0
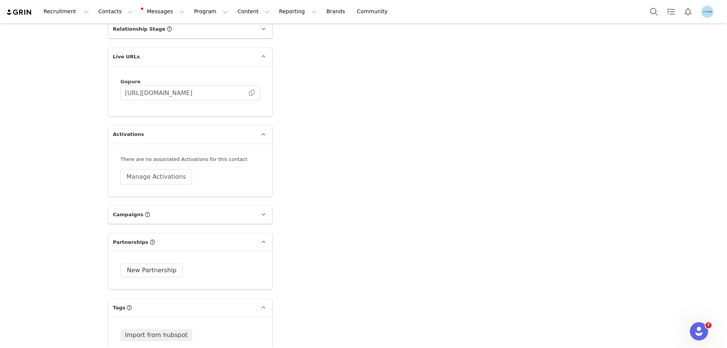
scroll to position [1136, 0]
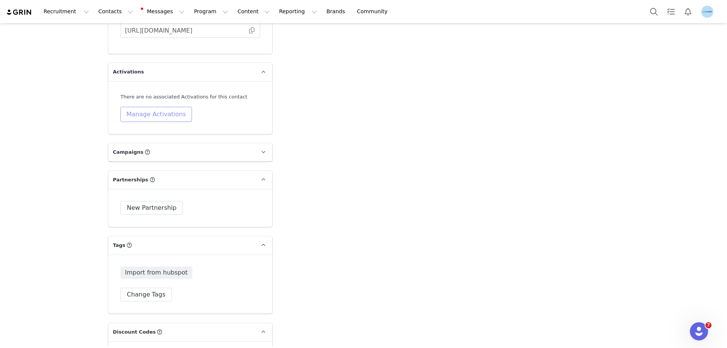
click at [147, 117] on button "Manage Activations" at bounding box center [156, 114] width 72 height 15
click at [147, 141] on div "Select Activation" at bounding box center [133, 143] width 74 height 11
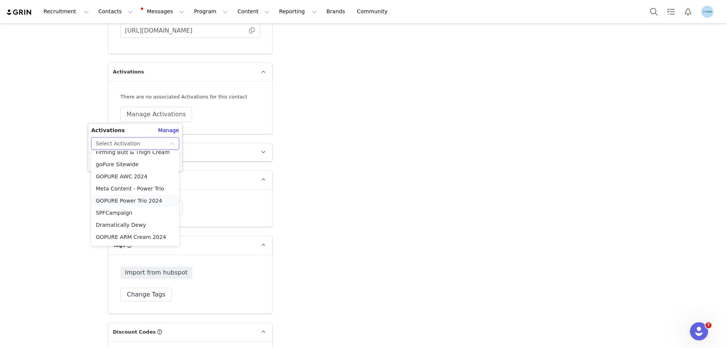
scroll to position [303, 0]
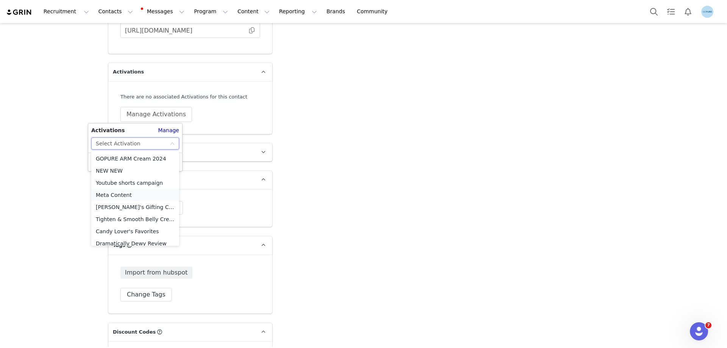
click at [117, 194] on li "Meta Content" at bounding box center [135, 195] width 88 height 12
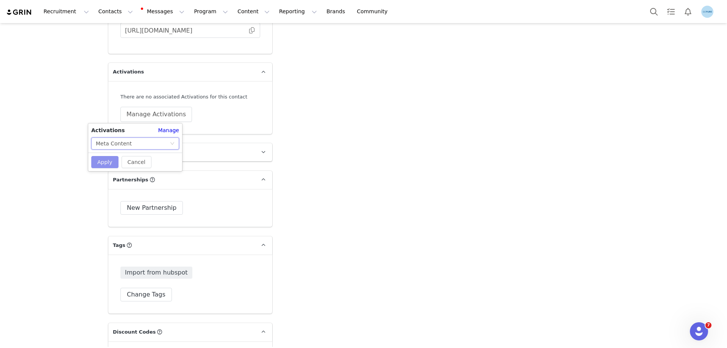
click at [108, 161] on button "Apply" at bounding box center [104, 162] width 27 height 12
click at [145, 297] on button "Change Tags" at bounding box center [146, 295] width 52 height 14
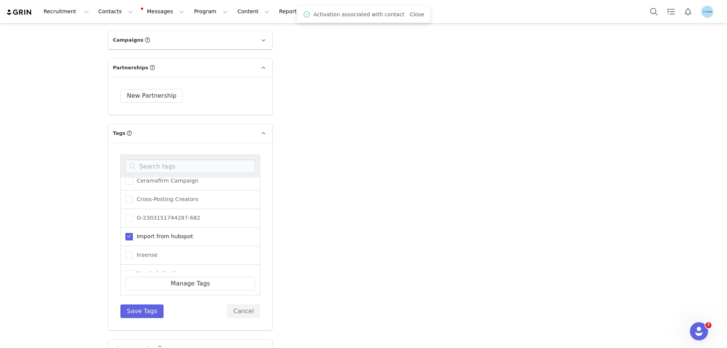
scroll to position [38, 0]
click at [145, 260] on span "Needs Activation" at bounding box center [158, 260] width 50 height 7
click at [133, 257] on input "Needs Activation" at bounding box center [133, 257] width 0 height 0
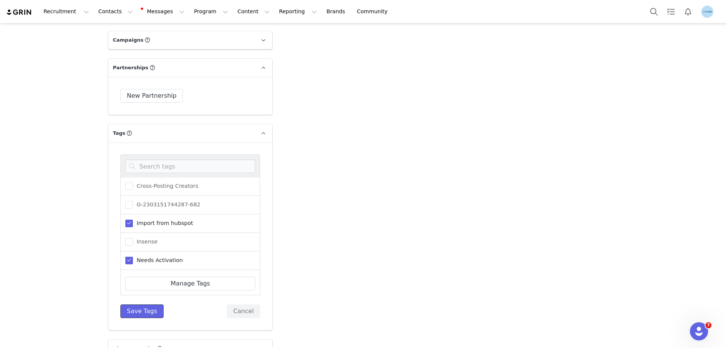
drag, startPoint x: 141, startPoint y: 312, endPoint x: 150, endPoint y: 311, distance: 9.1
click at [141, 312] on button "Save Tags" at bounding box center [141, 312] width 43 height 14
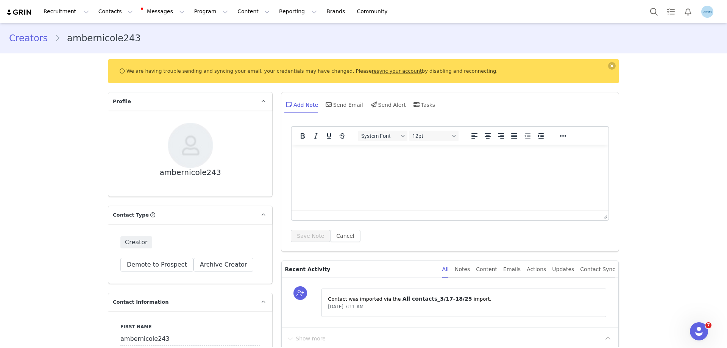
scroll to position [152, 0]
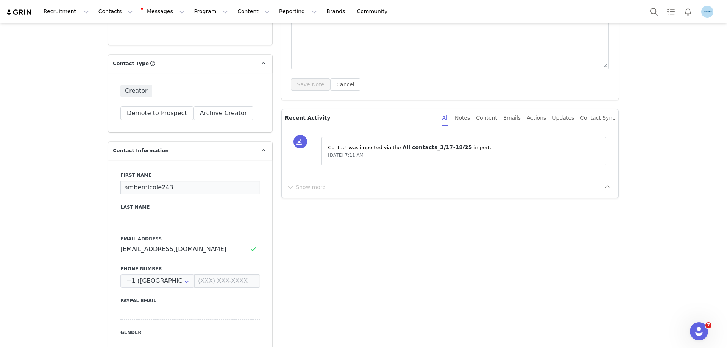
click at [134, 189] on input "ambernicole243" at bounding box center [190, 188] width 140 height 14
paste input "[PERSON_NAME]"
click at [151, 184] on input "[PERSON_NAME]" at bounding box center [190, 188] width 140 height 14
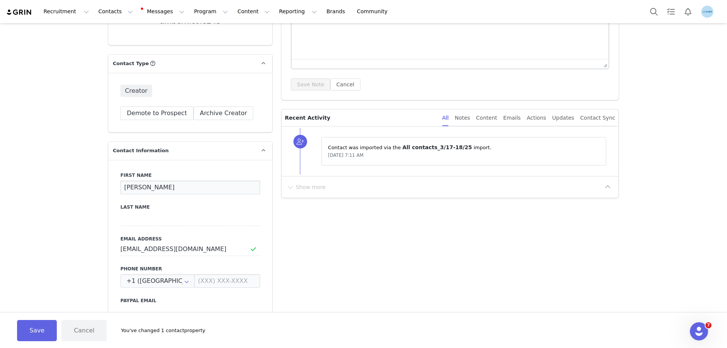
click at [151, 184] on input "[PERSON_NAME]" at bounding box center [190, 188] width 140 height 14
type input "Amber"
click at [127, 219] on input at bounding box center [190, 220] width 140 height 14
paste input "Desana"
type input "Desana"
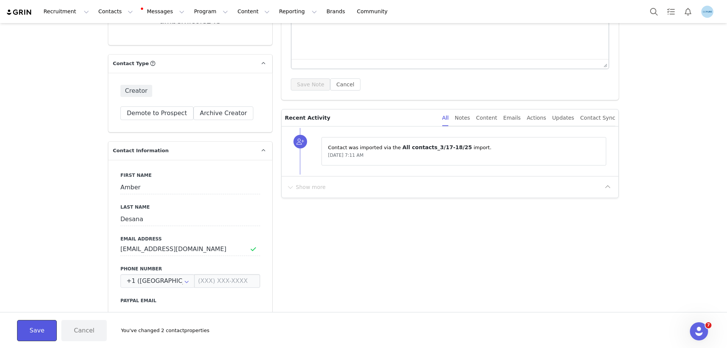
click at [34, 331] on button "Save" at bounding box center [37, 330] width 40 height 21
type input "Amber"
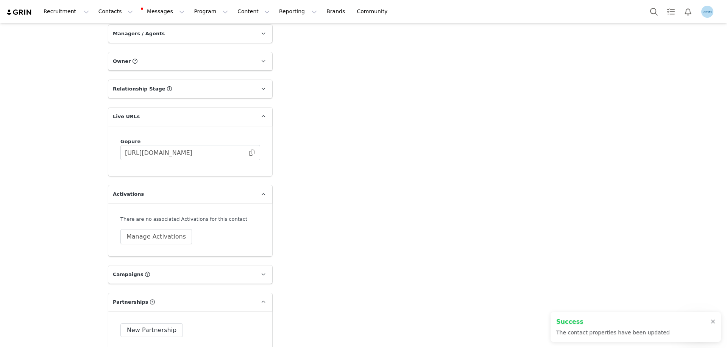
scroll to position [1023, 0]
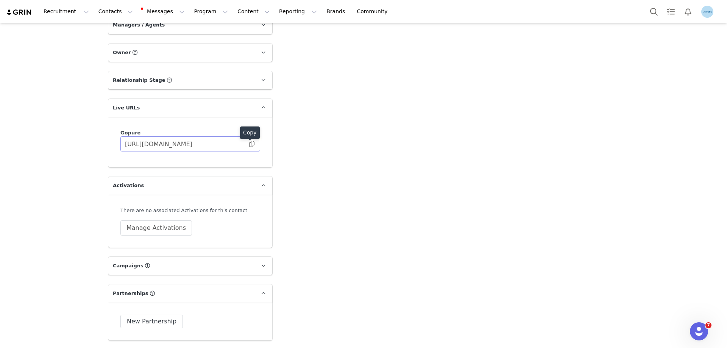
click at [251, 142] on body "Recruitment Recruitment Creator Search Curated Lists Landing Pages Web Extensio…" at bounding box center [363, 174] width 727 height 348
click at [248, 144] on span at bounding box center [252, 144] width 8 height 0
click at [160, 226] on button "Manage Activations" at bounding box center [156, 227] width 72 height 15
click at [158, 256] on div "Select Activation" at bounding box center [133, 257] width 74 height 11
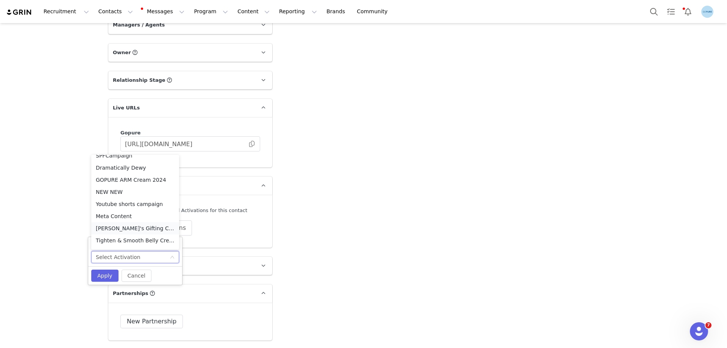
scroll to position [308, 0]
click at [114, 192] on li "Meta Content" at bounding box center [135, 194] width 88 height 12
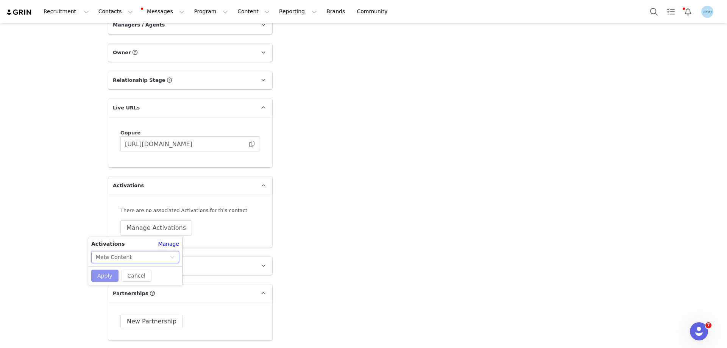
click at [109, 273] on button "Apply" at bounding box center [104, 276] width 27 height 12
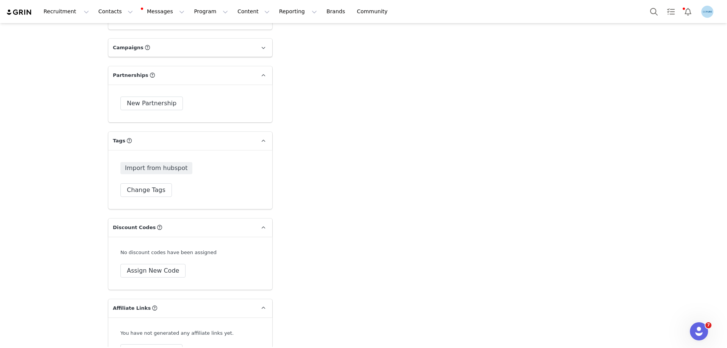
scroll to position [1250, 0]
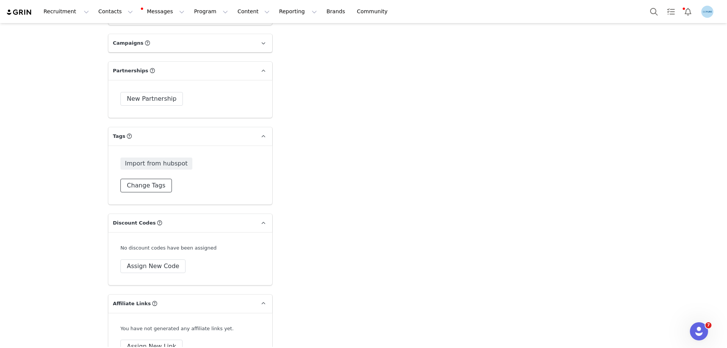
click at [155, 185] on button "Change Tags" at bounding box center [146, 186] width 52 height 14
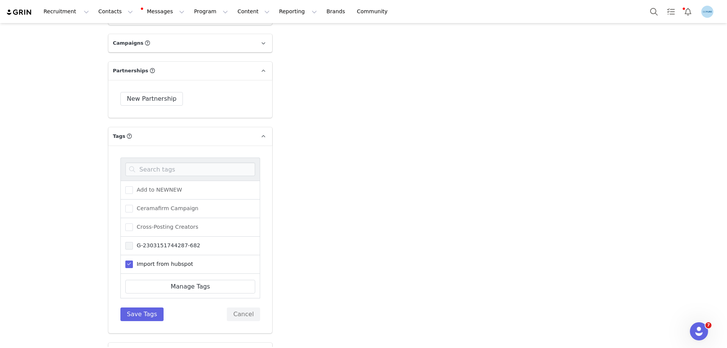
scroll to position [38, 0]
click at [127, 266] on span at bounding box center [129, 264] width 8 height 8
click at [133, 260] on input "Needs Activation" at bounding box center [133, 260] width 0 height 0
click at [147, 314] on button "Save Tags" at bounding box center [141, 315] width 43 height 14
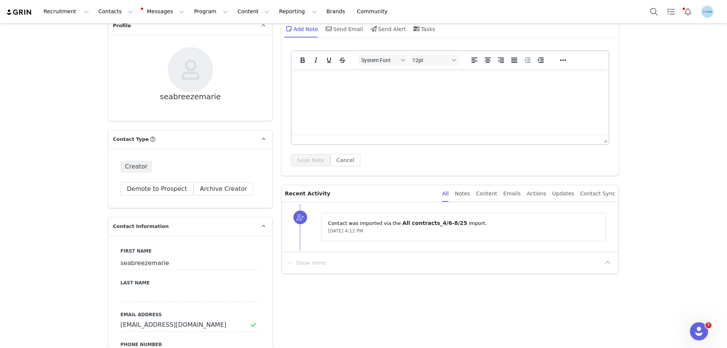
scroll to position [189, 0]
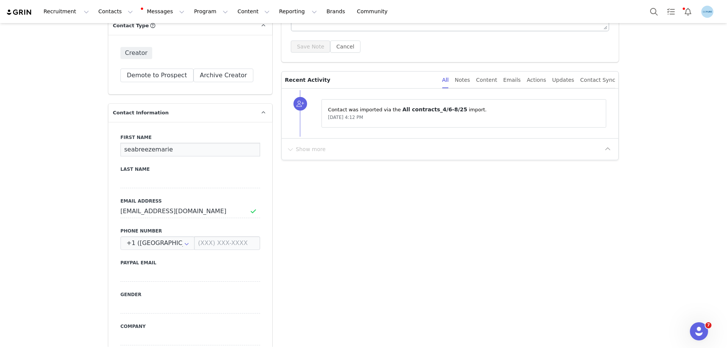
click at [142, 152] on input "seabreezemarie" at bounding box center [190, 150] width 140 height 14
paste input "[PERSON_NAME]"
click at [152, 152] on input "[PERSON_NAME]" at bounding box center [190, 150] width 140 height 14
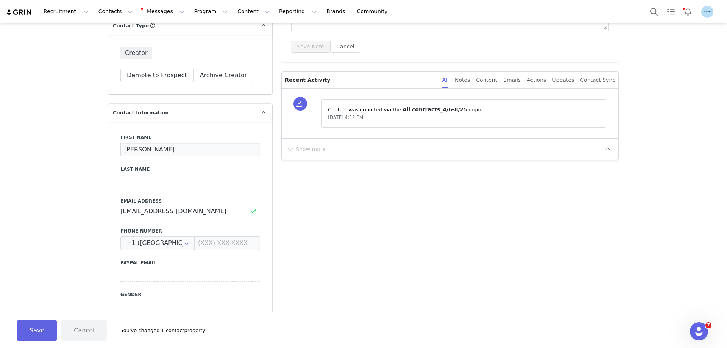
click at [152, 151] on input "[PERSON_NAME]" at bounding box center [190, 150] width 140 height 14
type input "[PERSON_NAME]"
click at [128, 179] on input at bounding box center [190, 182] width 140 height 14
paste input "[PERSON_NAME]"
type input "[PERSON_NAME]"
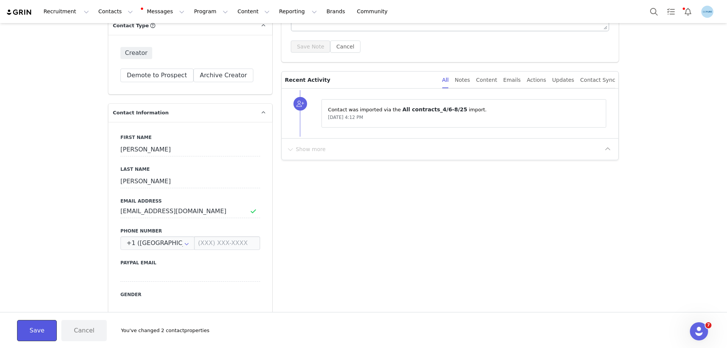
click at [40, 329] on button "Save" at bounding box center [37, 330] width 40 height 21
type input "[PERSON_NAME]"
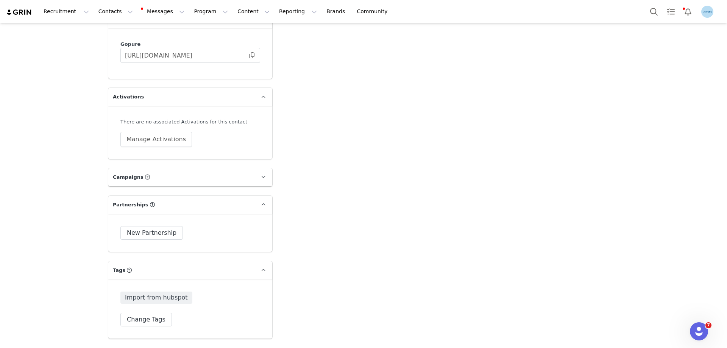
scroll to position [1099, 0]
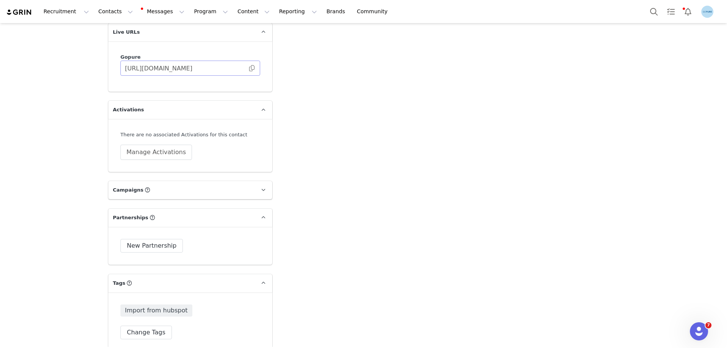
click at [250, 68] on span at bounding box center [252, 68] width 8 height 0
click at [153, 150] on button "Manage Activations" at bounding box center [156, 152] width 72 height 15
click at [133, 181] on div "Select Activation" at bounding box center [118, 181] width 45 height 11
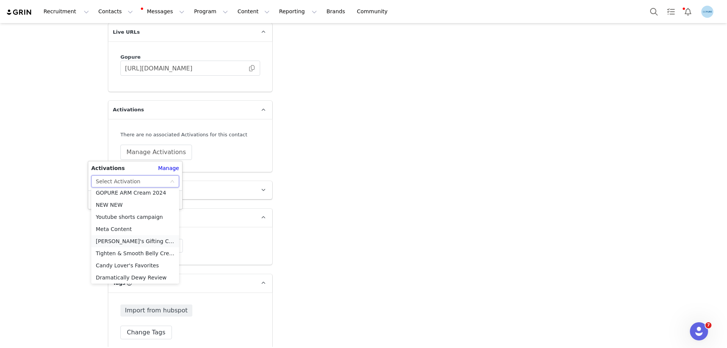
scroll to position [308, 0]
click at [111, 227] on li "Meta Content" at bounding box center [135, 228] width 88 height 12
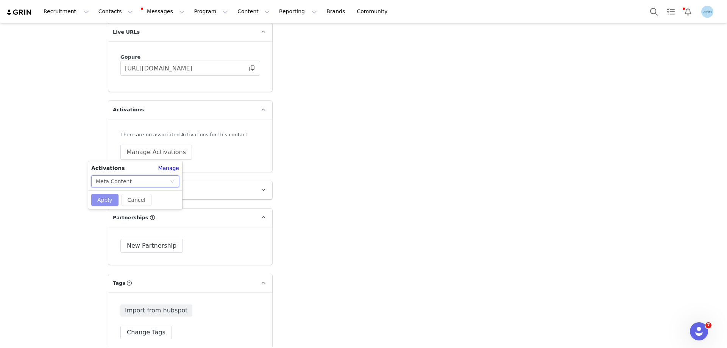
click at [101, 200] on button "Apply" at bounding box center [104, 200] width 27 height 12
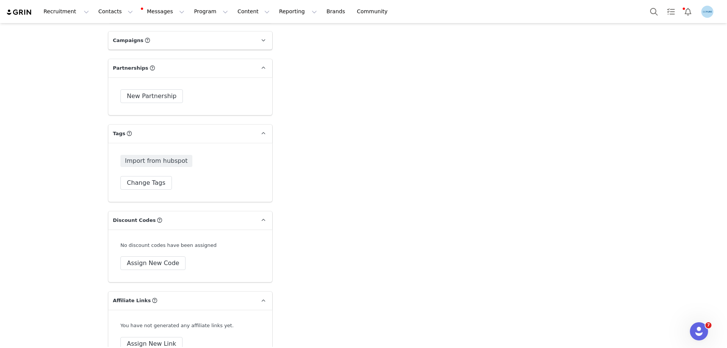
scroll to position [1250, 0]
click at [137, 184] on button "Change Tags" at bounding box center [146, 181] width 52 height 14
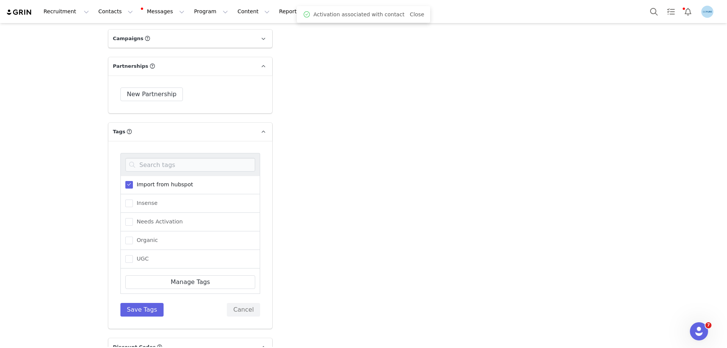
scroll to position [76, 0]
drag, startPoint x: 150, startPoint y: 220, endPoint x: 149, endPoint y: 269, distance: 48.9
click at [149, 221] on span "Needs Activation" at bounding box center [158, 220] width 50 height 7
click at [133, 217] on input "Needs Activation" at bounding box center [133, 217] width 0 height 0
click at [145, 308] on button "Save Tags" at bounding box center [141, 310] width 43 height 14
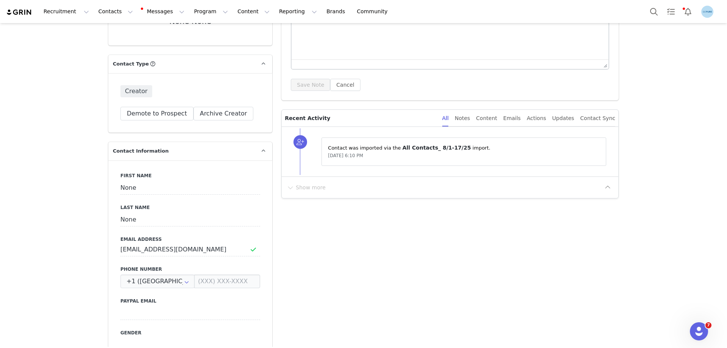
scroll to position [152, 0]
click at [123, 185] on input "None" at bounding box center [190, 188] width 140 height 14
paste input "[PERSON_NAME]"
click at [153, 191] on input "[PERSON_NAME]" at bounding box center [190, 188] width 140 height 14
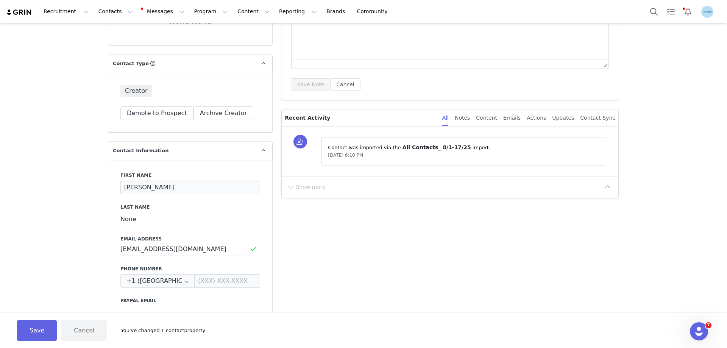
click at [153, 191] on input "[PERSON_NAME]" at bounding box center [190, 188] width 140 height 14
type input "[PERSON_NAME]"
click at [128, 221] on input "None" at bounding box center [190, 220] width 140 height 14
click at [127, 220] on input "None" at bounding box center [190, 220] width 140 height 14
paste input "Keen"
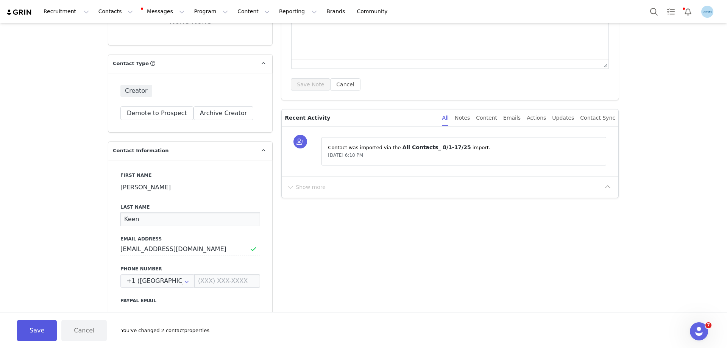
type input "Keen"
click at [39, 333] on button "Save" at bounding box center [37, 330] width 40 height 21
type input "[PERSON_NAME]"
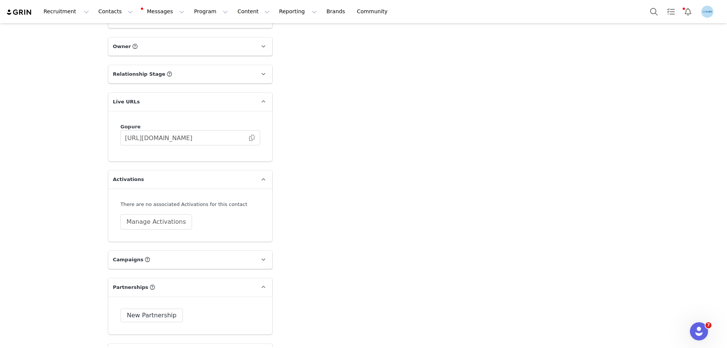
scroll to position [1099, 0]
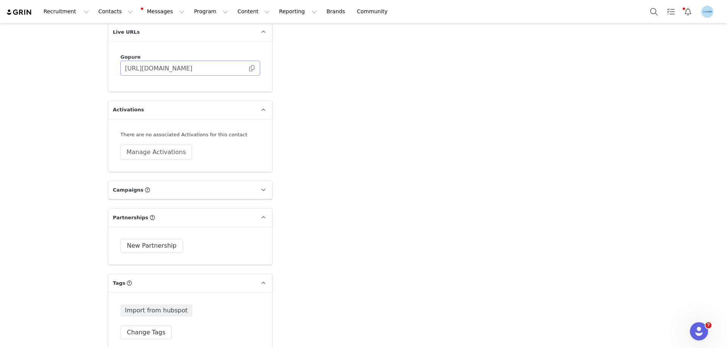
click at [248, 68] on span at bounding box center [252, 68] width 8 height 0
click at [167, 155] on button "Manage Activations" at bounding box center [156, 152] width 72 height 15
click at [143, 183] on div "Select Activation" at bounding box center [133, 181] width 74 height 11
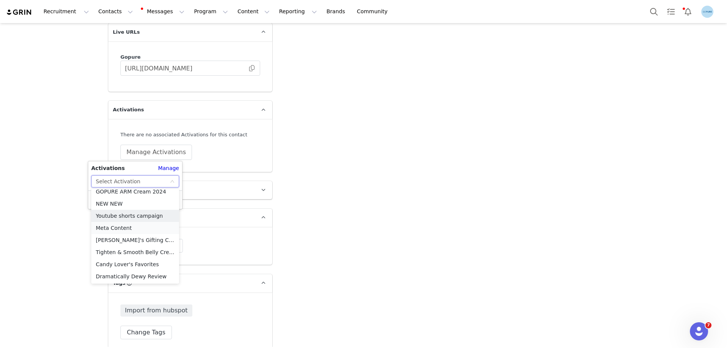
scroll to position [308, 0]
click at [127, 228] on li "Meta Content" at bounding box center [135, 228] width 88 height 12
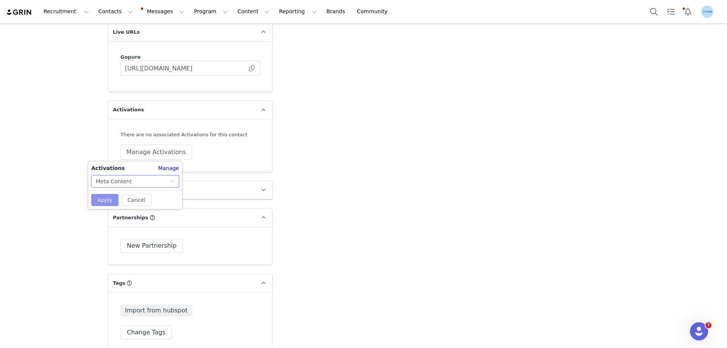
click at [109, 203] on button "Apply" at bounding box center [104, 200] width 27 height 12
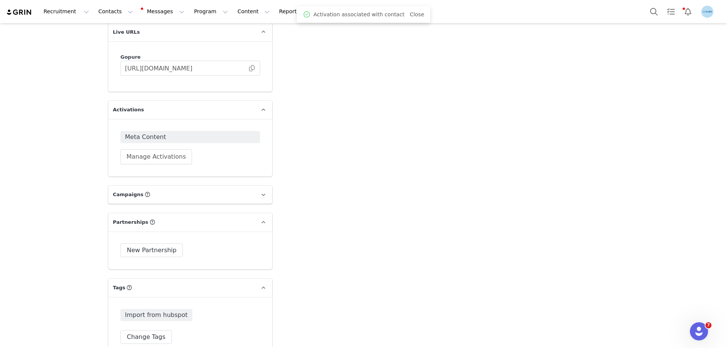
scroll to position [1212, 0]
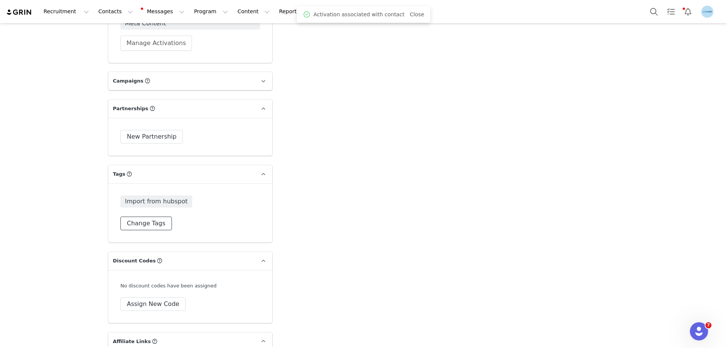
click at [152, 222] on button "Change Tags" at bounding box center [146, 224] width 52 height 14
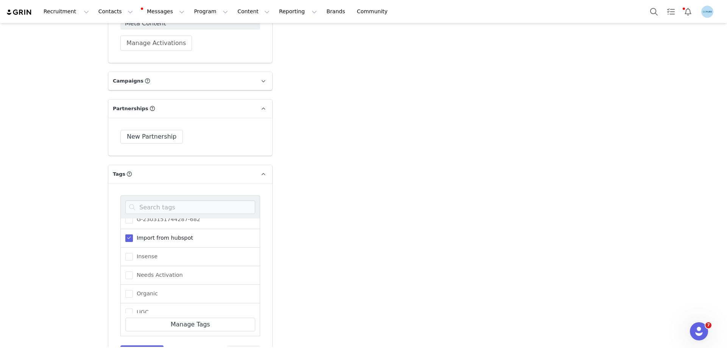
scroll to position [76, 0]
click at [152, 266] on span "Needs Activation" at bounding box center [158, 263] width 50 height 7
click at [133, 260] on input "Needs Activation" at bounding box center [133, 260] width 0 height 0
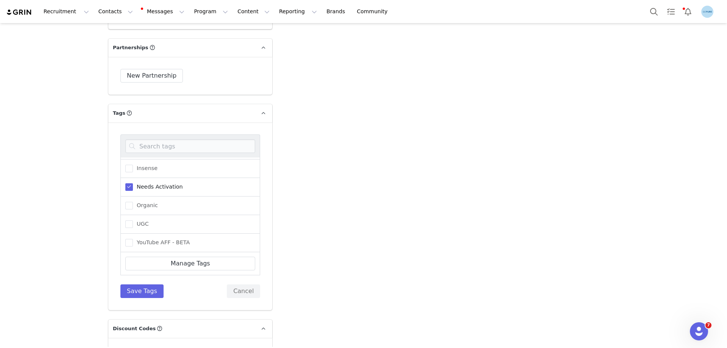
scroll to position [1326, 0]
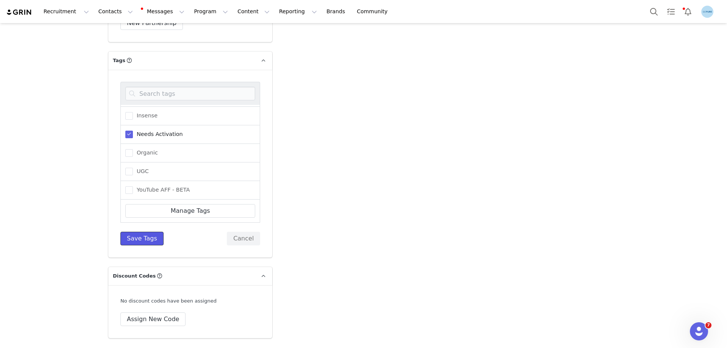
click at [142, 241] on button "Save Tags" at bounding box center [141, 239] width 43 height 14
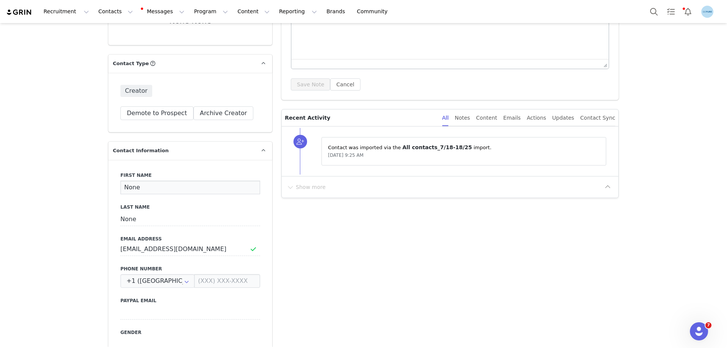
click at [126, 187] on input "None" at bounding box center [190, 188] width 140 height 14
paste input "[PERSON_NAME]"
click at [146, 191] on input "[PERSON_NAME]" at bounding box center [190, 188] width 140 height 14
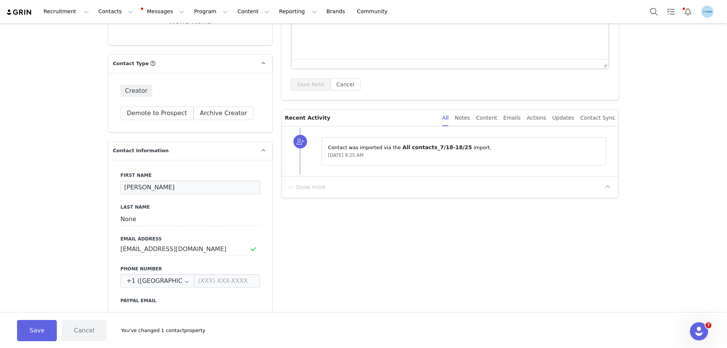
type input "[PERSON_NAME]"
click at [127, 220] on input "None" at bounding box center [190, 220] width 140 height 14
paste input "[PERSON_NAME]"
type input "[PERSON_NAME]"
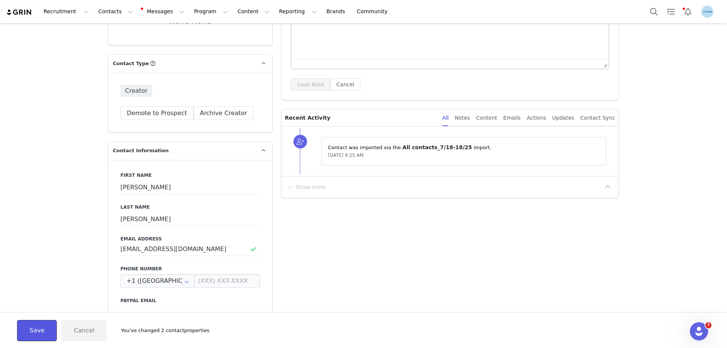
click at [48, 328] on button "Save" at bounding box center [37, 330] width 40 height 21
type input "[PERSON_NAME]"
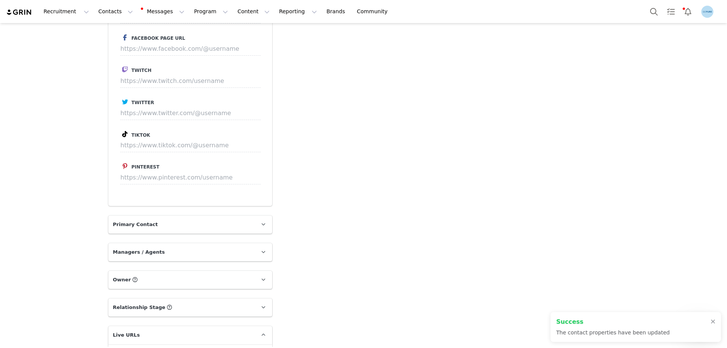
scroll to position [947, 0]
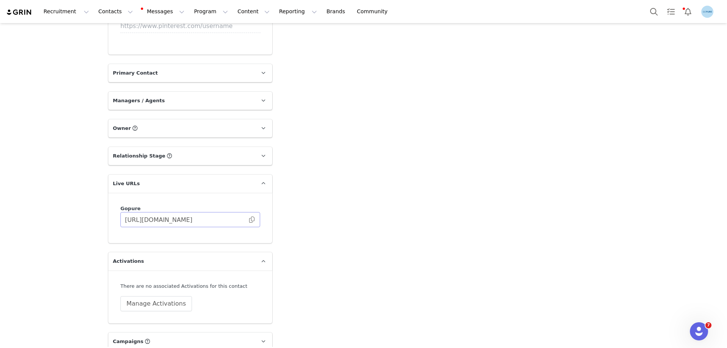
click at [250, 220] on span at bounding box center [252, 220] width 8 height 0
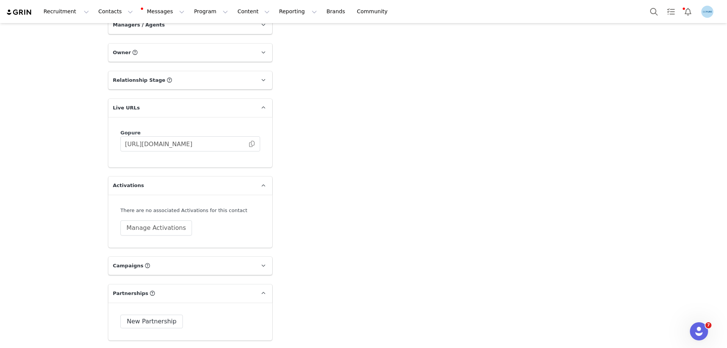
scroll to position [1099, 0]
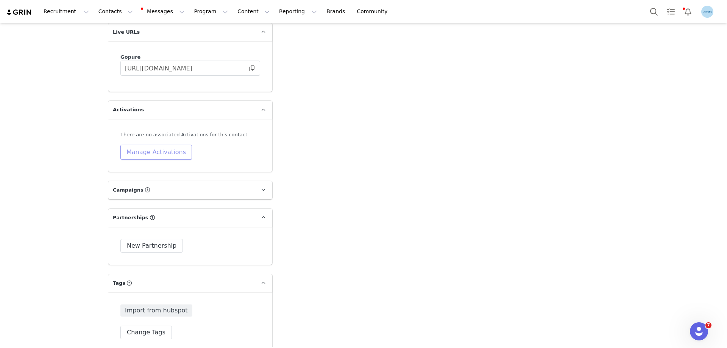
click at [153, 149] on button "Manage Activations" at bounding box center [156, 152] width 72 height 15
click at [153, 179] on div "Select Activation" at bounding box center [133, 181] width 74 height 11
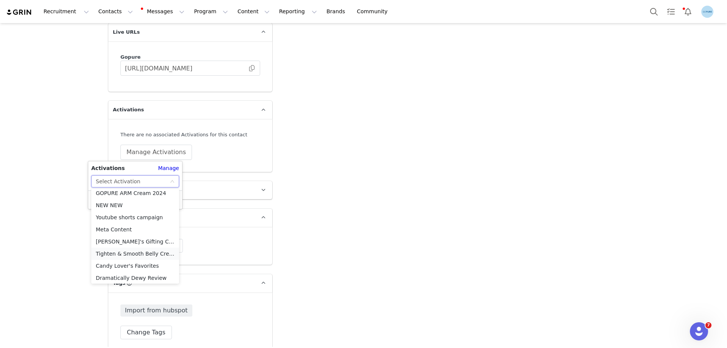
scroll to position [308, 0]
click at [121, 227] on li "Meta Content" at bounding box center [135, 228] width 88 height 12
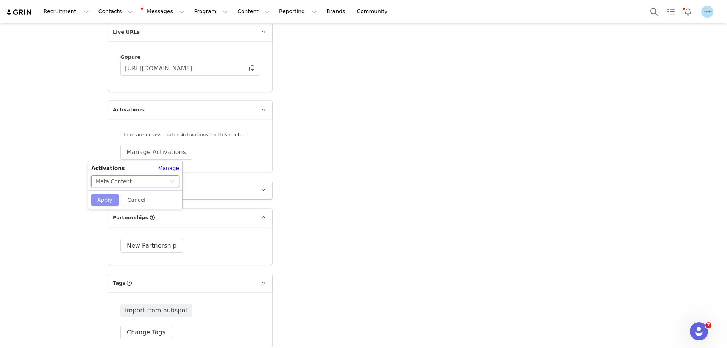
click at [105, 198] on button "Apply" at bounding box center [104, 200] width 27 height 12
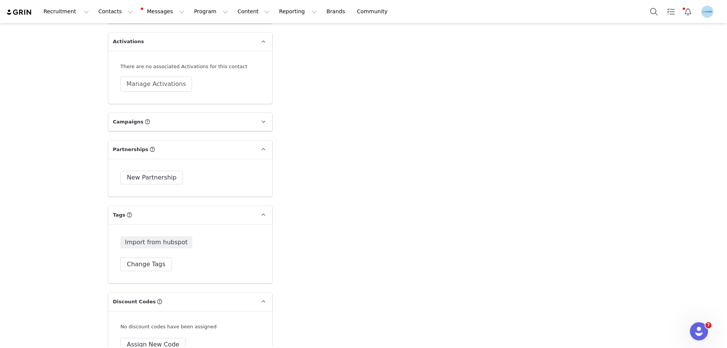
scroll to position [1212, 0]
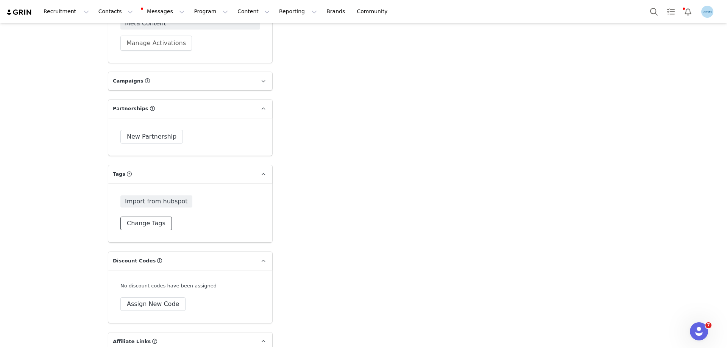
click at [147, 225] on button "Change Tags" at bounding box center [146, 224] width 52 height 14
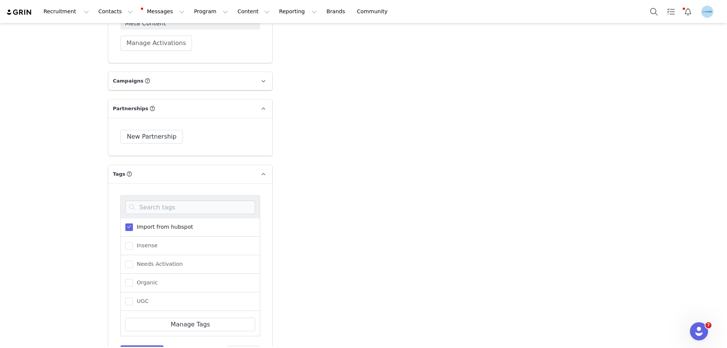
scroll to position [76, 0]
click at [157, 262] on span "Needs Activation" at bounding box center [158, 263] width 50 height 7
click at [133, 260] on input "Needs Activation" at bounding box center [133, 260] width 0 height 0
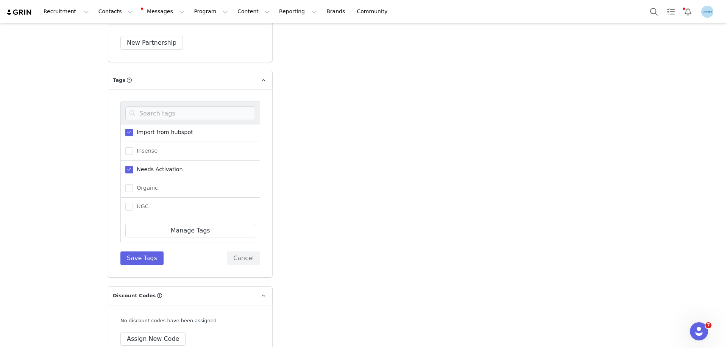
scroll to position [1326, 0]
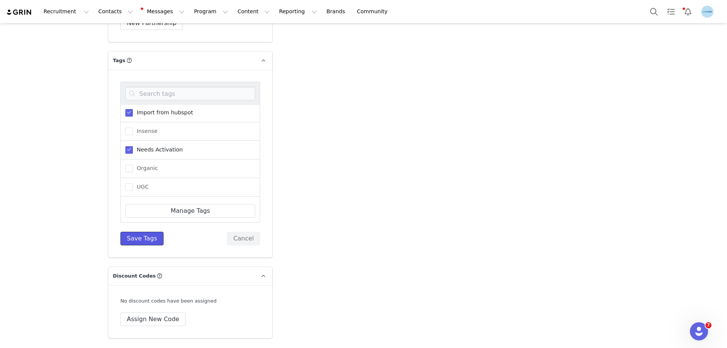
click at [139, 239] on button "Save Tags" at bounding box center [141, 239] width 43 height 14
